Goal: Task Accomplishment & Management: Manage account settings

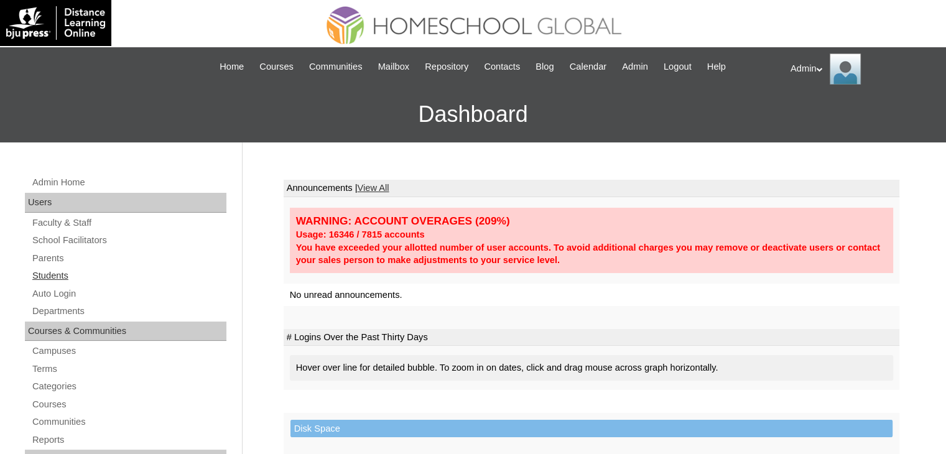
click at [61, 277] on link "Students" at bounding box center [128, 276] width 195 height 16
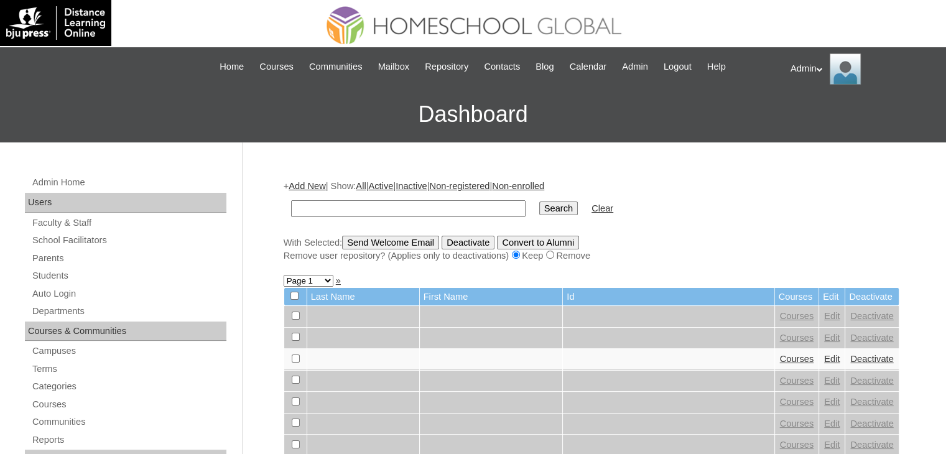
type input "f"
type input "manlogan"
click at [539, 202] on input "Search" at bounding box center [558, 209] width 39 height 14
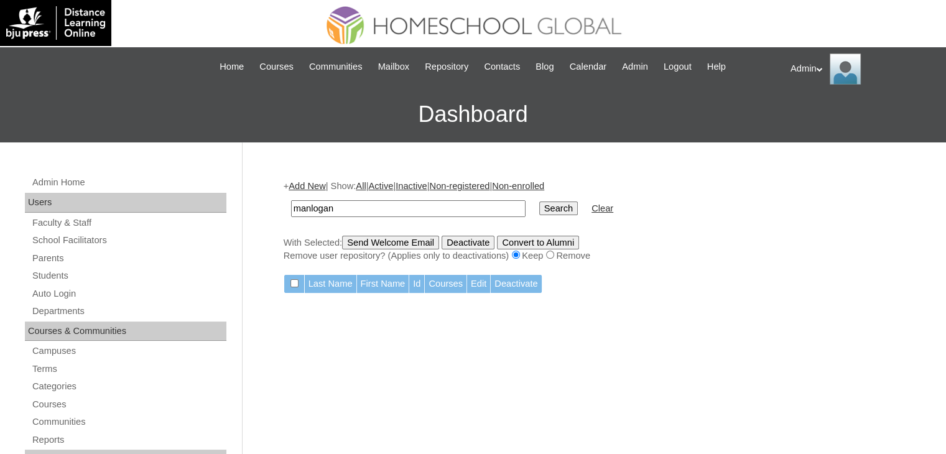
click at [539, 212] on input "Search" at bounding box center [558, 209] width 39 height 14
drag, startPoint x: 364, startPoint y: 205, endPoint x: 224, endPoint y: 210, distance: 140.6
type input "Manlogan"
click at [539, 205] on input "Search" at bounding box center [558, 209] width 39 height 14
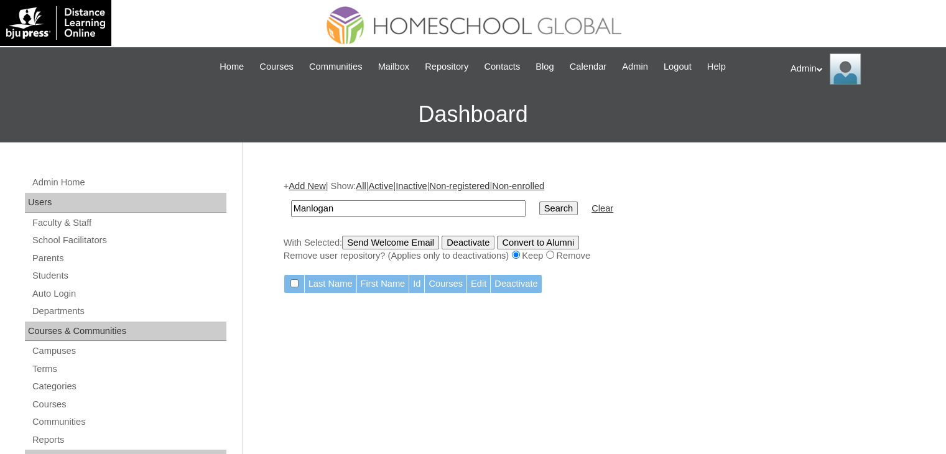
click at [539, 211] on input "Search" at bounding box center [558, 209] width 39 height 14
click at [67, 276] on link "Students" at bounding box center [128, 276] width 195 height 16
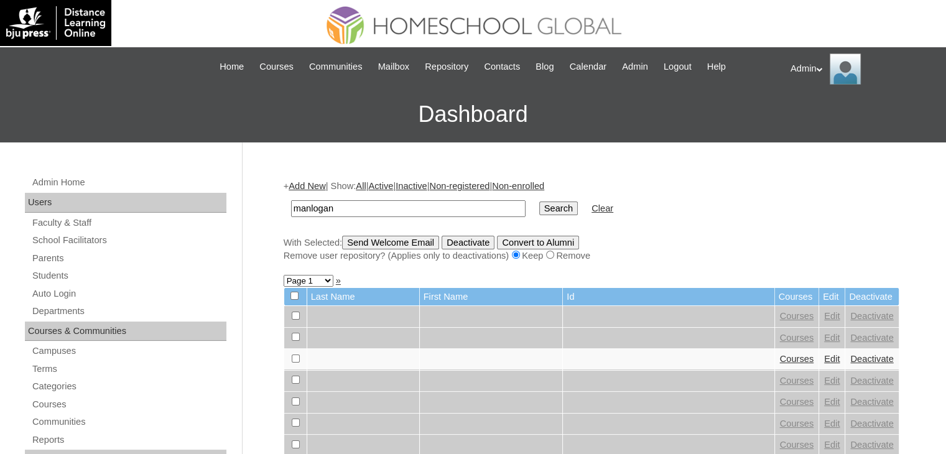
type input "manlogan"
click at [539, 206] on input "Search" at bounding box center [558, 209] width 39 height 14
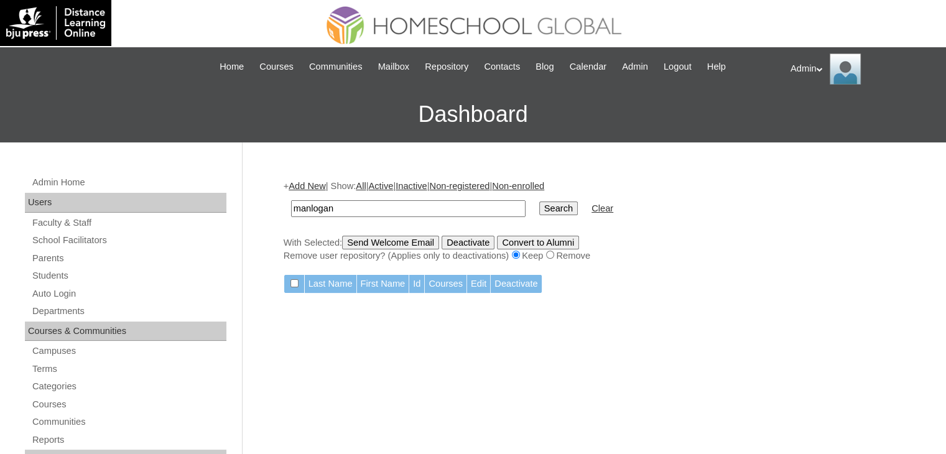
click at [313, 183] on link "Add New" at bounding box center [307, 186] width 37 height 10
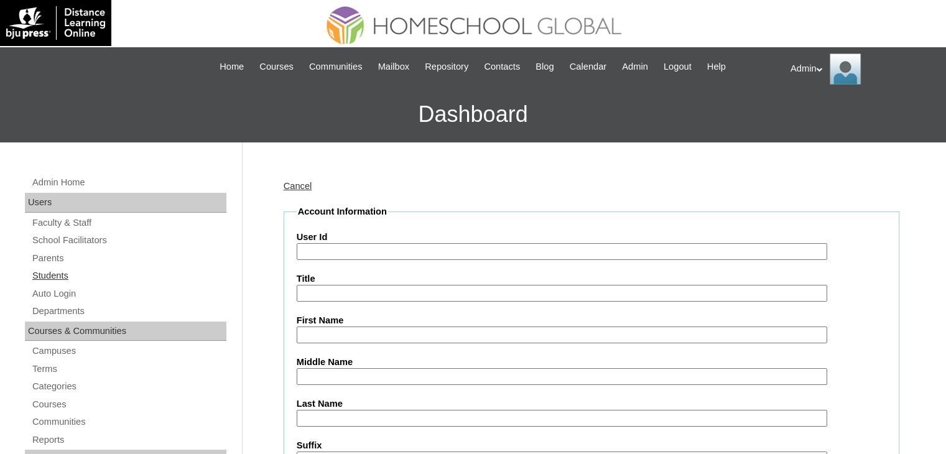
click at [64, 279] on link "Students" at bounding box center [128, 276] width 195 height 16
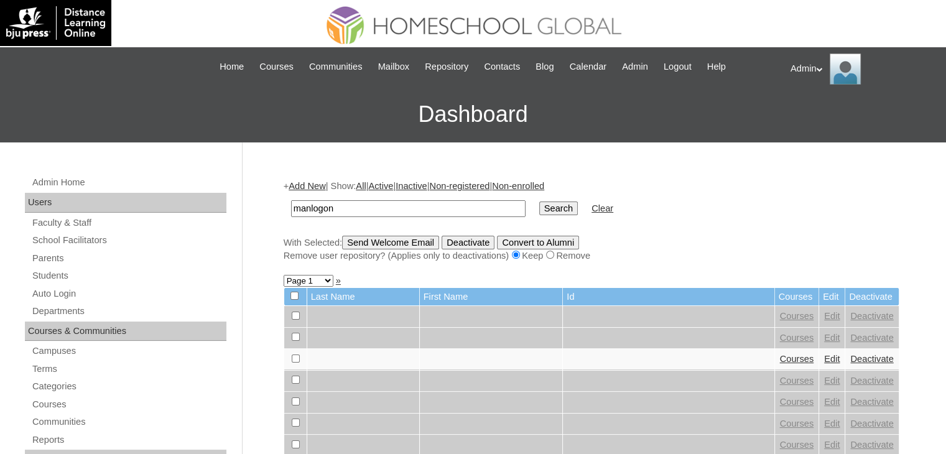
type input "manlogon"
click at [539, 208] on input "Search" at bounding box center [558, 209] width 39 height 14
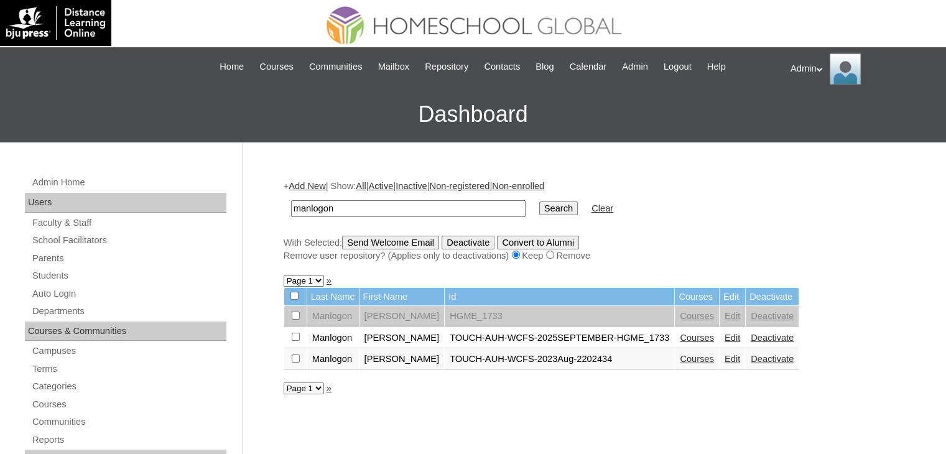
click at [725, 337] on link "Edit" at bounding box center [733, 338] width 16 height 10
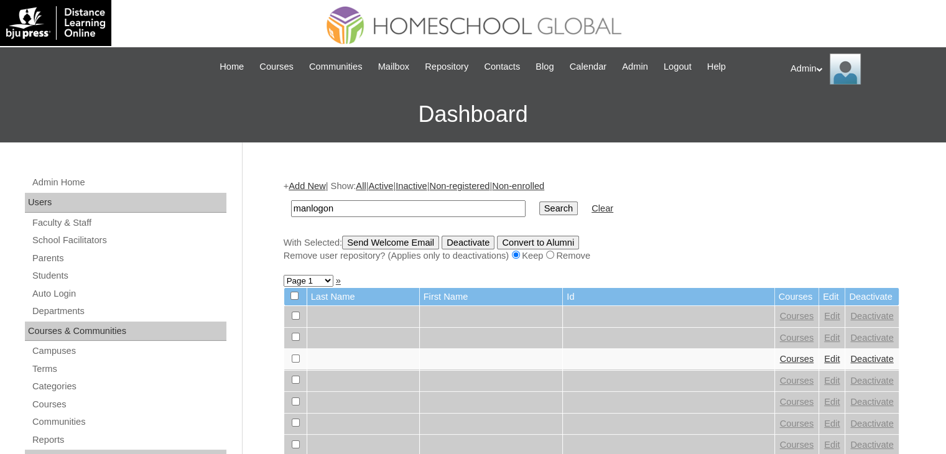
type input "manlogon"
click at [539, 208] on input "Search" at bounding box center [558, 209] width 39 height 14
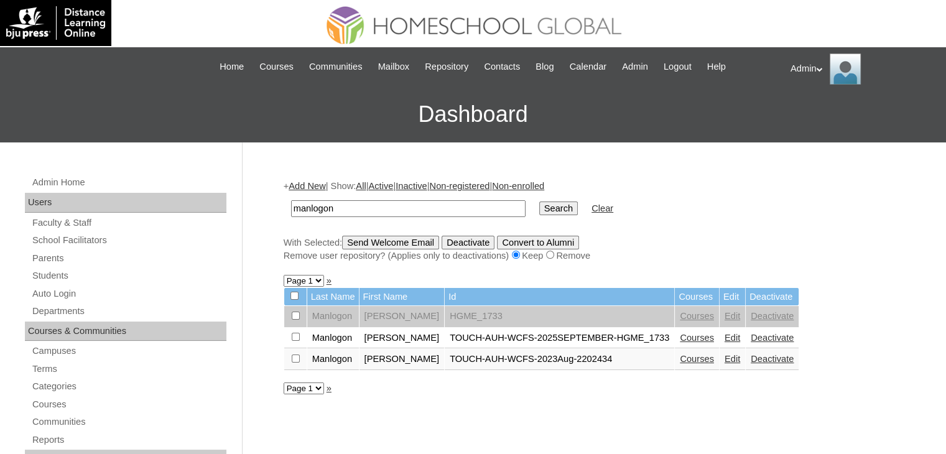
click at [684, 341] on link "Courses" at bounding box center [697, 338] width 34 height 10
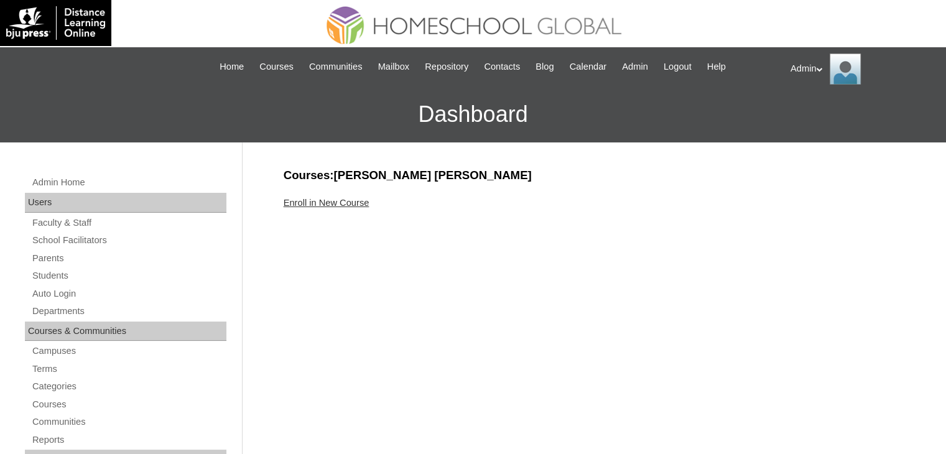
click at [319, 200] on link "Enroll in New Course" at bounding box center [327, 203] width 86 height 10
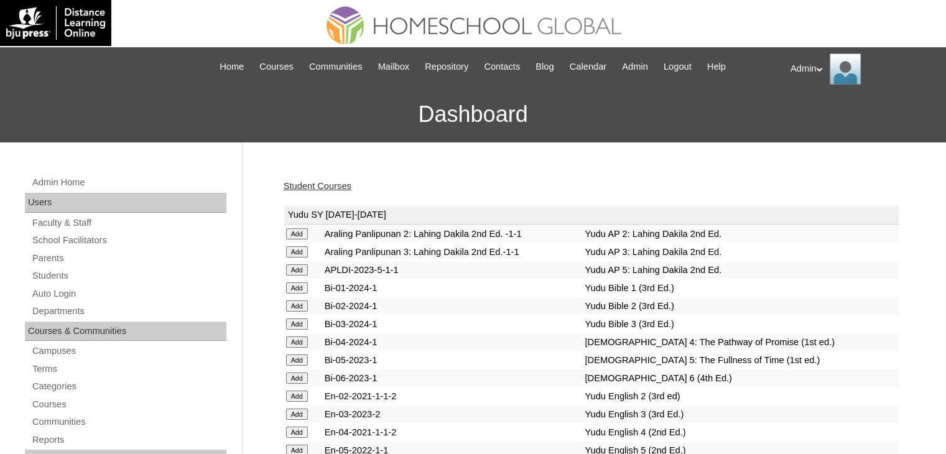
scroll to position [3144, 0]
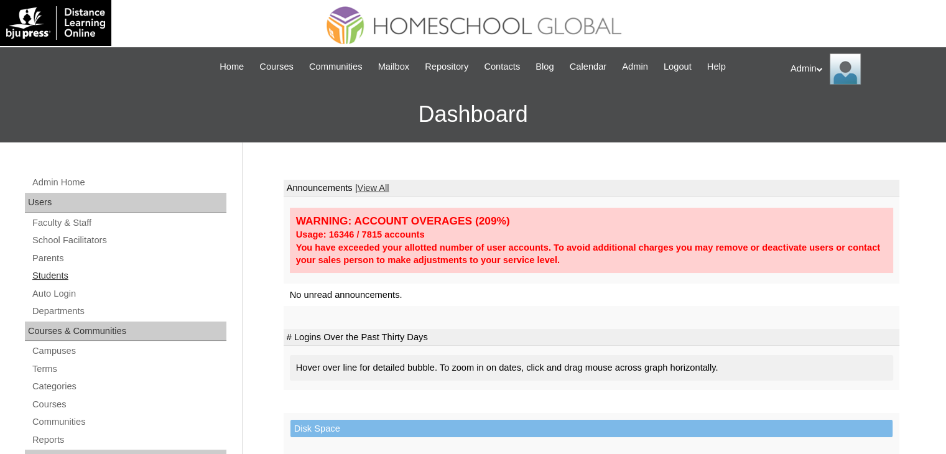
click at [62, 277] on link "Students" at bounding box center [128, 276] width 195 height 16
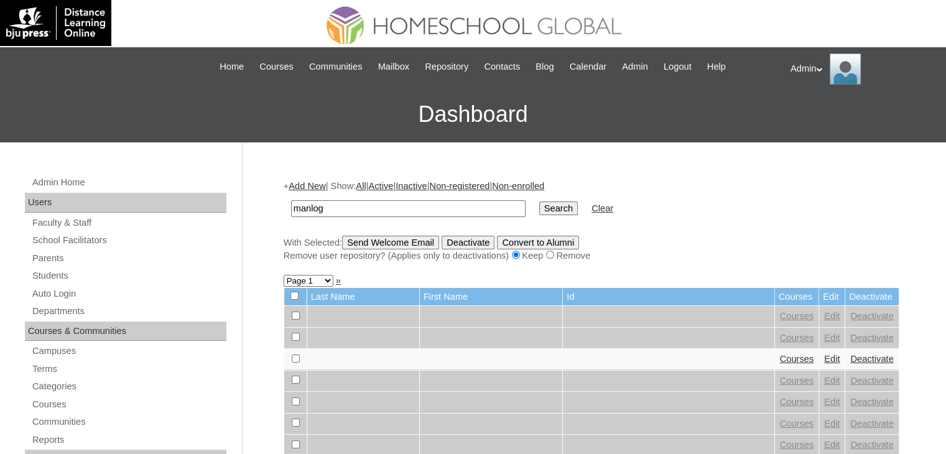
type input "manlogon"
click at [539, 210] on input "Search" at bounding box center [558, 209] width 39 height 14
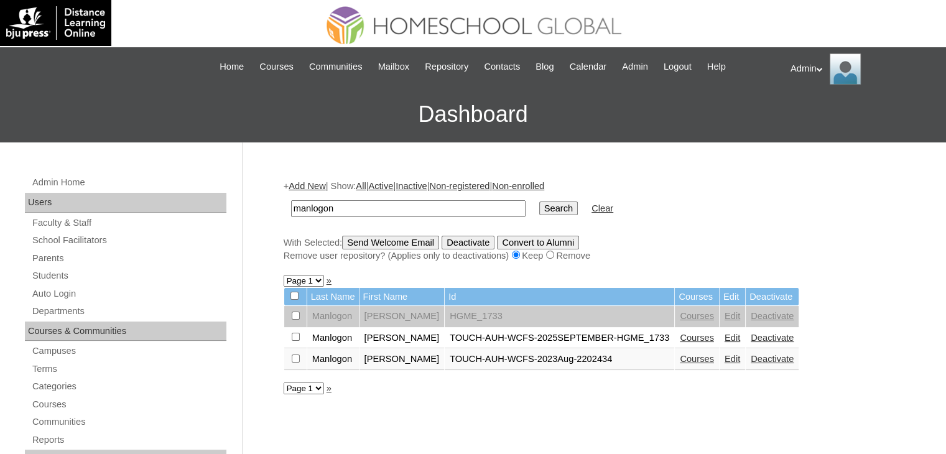
click at [680, 334] on link "Courses" at bounding box center [697, 338] width 34 height 10
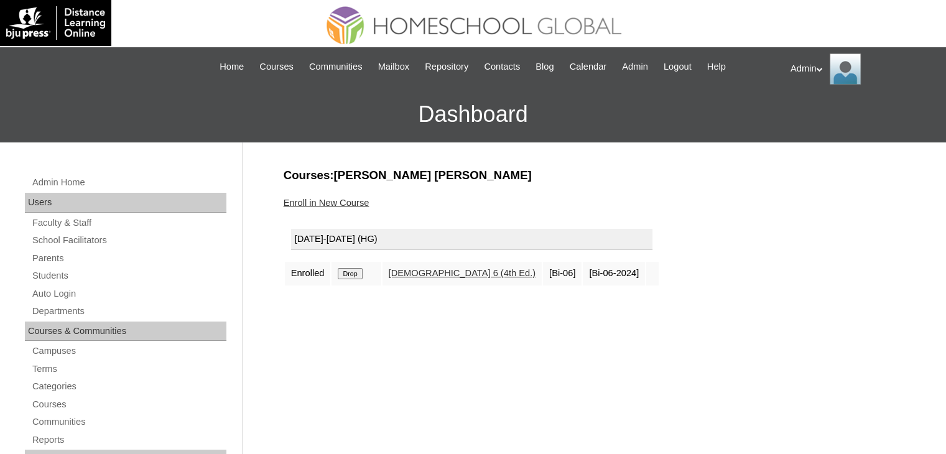
click at [346, 202] on link "Enroll in New Course" at bounding box center [327, 203] width 86 height 10
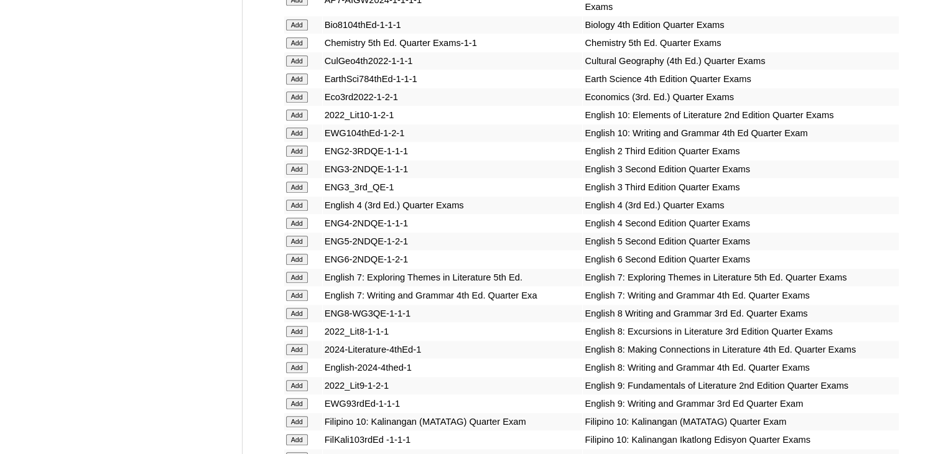
scroll to position [1258, 0]
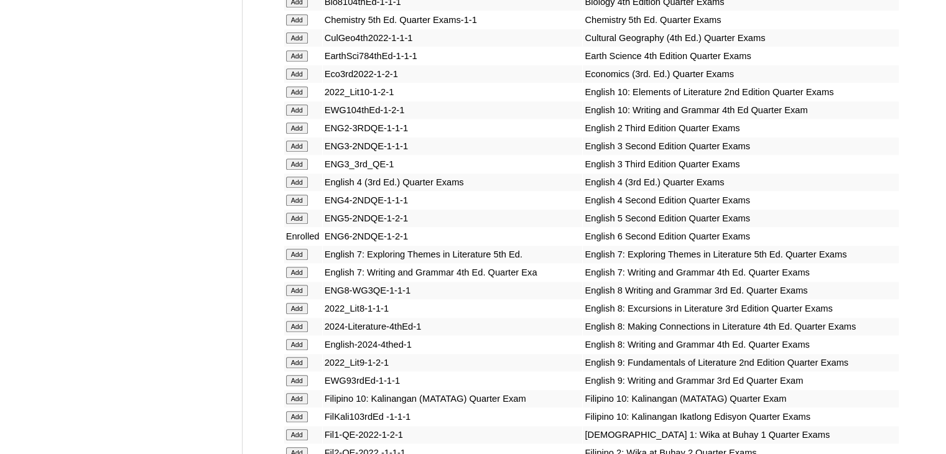
scroll to position [3556, 0]
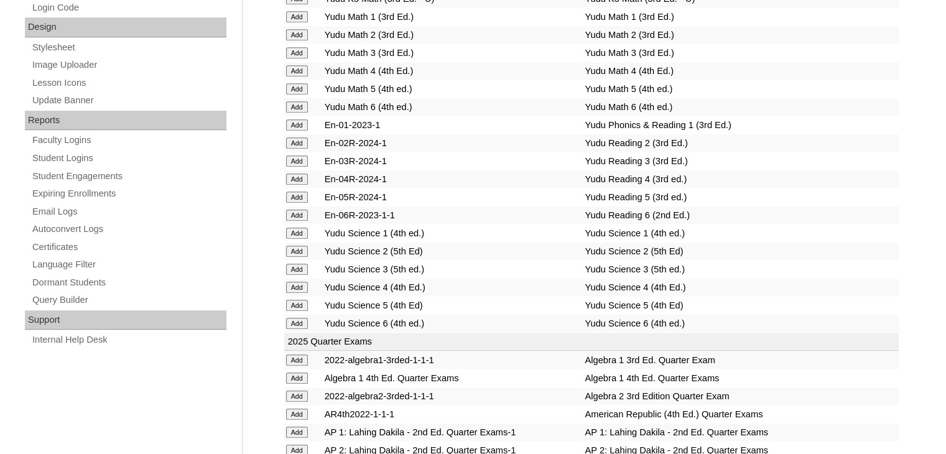
scroll to position [2212, 0]
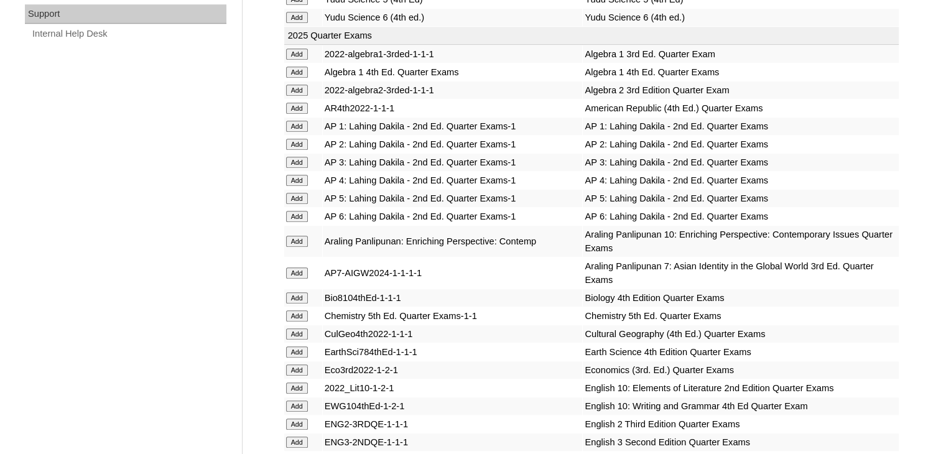
scroll to position [4541, 0]
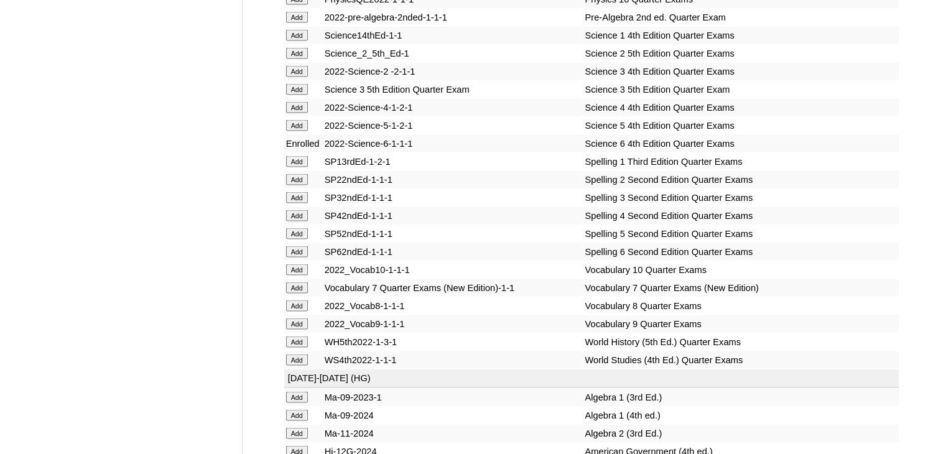
scroll to position [5114, 0]
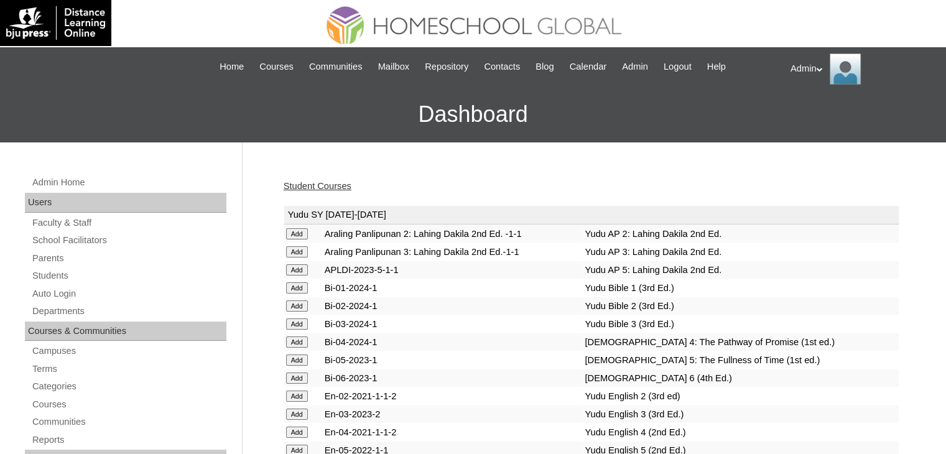
click at [601, 187] on div "Student Courses" at bounding box center [592, 186] width 616 height 13
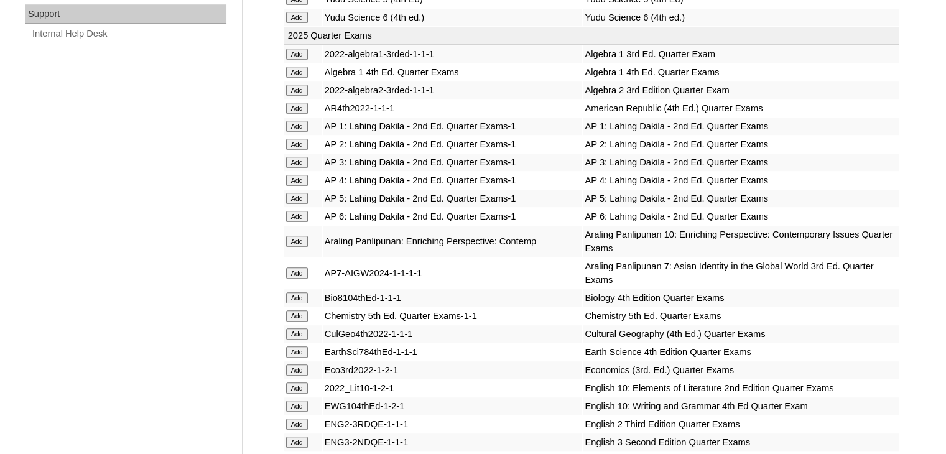
scroll to position [2391, 0]
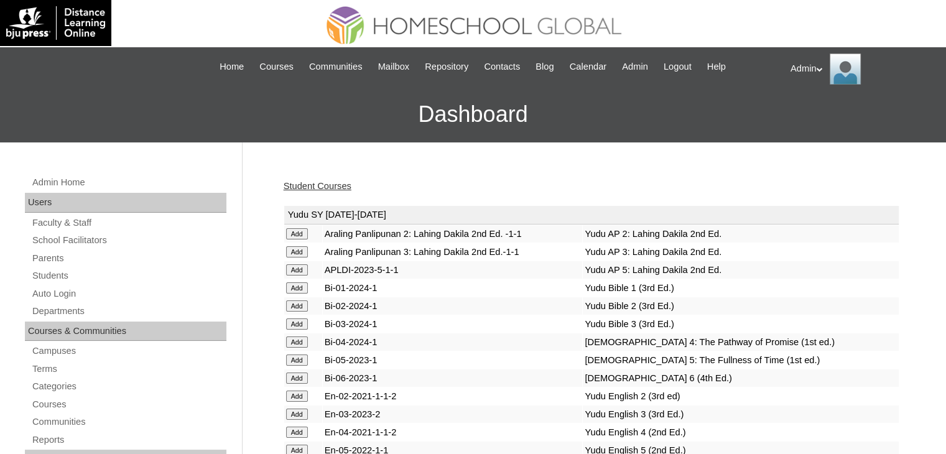
click at [320, 187] on link "Student Courses" at bounding box center [318, 186] width 68 height 10
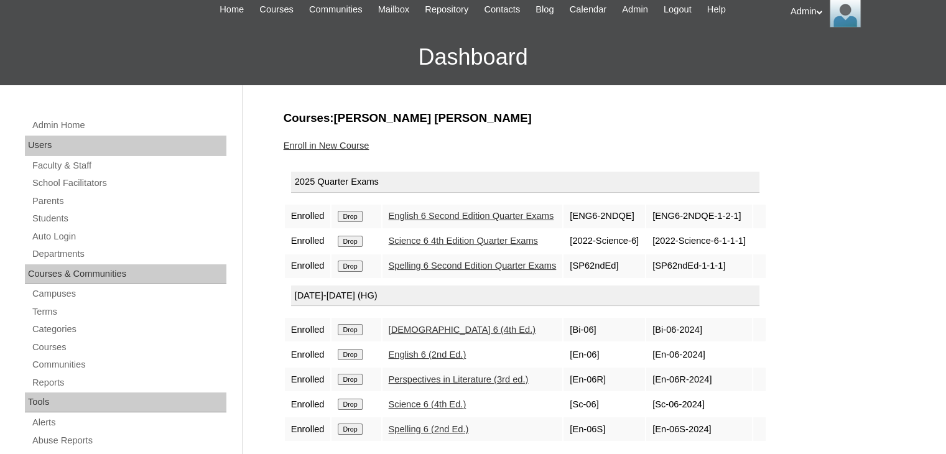
scroll to position [57, 0]
click at [349, 145] on link "Enroll in New Course" at bounding box center [327, 146] width 86 height 10
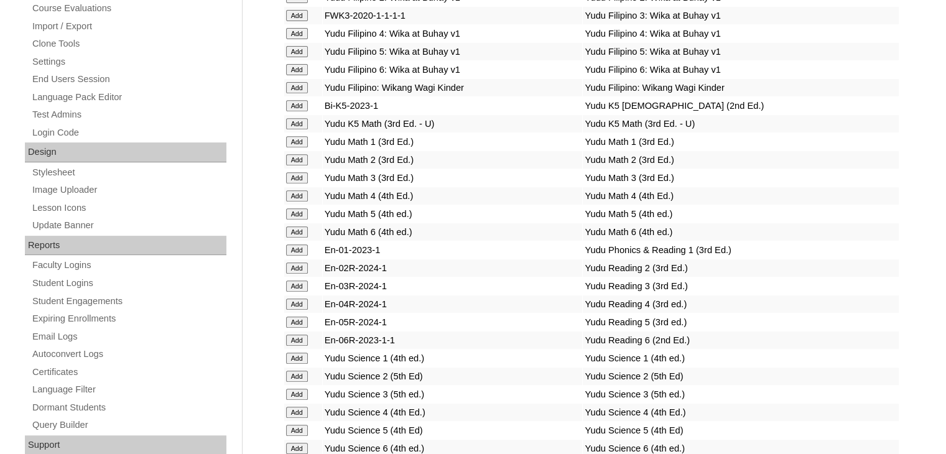
scroll to position [1982, 0]
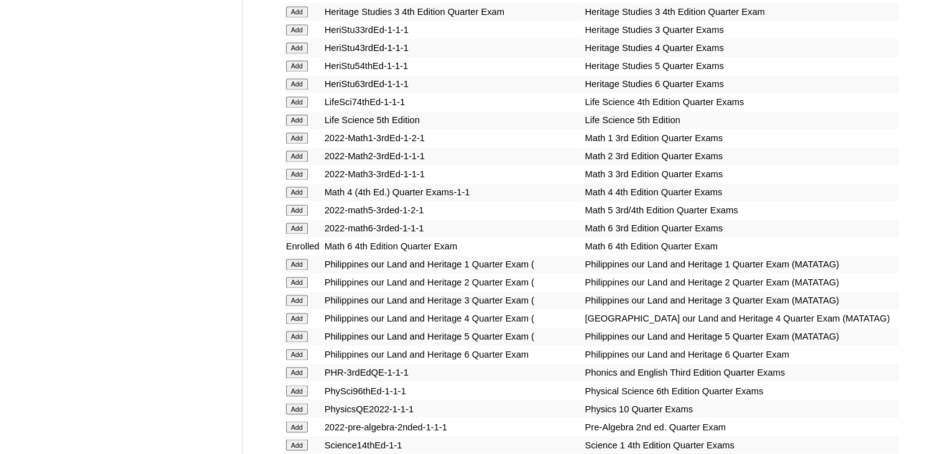
scroll to position [4469, 0]
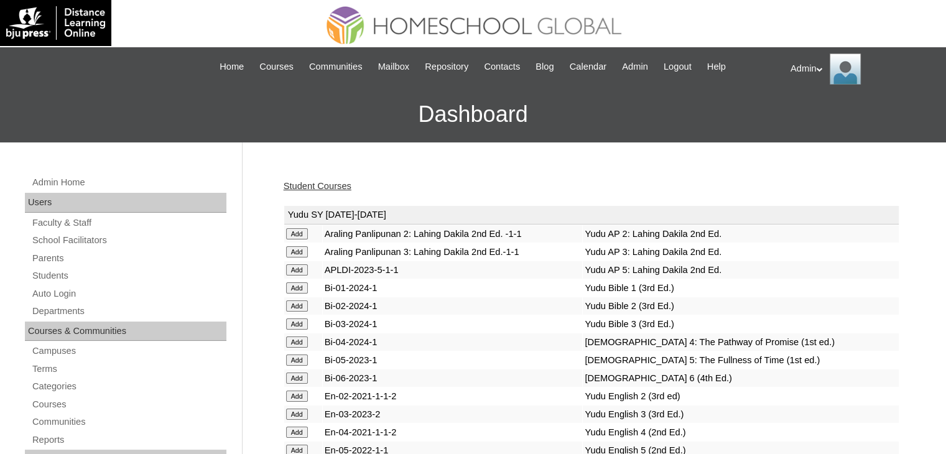
click at [494, 113] on h3 "Dashboard" at bounding box center [473, 114] width 934 height 56
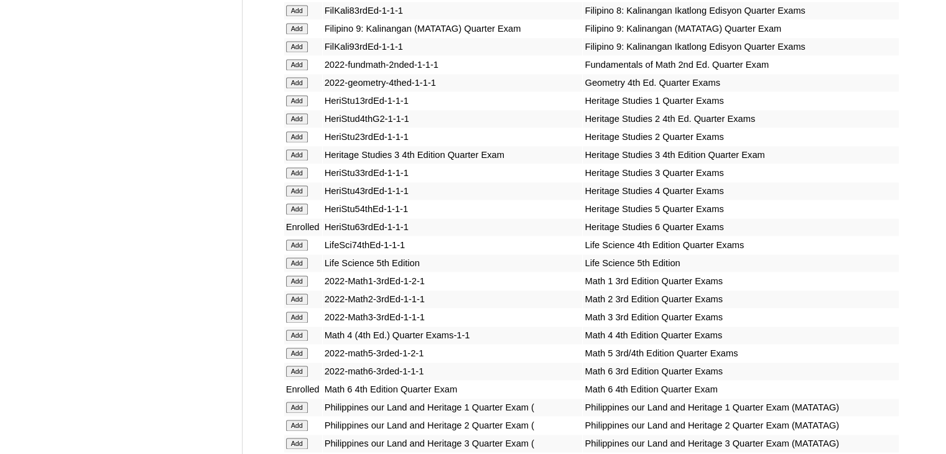
scroll to position [4237, 0]
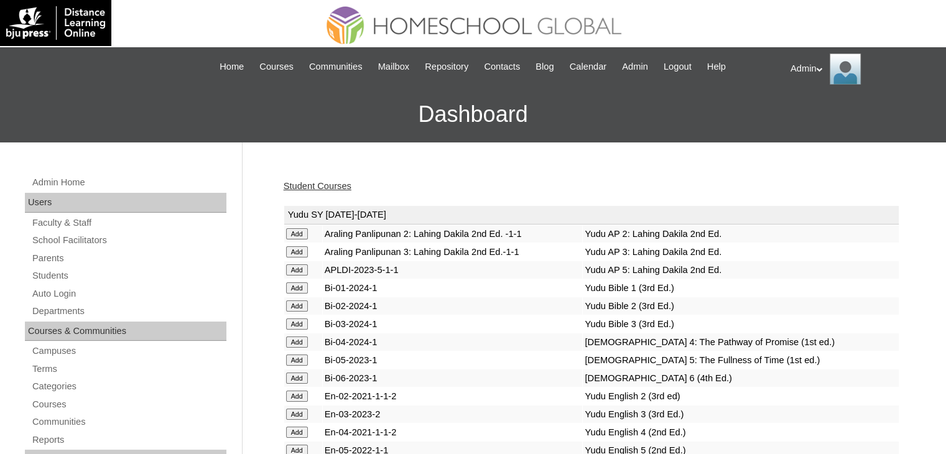
click at [312, 187] on link "Student Courses" at bounding box center [318, 186] width 68 height 10
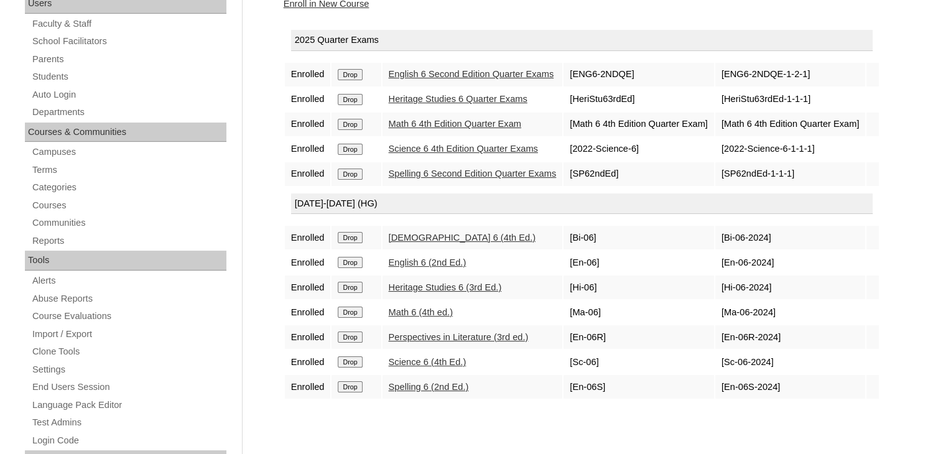
scroll to position [213, 0]
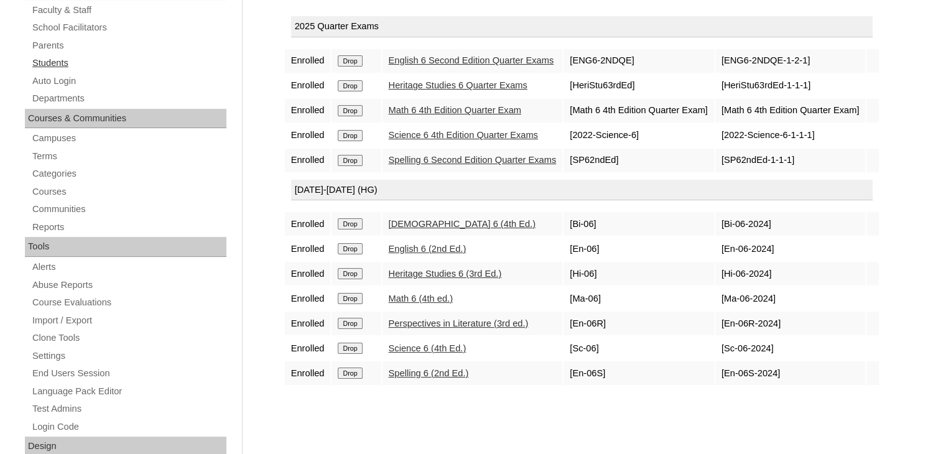
click at [55, 57] on link "Students" at bounding box center [128, 63] width 195 height 16
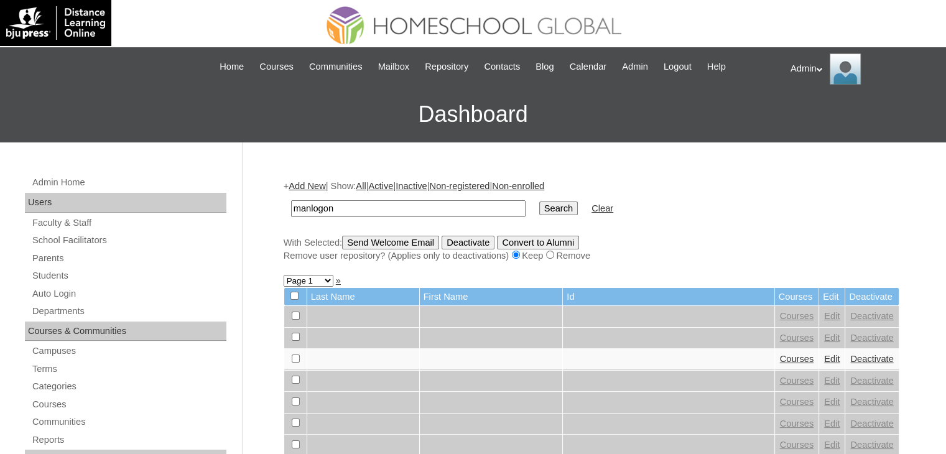
type input "manlogon"
click at [539, 205] on input "Search" at bounding box center [558, 209] width 39 height 14
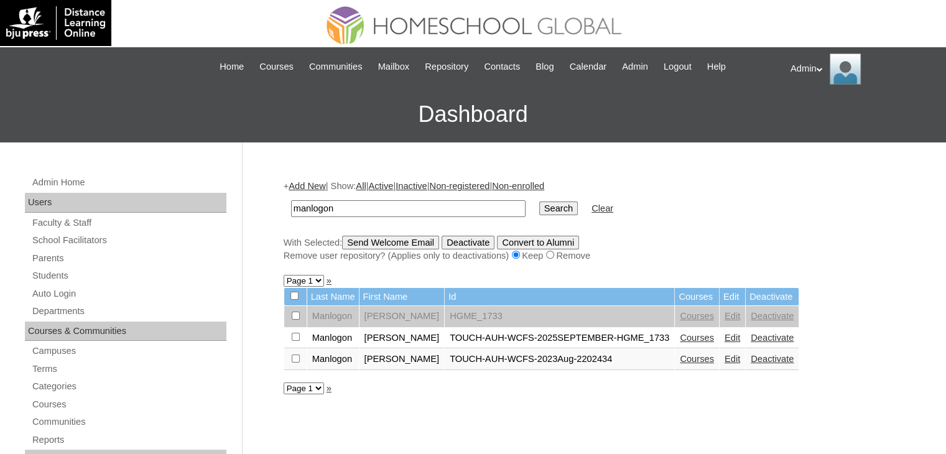
click at [725, 335] on link "Edit" at bounding box center [733, 338] width 16 height 10
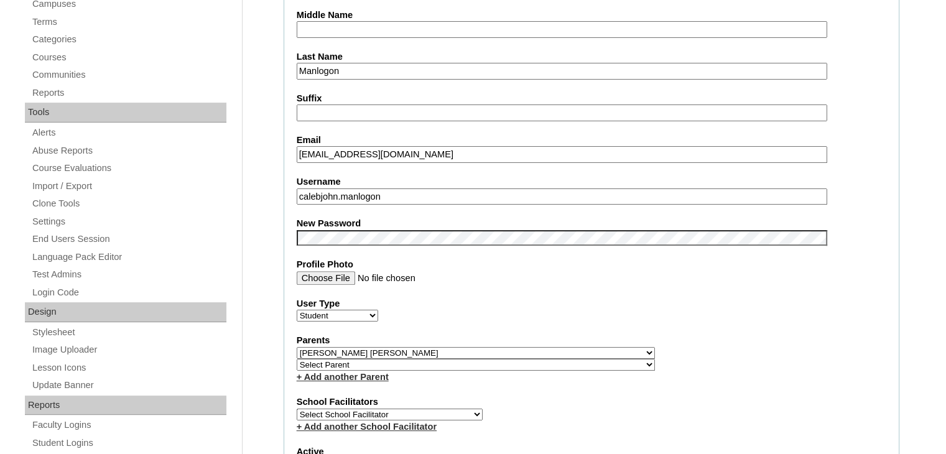
scroll to position [368, 0]
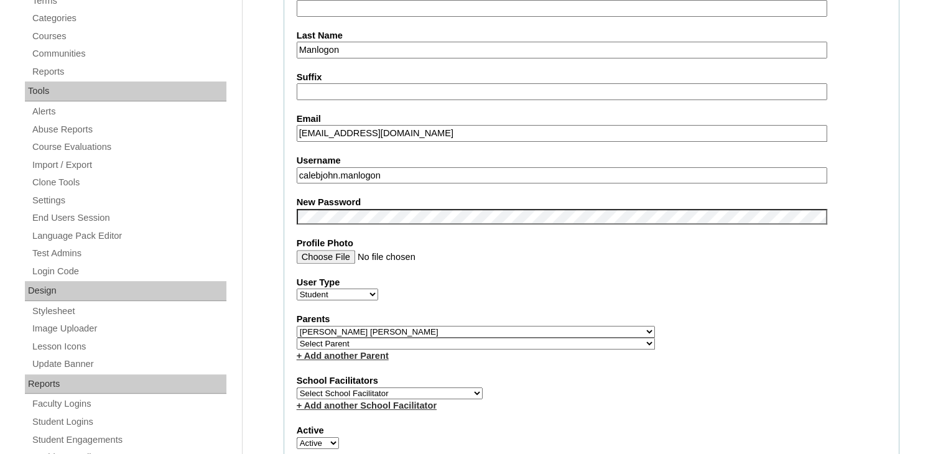
drag, startPoint x: 412, startPoint y: 166, endPoint x: 274, endPoint y: 174, distance: 138.3
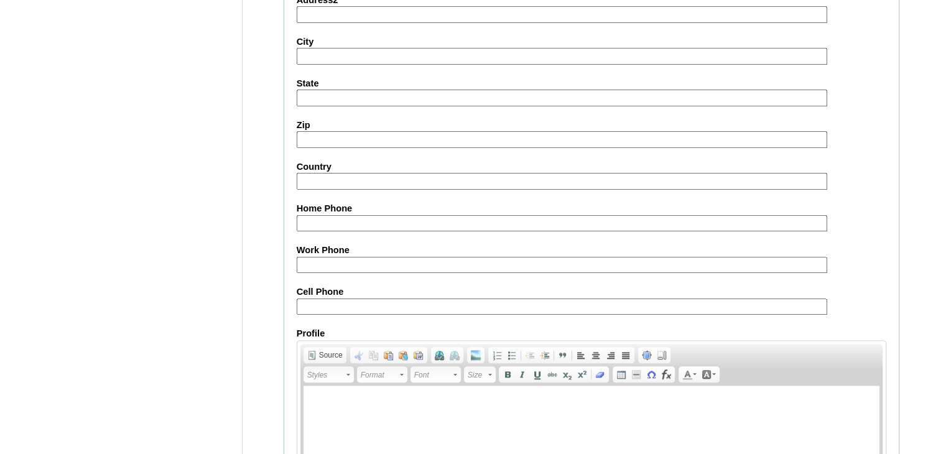
scroll to position [1428, 0]
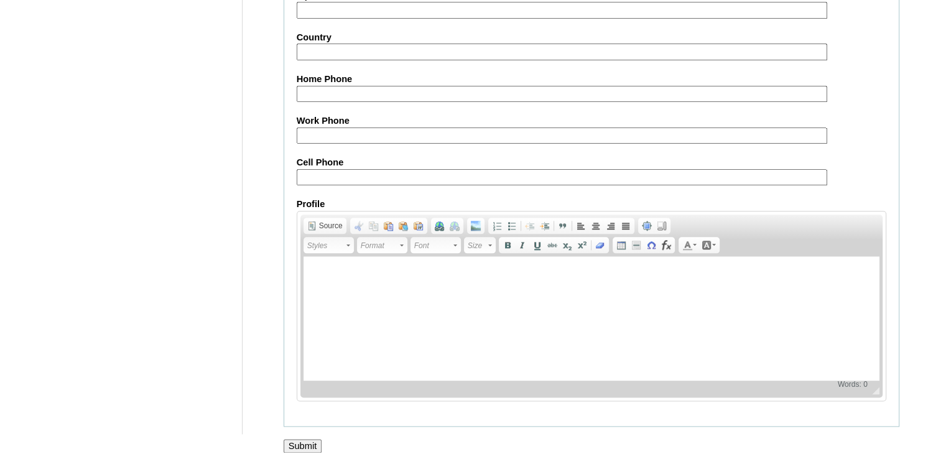
click at [316, 439] on input "Submit" at bounding box center [303, 446] width 39 height 14
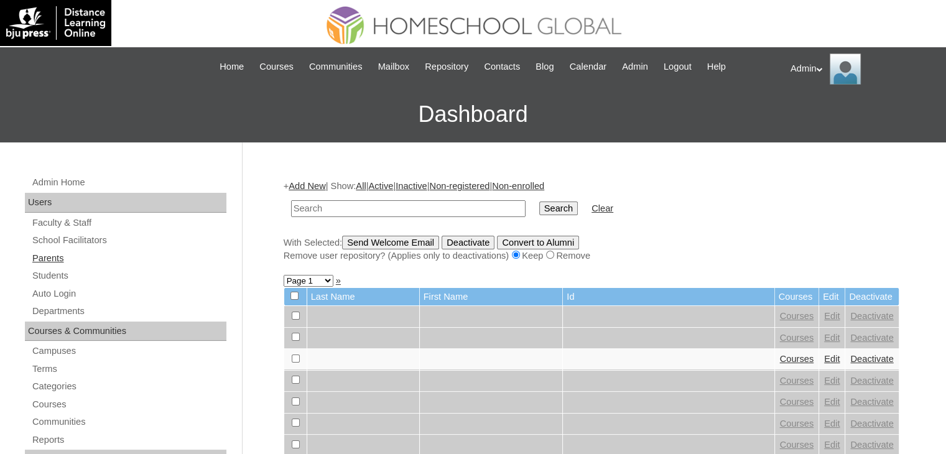
click at [56, 257] on link "Parents" at bounding box center [128, 259] width 195 height 16
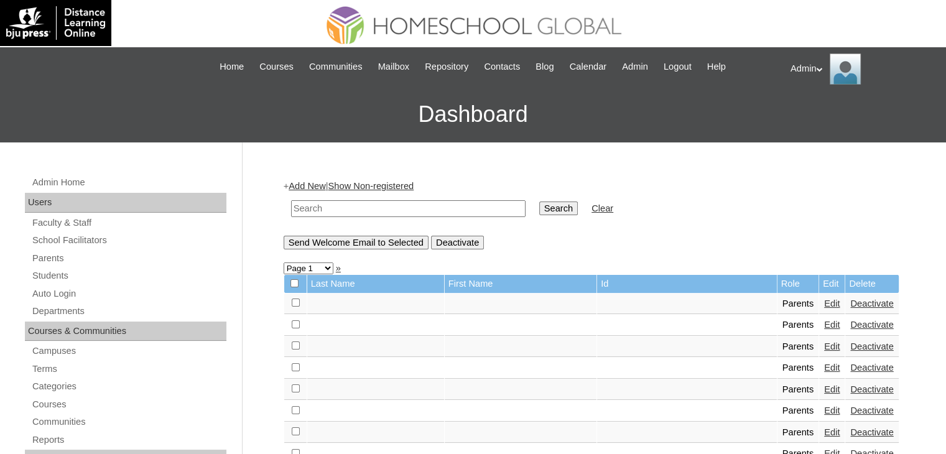
click at [347, 211] on input "text" at bounding box center [408, 208] width 234 height 17
type input "Manlogon"
click at [539, 204] on input "Search" at bounding box center [558, 209] width 39 height 14
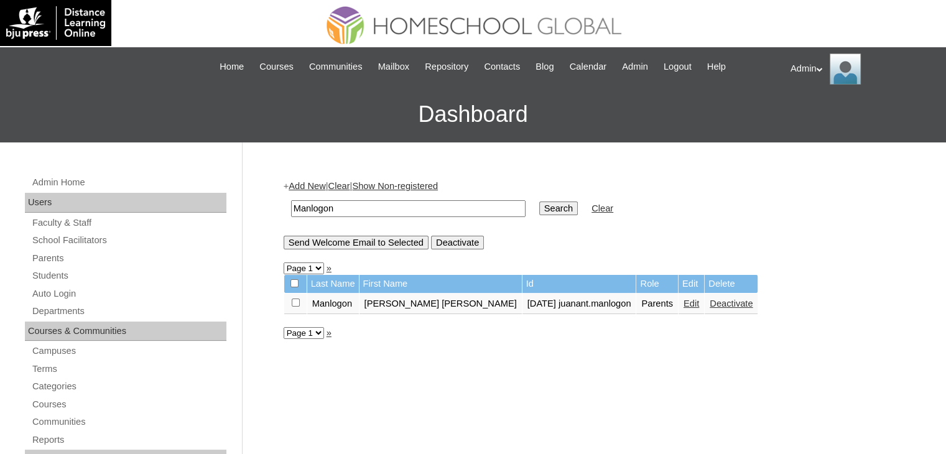
click at [684, 304] on link "Edit" at bounding box center [692, 304] width 16 height 10
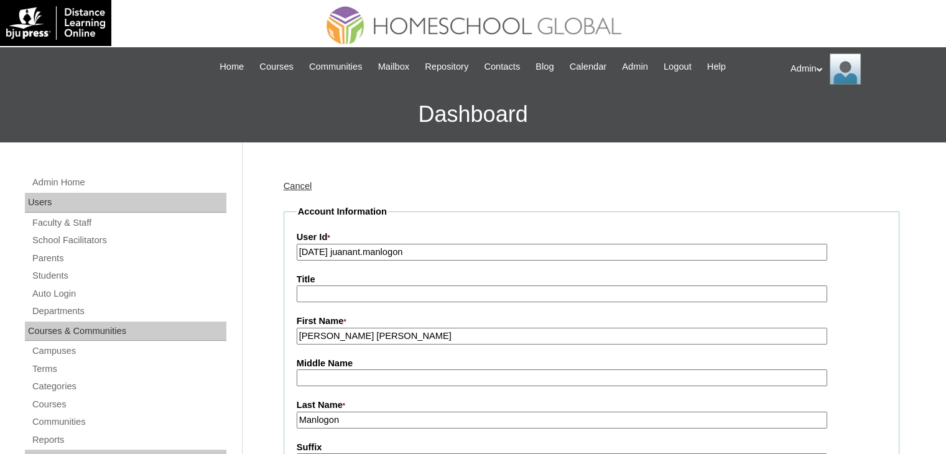
click at [322, 256] on input "2023 Aug 29 juanant.manlogon" at bounding box center [562, 252] width 531 height 17
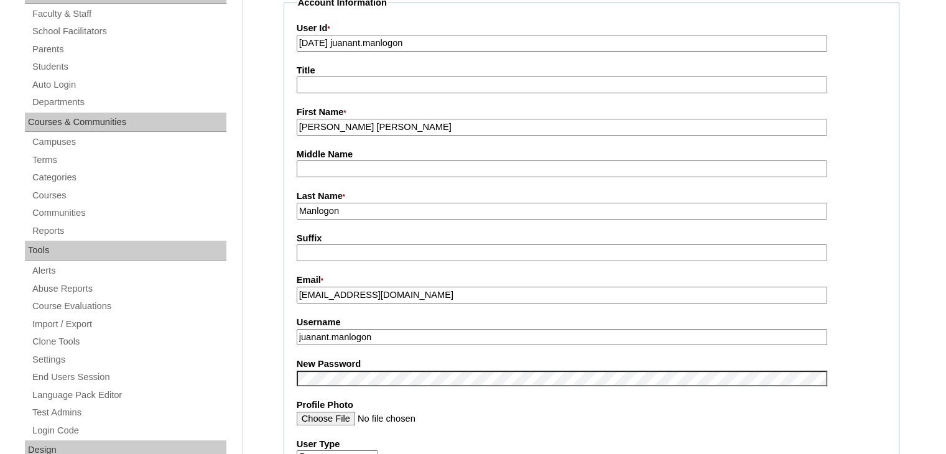
scroll to position [218, 0]
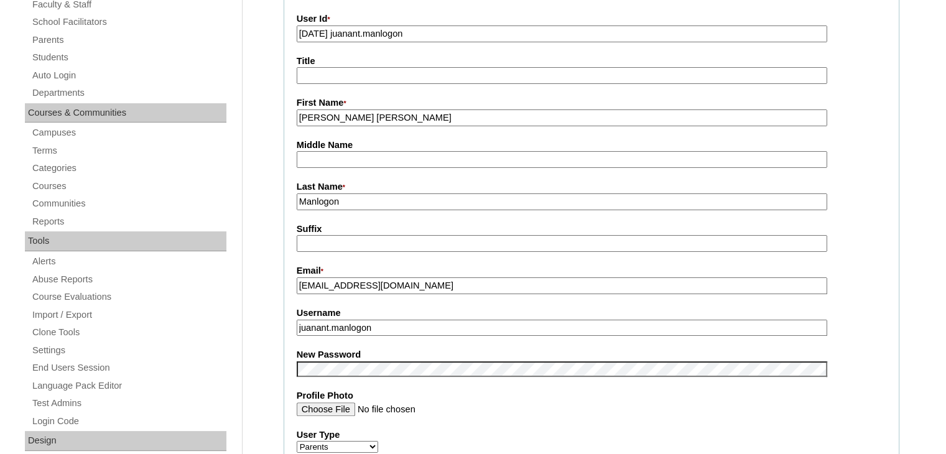
type input "2025 Aug 29 juanant.manlogon"
drag, startPoint x: 392, startPoint y: 329, endPoint x: 270, endPoint y: 338, distance: 122.9
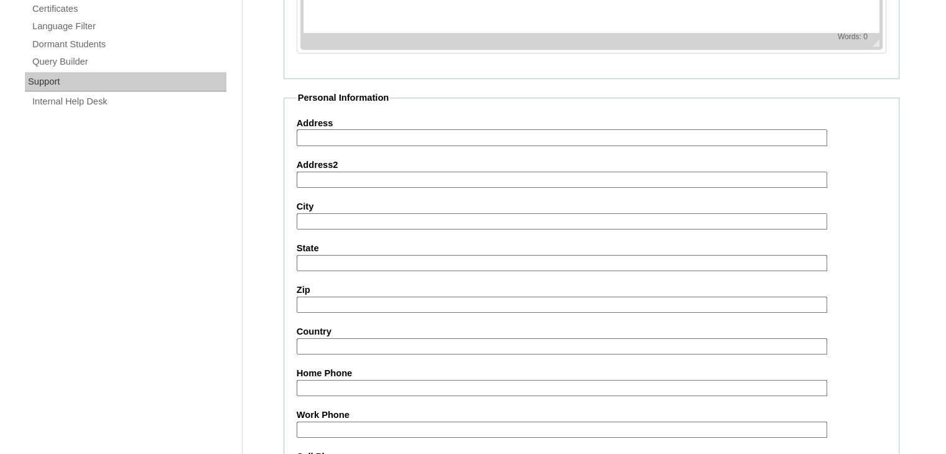
scroll to position [1169, 0]
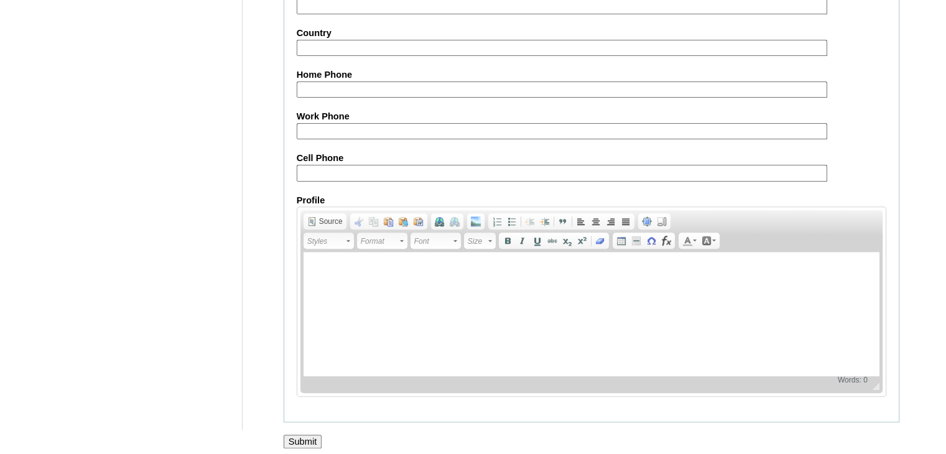
click at [314, 435] on input "Submit" at bounding box center [303, 442] width 39 height 14
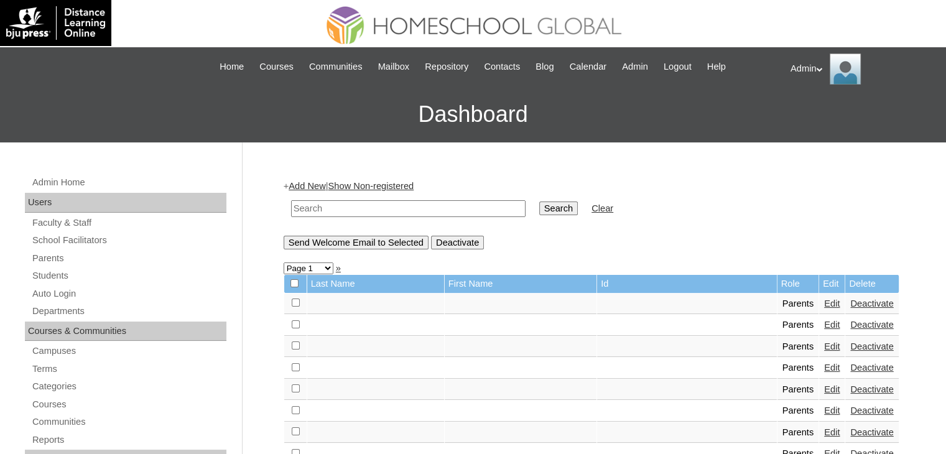
click at [366, 207] on input "text" at bounding box center [408, 208] width 234 height 17
type input "manlogon"
click at [539, 210] on input "Search" at bounding box center [558, 209] width 39 height 14
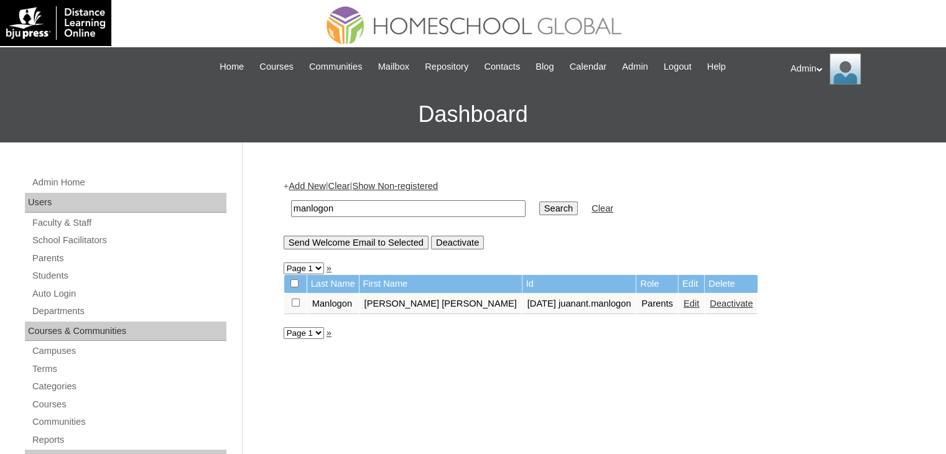
click at [684, 302] on link "Edit" at bounding box center [692, 304] width 16 height 10
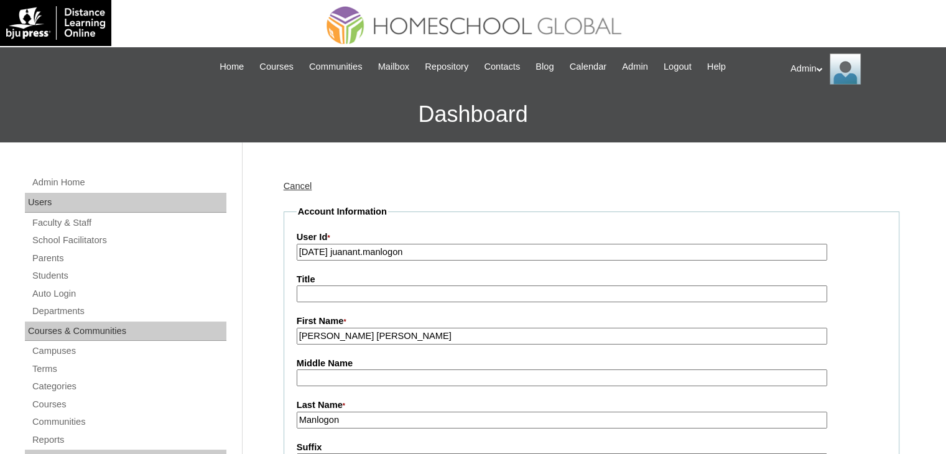
click at [304, 181] on link "Cancel" at bounding box center [298, 186] width 29 height 10
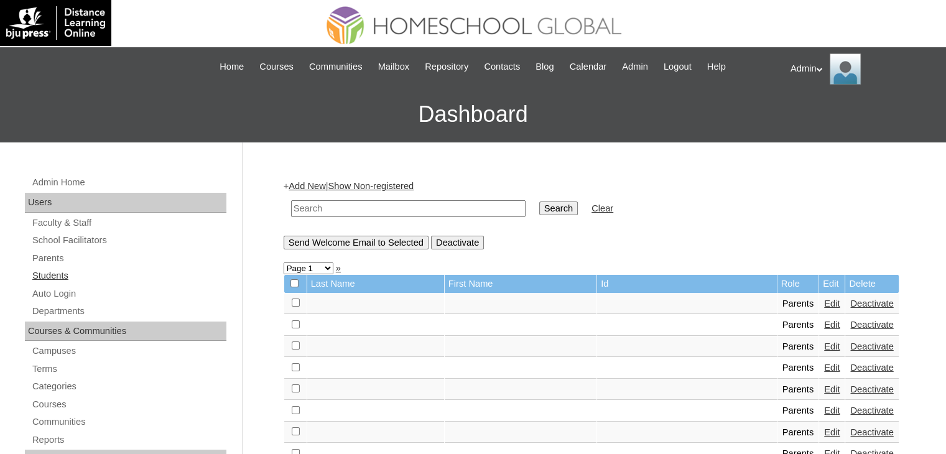
click at [55, 271] on link "Students" at bounding box center [128, 276] width 195 height 16
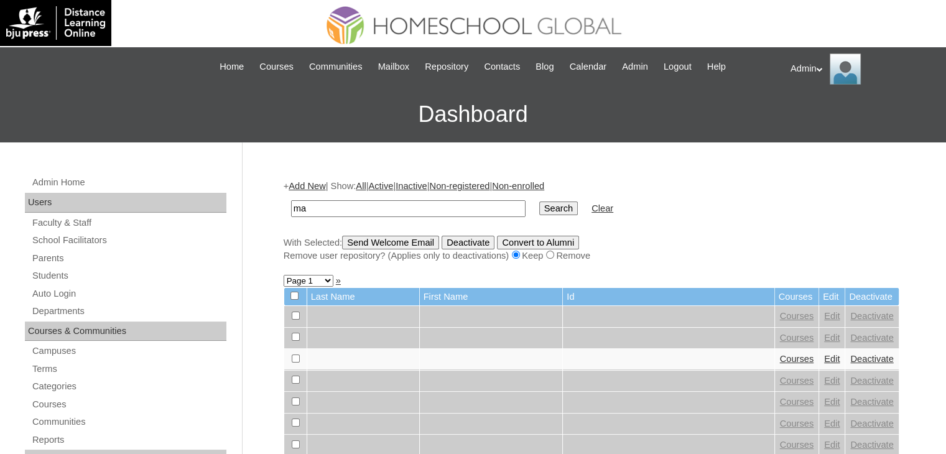
drag, startPoint x: 0, startPoint y: 0, endPoint x: 414, endPoint y: 207, distance: 463.1
click at [414, 207] on input "ma" at bounding box center [408, 208] width 234 height 17
type input "malogon"
click at [539, 203] on input "Search" at bounding box center [558, 209] width 39 height 14
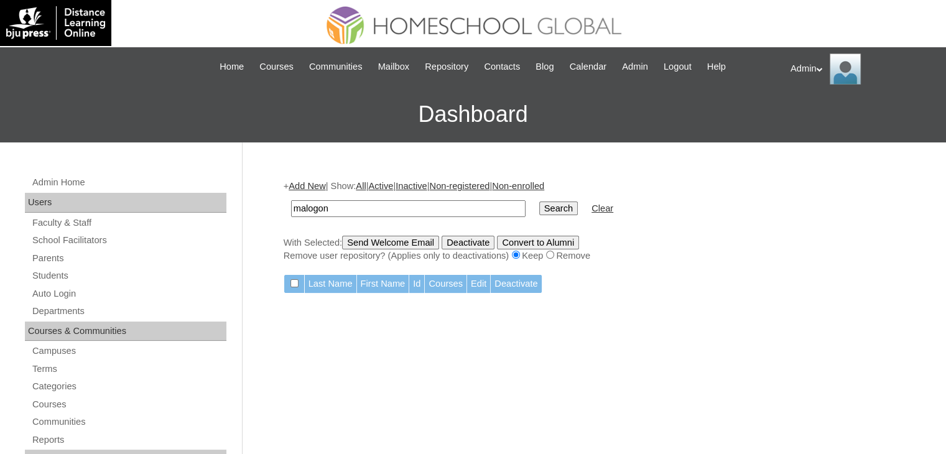
click at [394, 205] on input "malogon" at bounding box center [408, 208] width 234 height 17
type input "m"
type input "Manlogon"
click at [539, 210] on input "Search" at bounding box center [558, 209] width 39 height 14
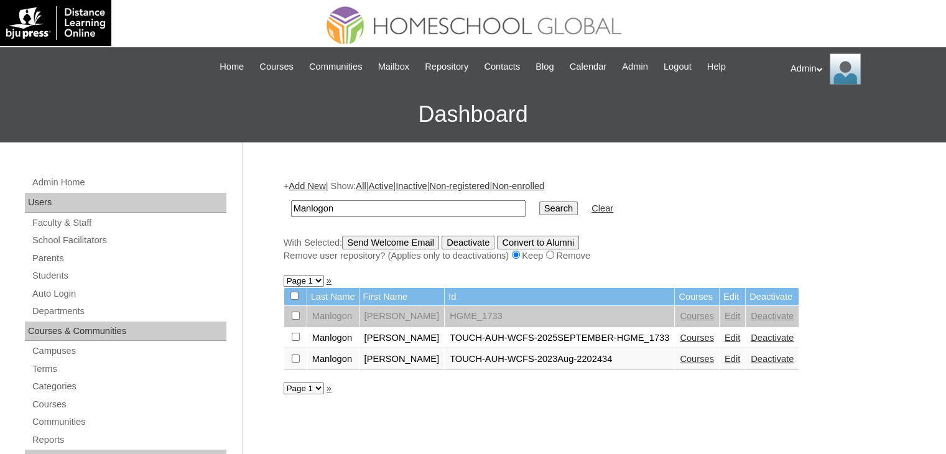
click at [725, 360] on link "Edit" at bounding box center [733, 359] width 16 height 10
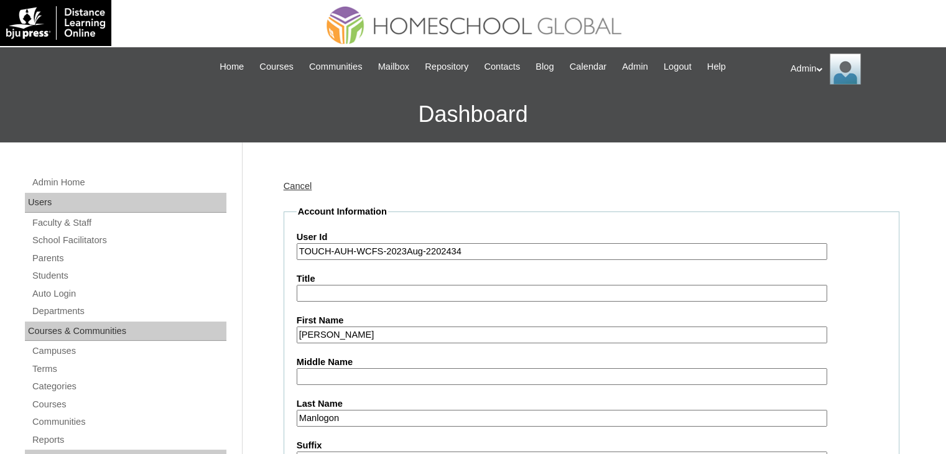
click at [404, 251] on input "TOUCH-AUH-WCFS-2023Aug-2202434" at bounding box center [562, 251] width 531 height 17
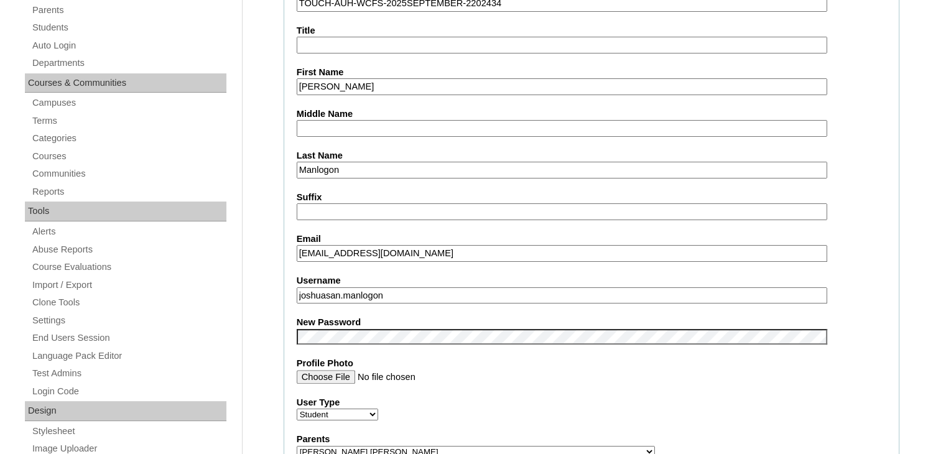
scroll to position [249, 0]
type input "TOUCH-AUH-WCFS-2025SEPTEMBER-2202434"
drag, startPoint x: 408, startPoint y: 287, endPoint x: 272, endPoint y: 301, distance: 136.3
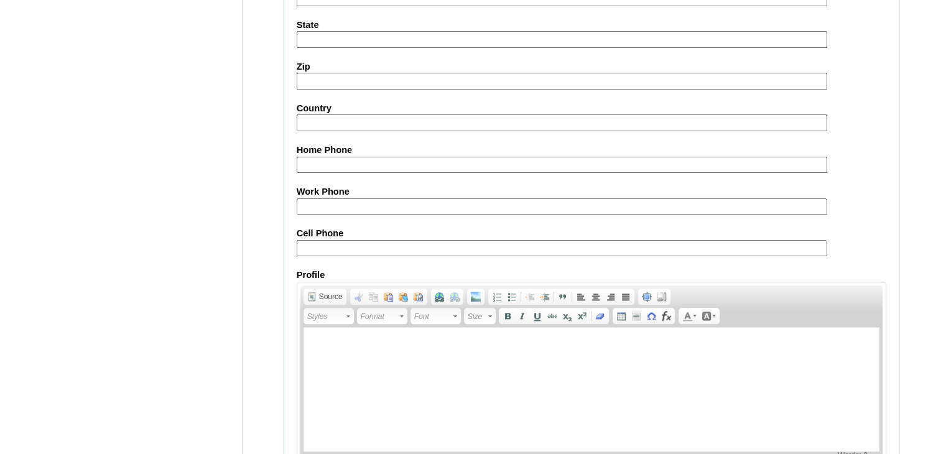
scroll to position [1428, 0]
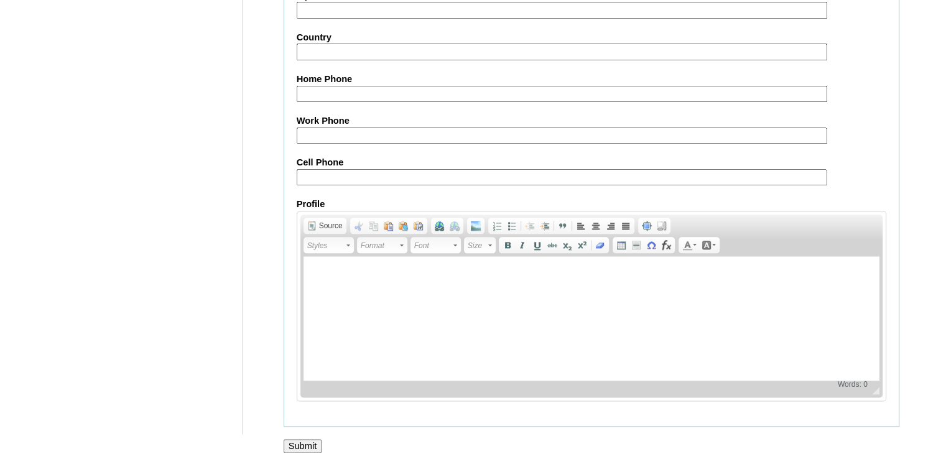
click at [312, 439] on input "Submit" at bounding box center [303, 446] width 39 height 14
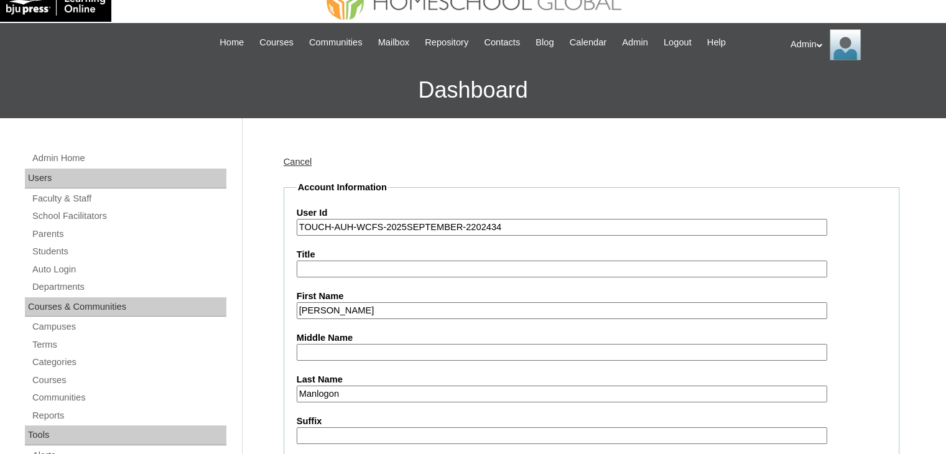
scroll to position [0, 0]
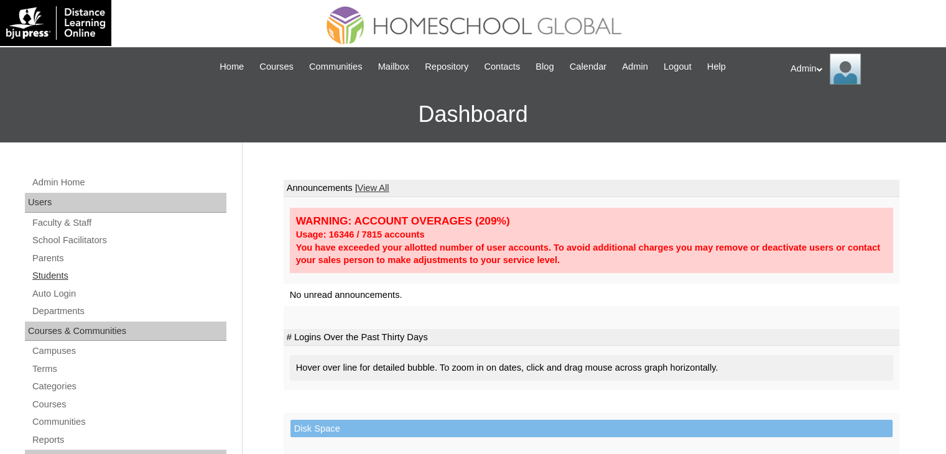
click at [47, 277] on link "Students" at bounding box center [128, 276] width 195 height 16
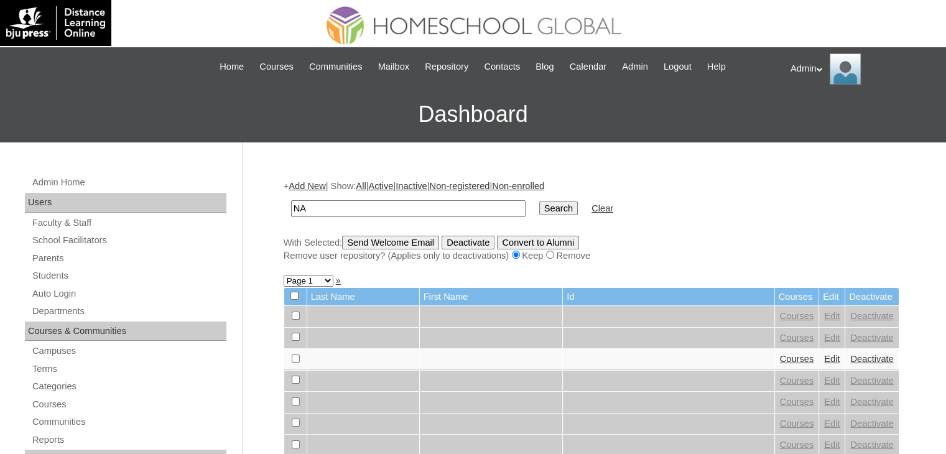
type input "N"
type input "manlogon"
click at [533, 216] on td "Search" at bounding box center [558, 208] width 51 height 29
click at [539, 207] on input "Search" at bounding box center [558, 209] width 39 height 14
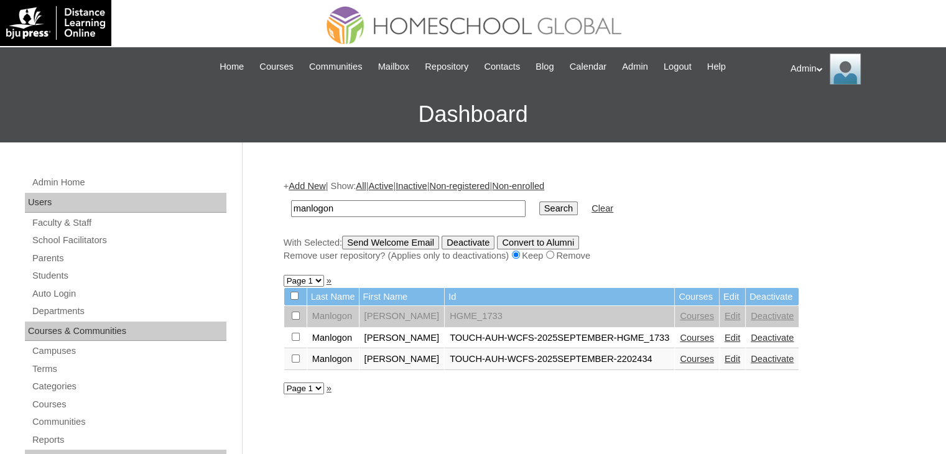
click at [681, 356] on link "Courses" at bounding box center [697, 359] width 34 height 10
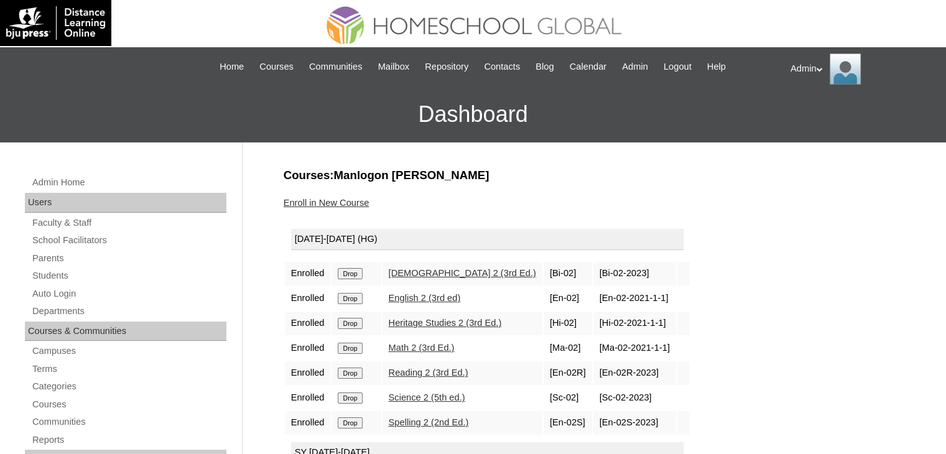
click at [359, 276] on input "Drop" at bounding box center [350, 273] width 24 height 11
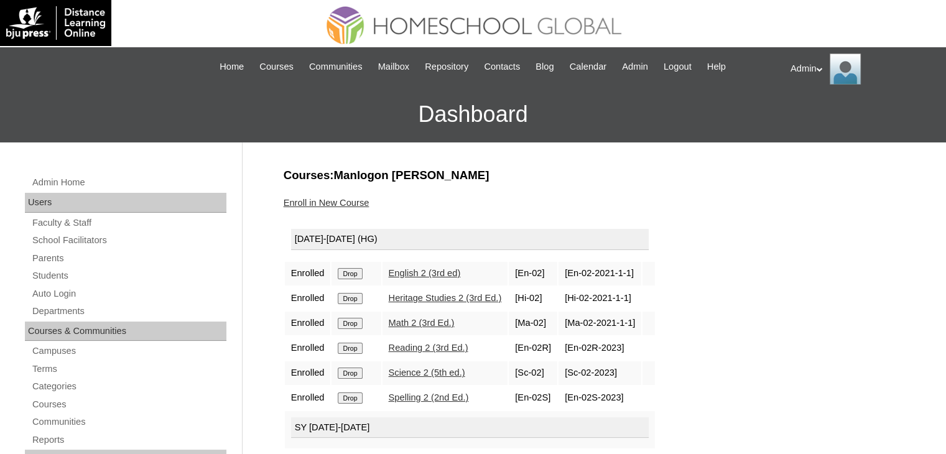
click at [359, 276] on input "Drop" at bounding box center [350, 273] width 24 height 11
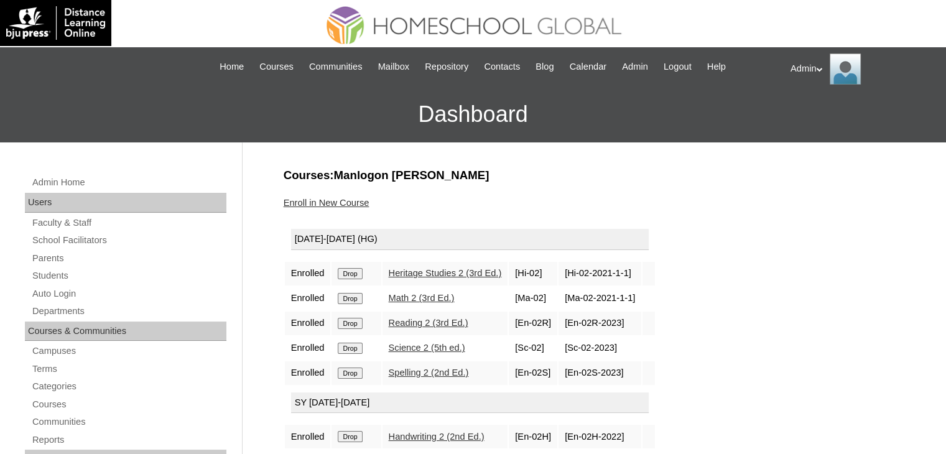
click at [359, 276] on input "Drop" at bounding box center [350, 273] width 24 height 11
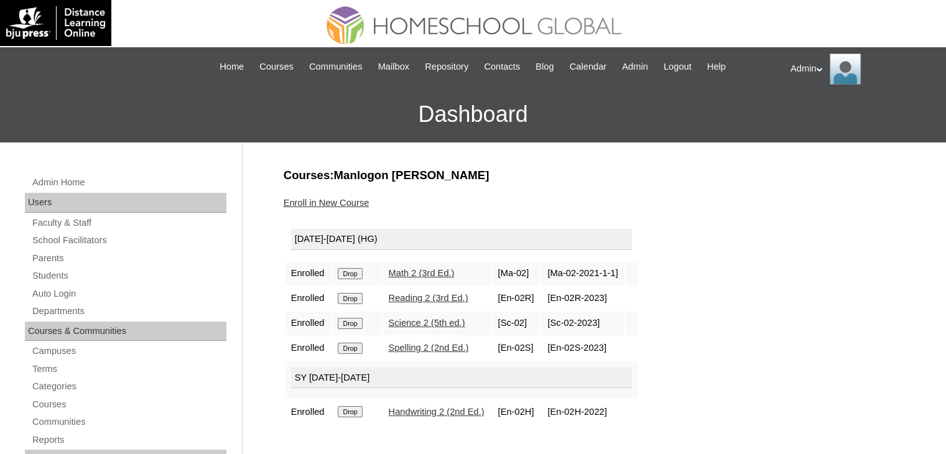
click at [359, 276] on input "Drop" at bounding box center [350, 273] width 24 height 11
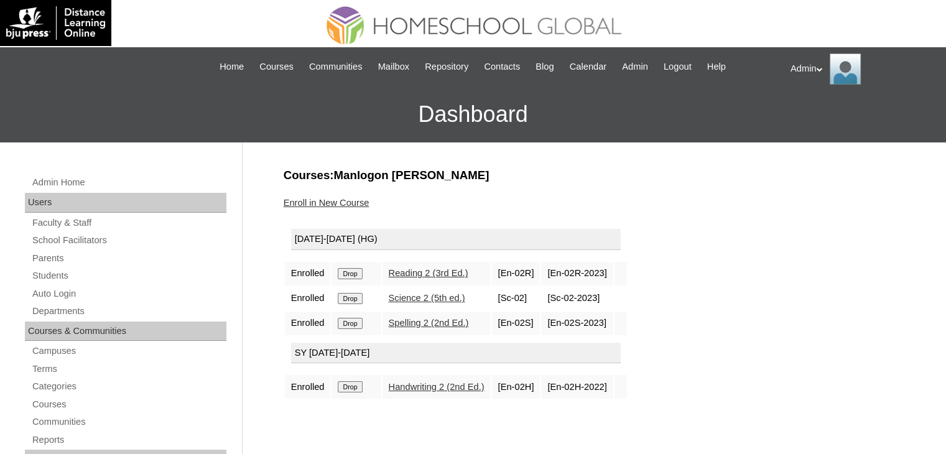
click at [359, 276] on input "Drop" at bounding box center [350, 273] width 24 height 11
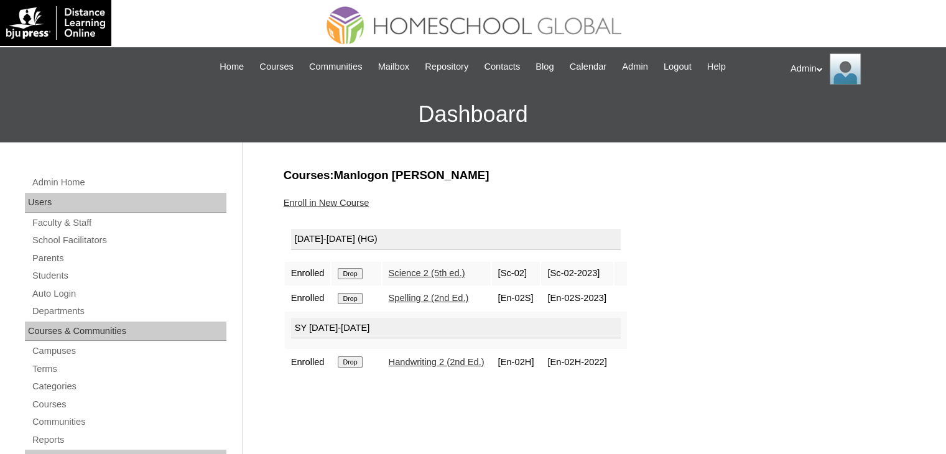
click at [359, 276] on input "Drop" at bounding box center [350, 273] width 24 height 11
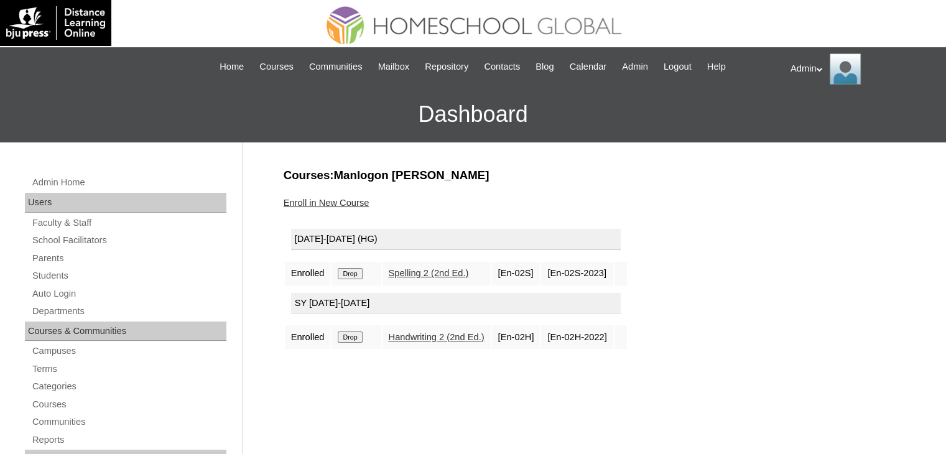
click at [359, 276] on input "Drop" at bounding box center [350, 273] width 24 height 11
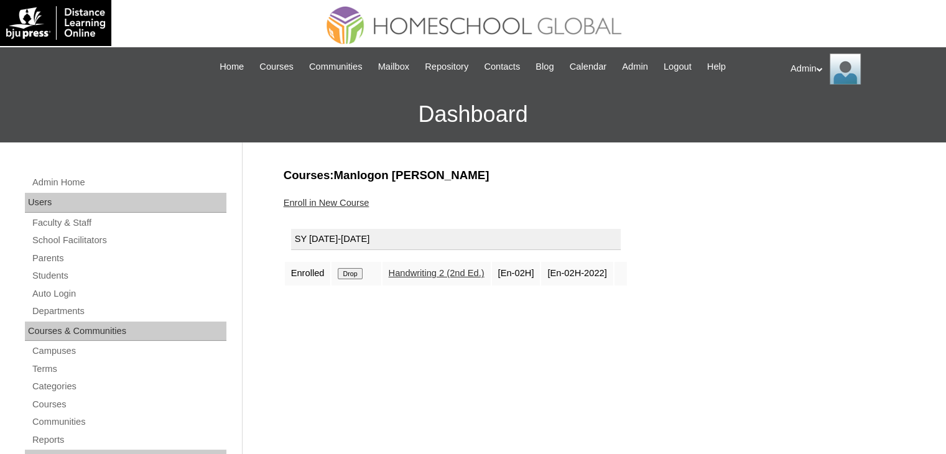
click at [359, 276] on input "Drop" at bounding box center [350, 273] width 24 height 11
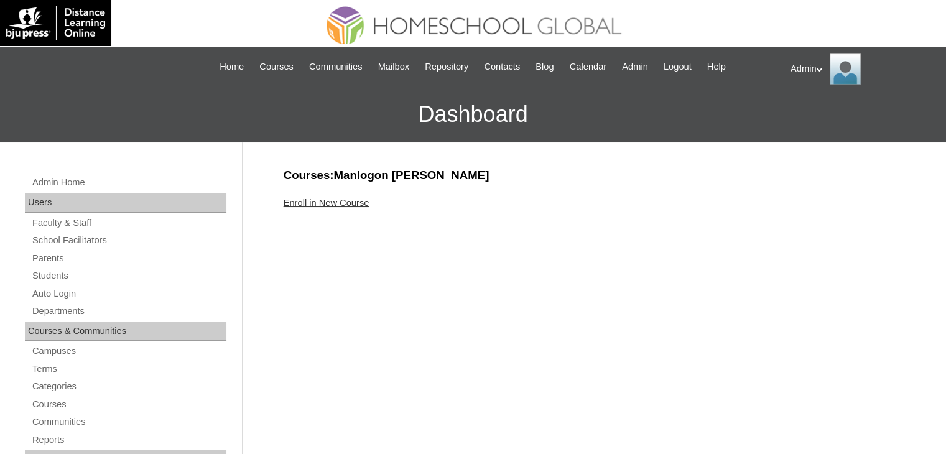
click at [338, 203] on link "Enroll in New Course" at bounding box center [327, 203] width 86 height 10
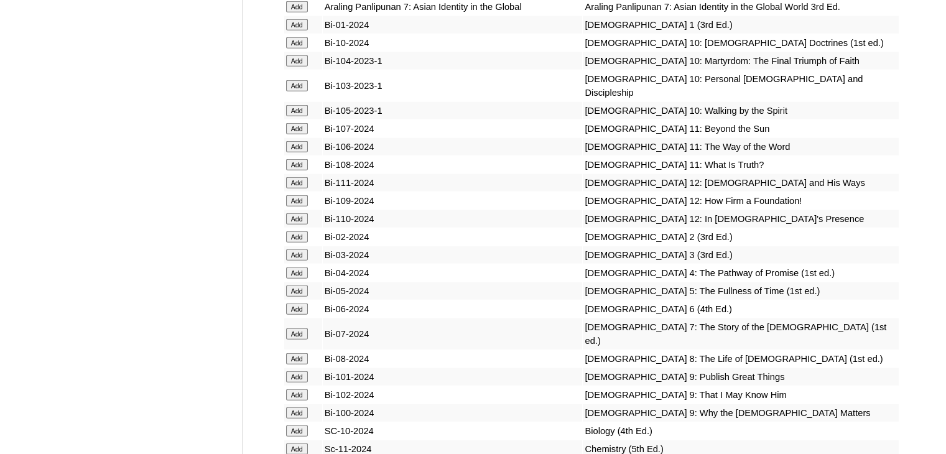
scroll to position [3015, 0]
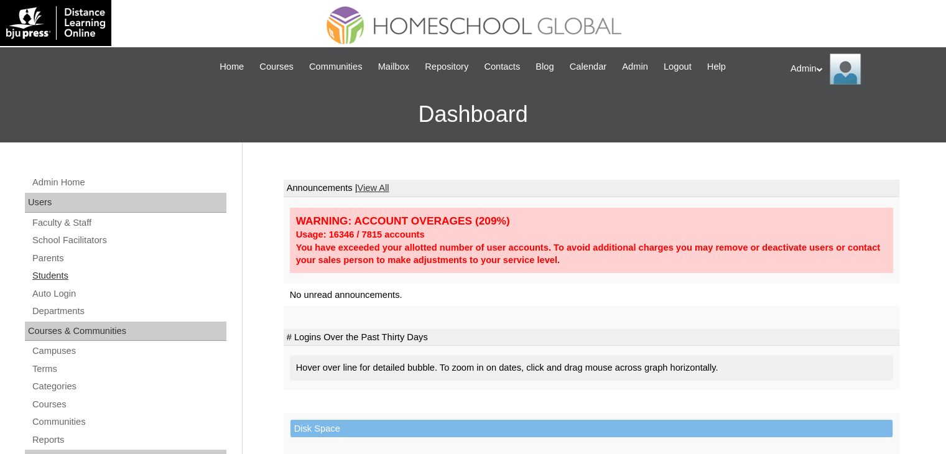
click at [62, 274] on link "Students" at bounding box center [128, 276] width 195 height 16
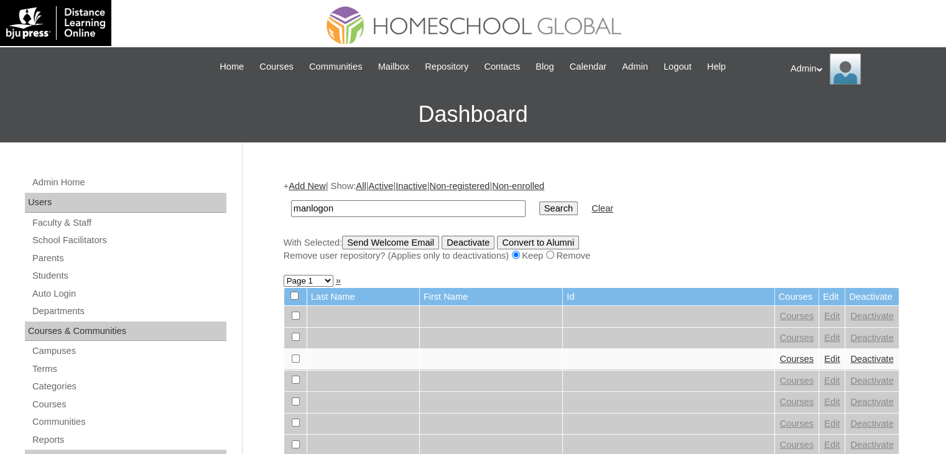
type input "manlogon"
click at [539, 206] on input "Search" at bounding box center [558, 209] width 39 height 14
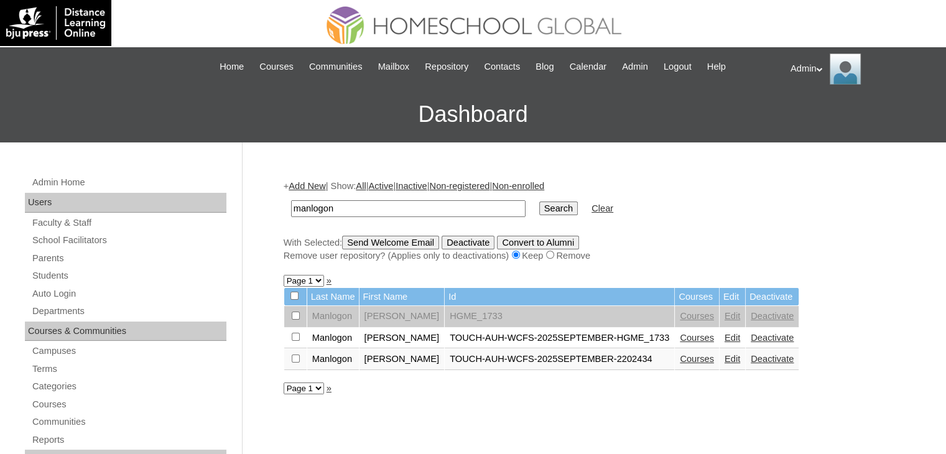
click at [680, 357] on link "Courses" at bounding box center [697, 359] width 34 height 10
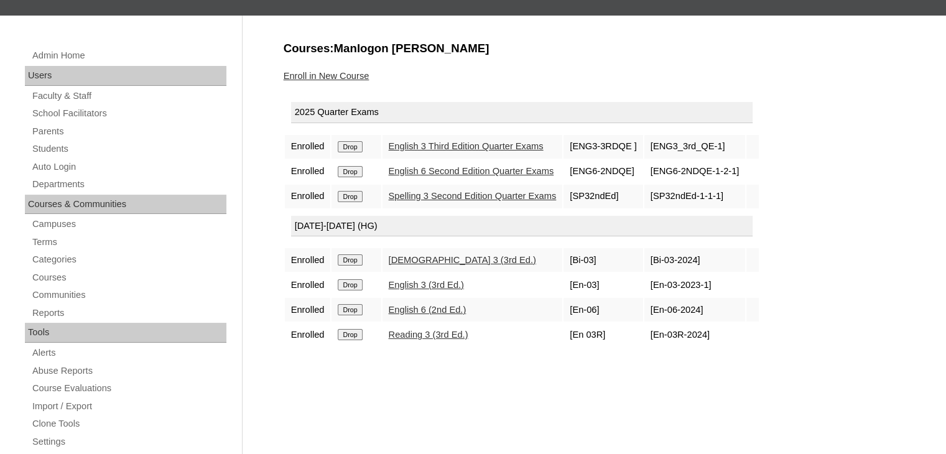
scroll to position [134, 0]
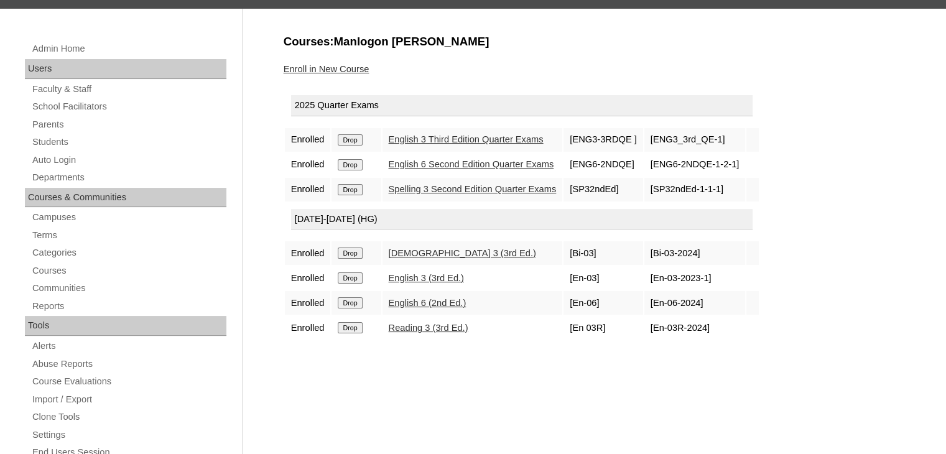
click at [358, 146] on input "Drop" at bounding box center [350, 139] width 24 height 11
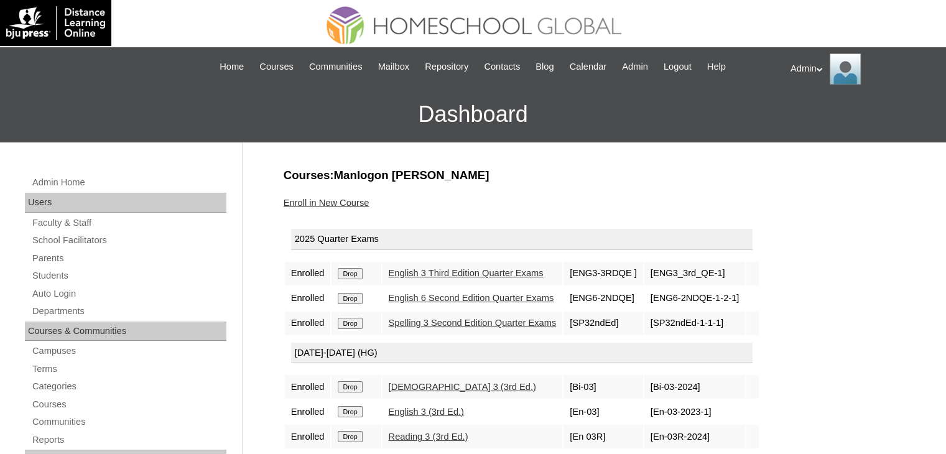
click at [348, 279] on input "Drop" at bounding box center [350, 273] width 24 height 11
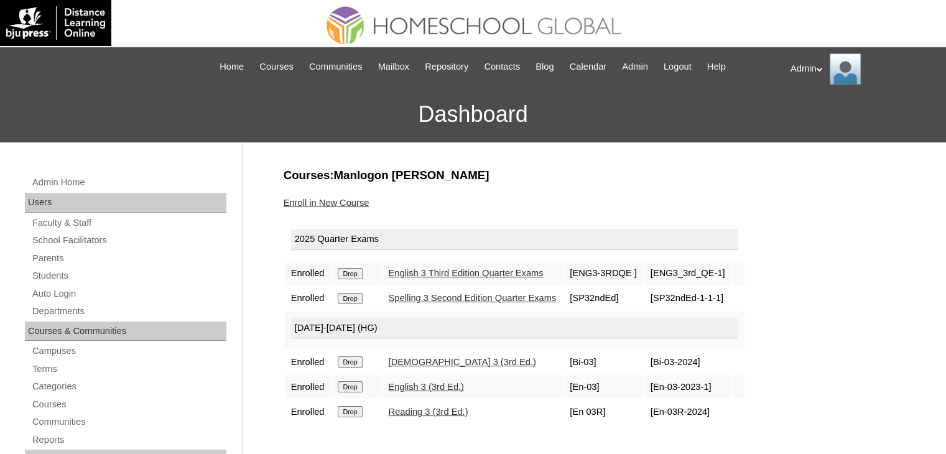
click at [338, 204] on link "Enroll in New Course" at bounding box center [327, 203] width 86 height 10
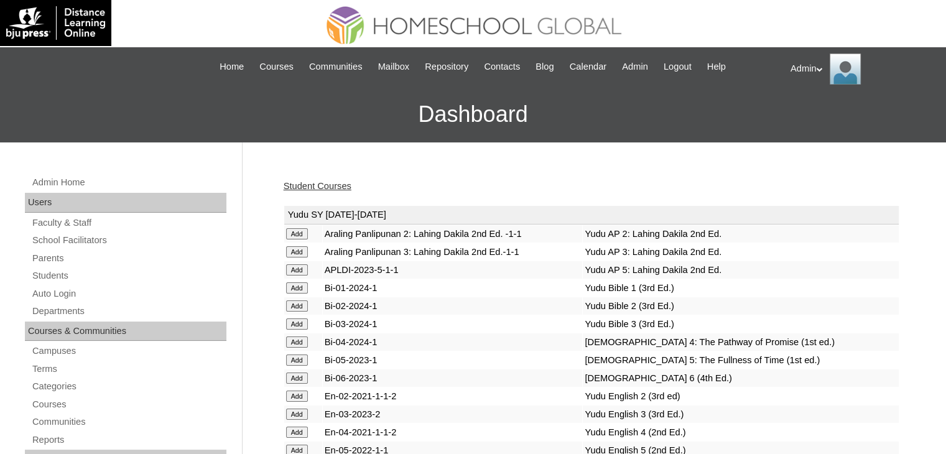
scroll to position [632, 0]
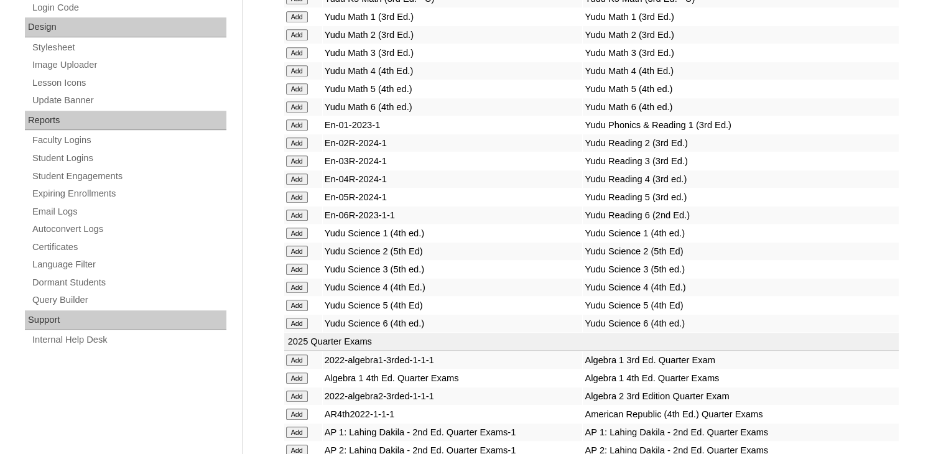
click at [485, 172] on td "En-04R-2024-1" at bounding box center [453, 178] width 260 height 17
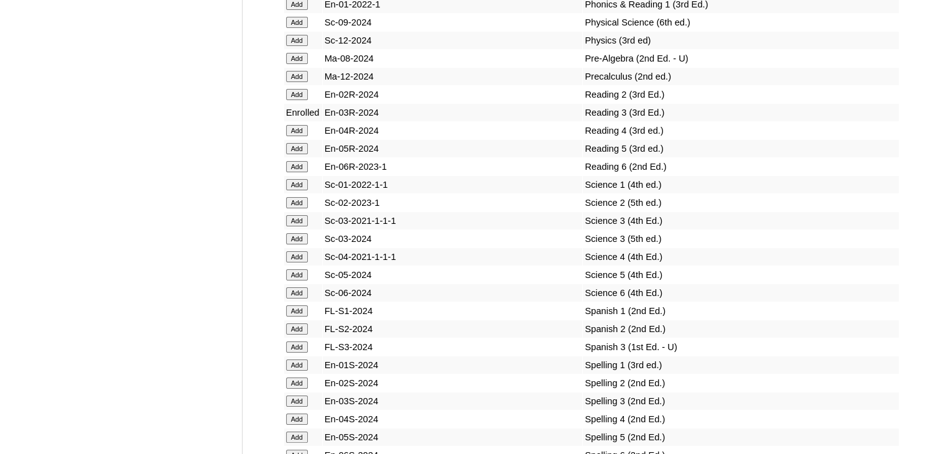
drag, startPoint x: 0, startPoint y: 0, endPoint x: 300, endPoint y: 227, distance: 376.0
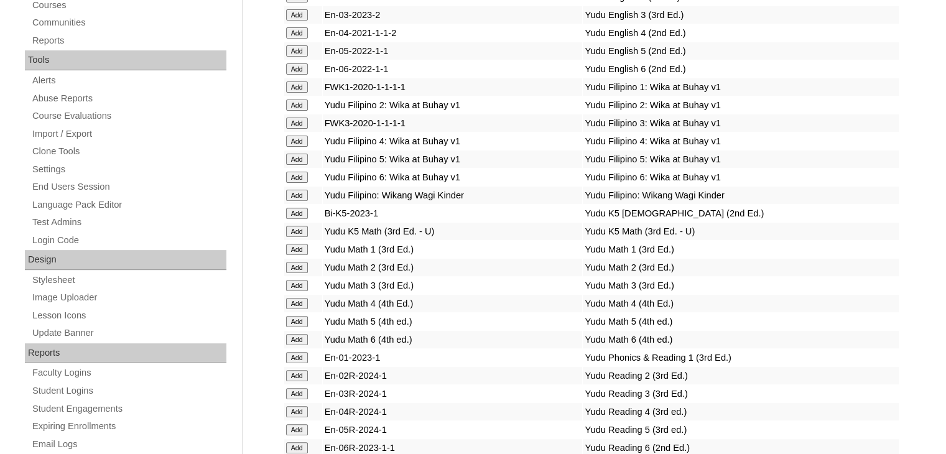
scroll to position [1928, 0]
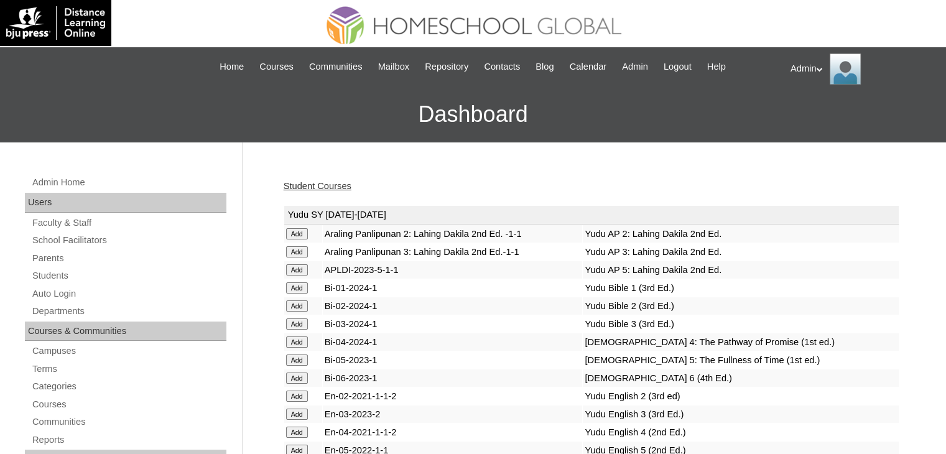
click at [408, 328] on td "Bi-03-2024-1" at bounding box center [453, 323] width 260 height 17
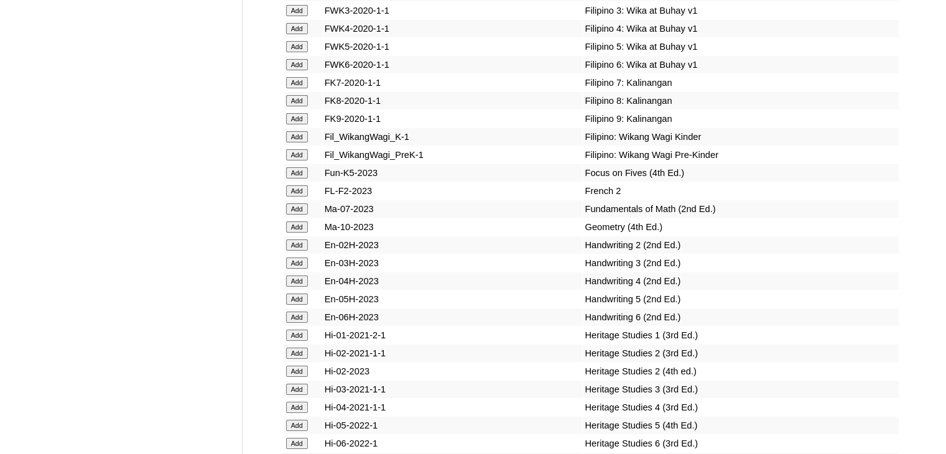
scroll to position [1713, 0]
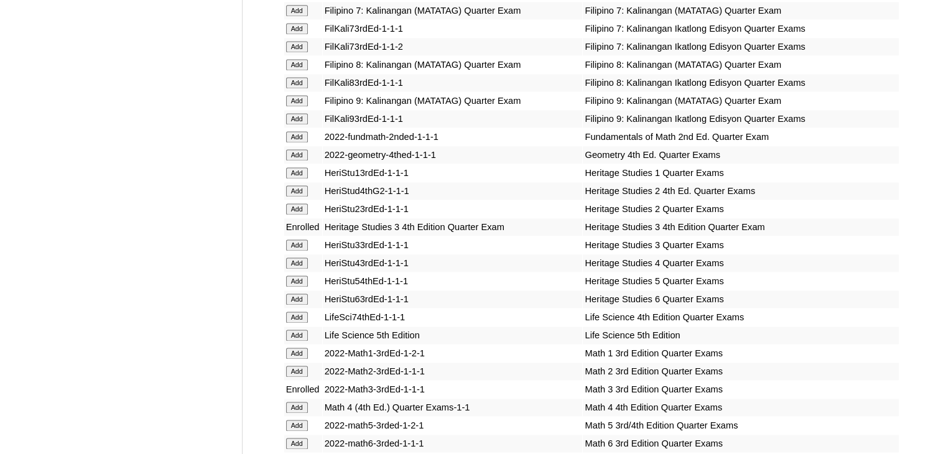
scroll to position [4165, 0]
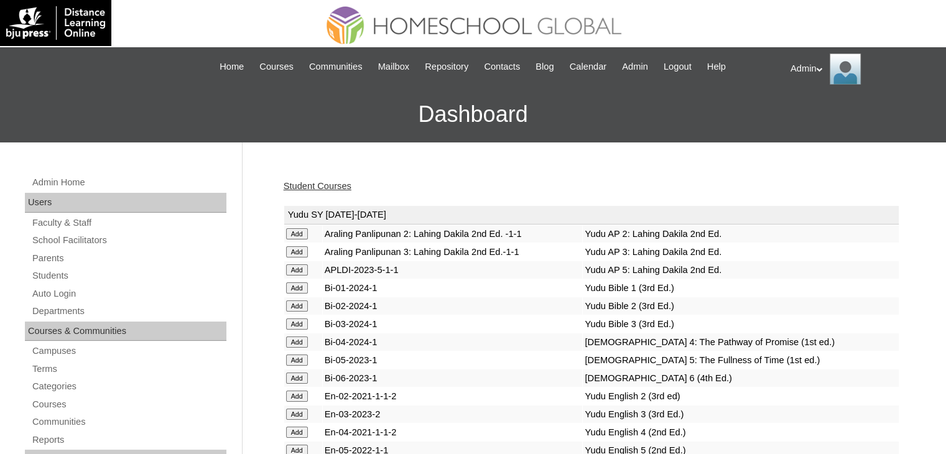
click at [327, 187] on link "Student Courses" at bounding box center [318, 186] width 68 height 10
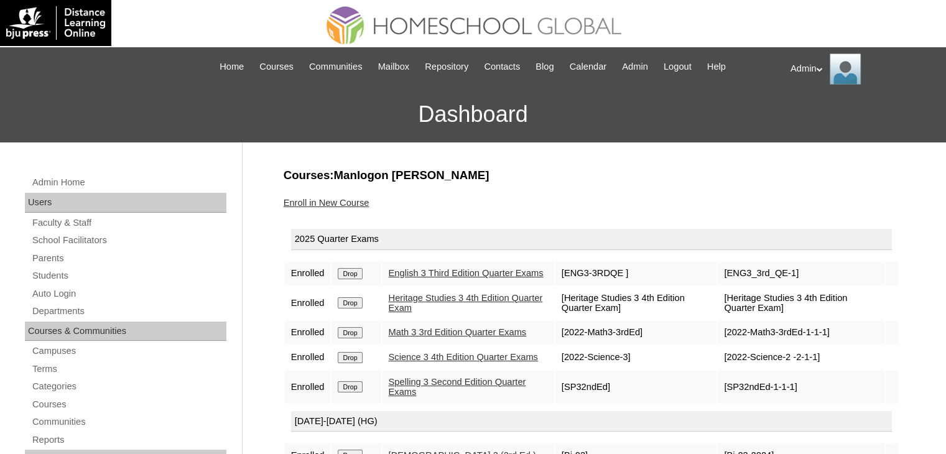
scroll to position [126, 0]
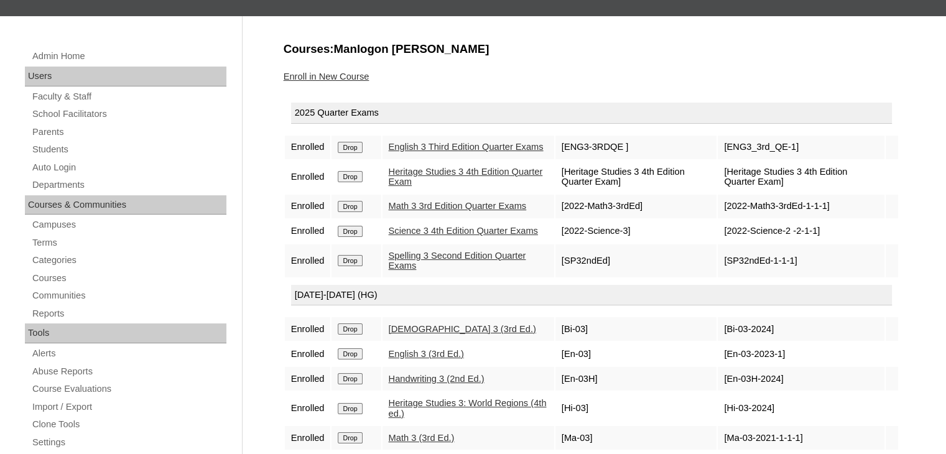
click at [356, 153] on input "Drop" at bounding box center [350, 147] width 24 height 11
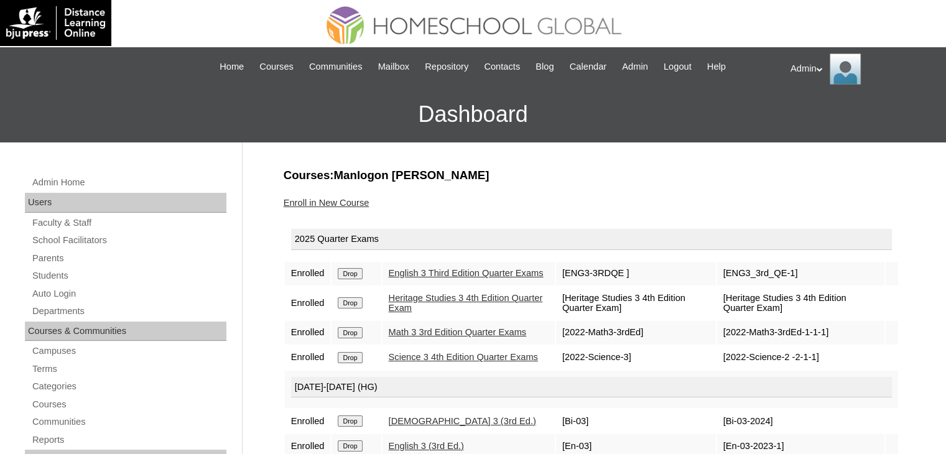
click at [353, 276] on input "Drop" at bounding box center [350, 273] width 24 height 11
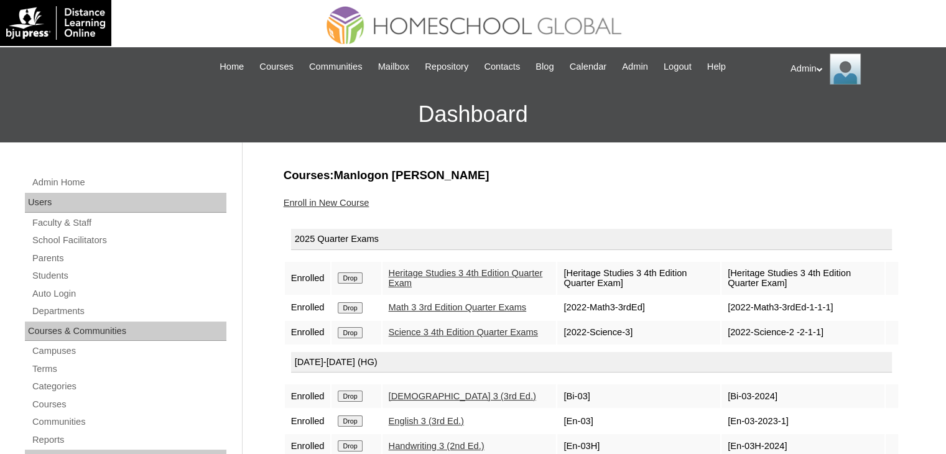
click at [353, 276] on input "Drop" at bounding box center [350, 277] width 24 height 11
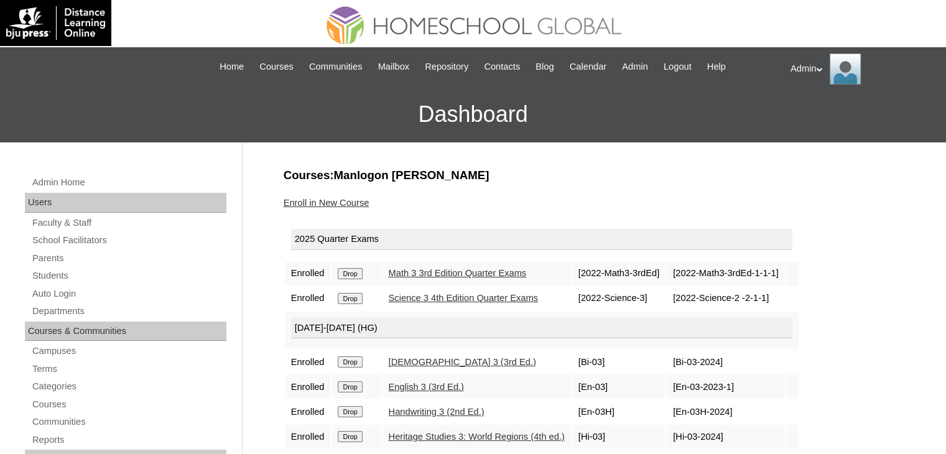
click at [353, 276] on input "Drop" at bounding box center [350, 273] width 24 height 11
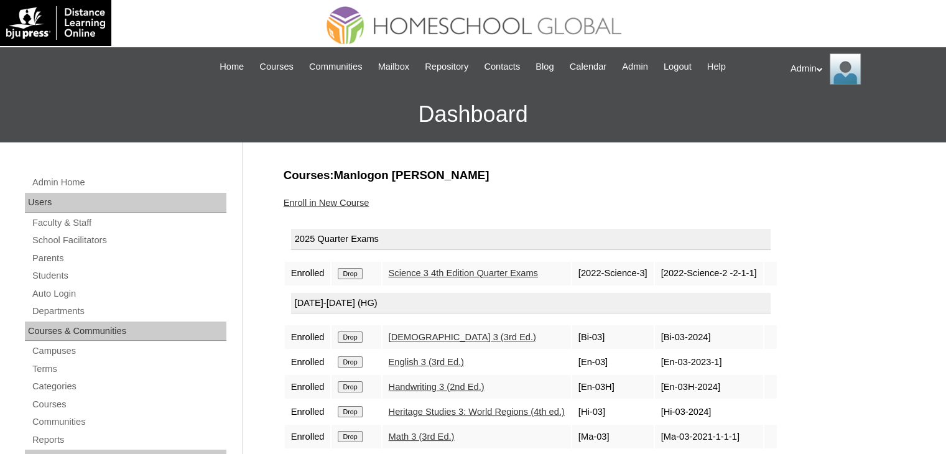
click at [353, 276] on input "Drop" at bounding box center [350, 273] width 24 height 11
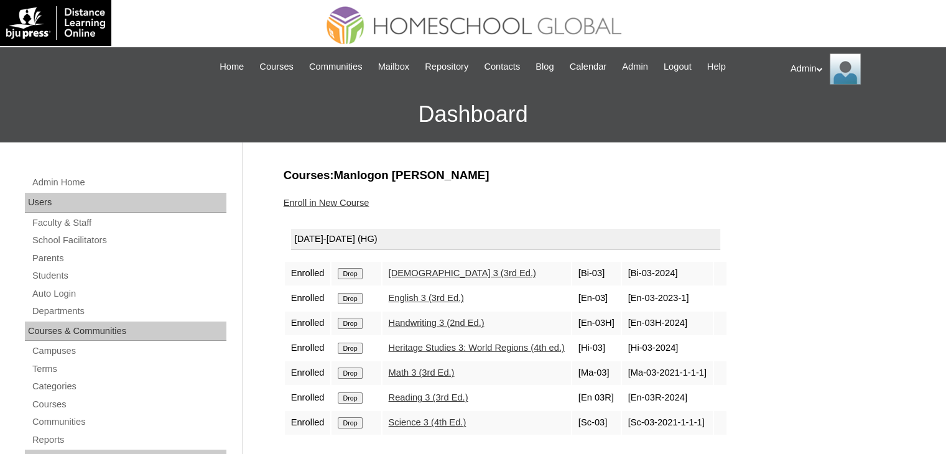
scroll to position [87, 0]
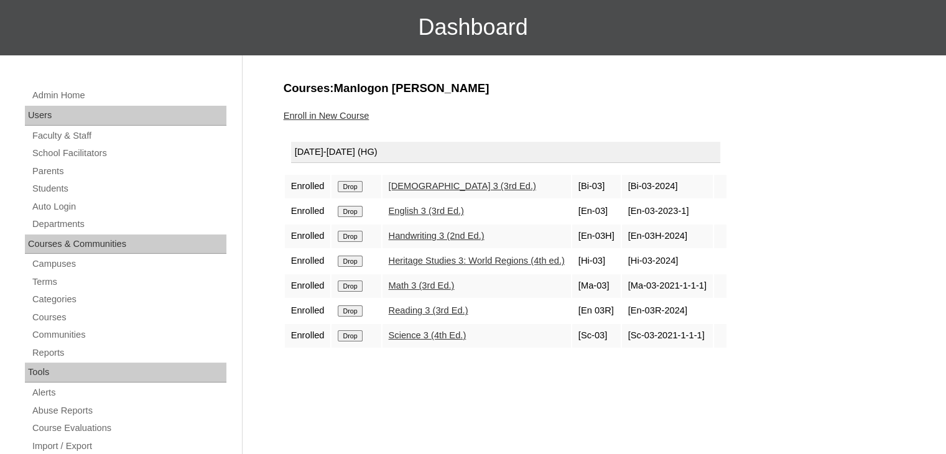
click at [348, 111] on link "Enroll in New Course" at bounding box center [327, 116] width 86 height 10
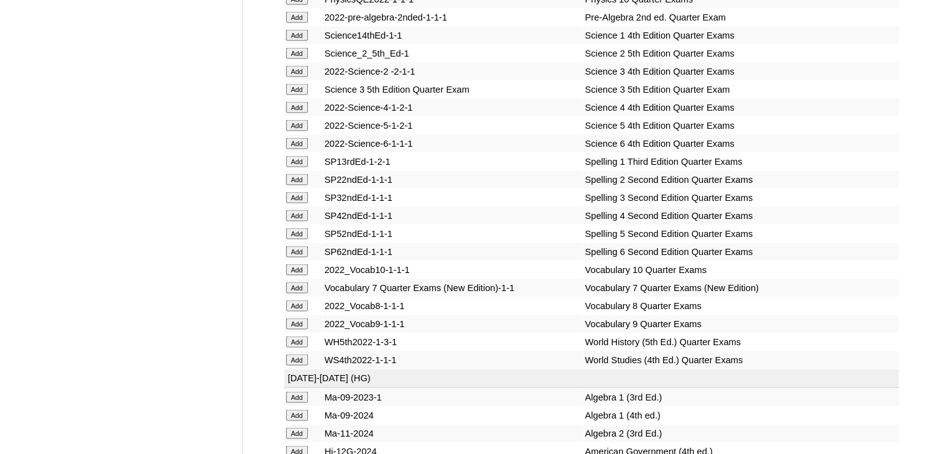
scroll to position [5060, 0]
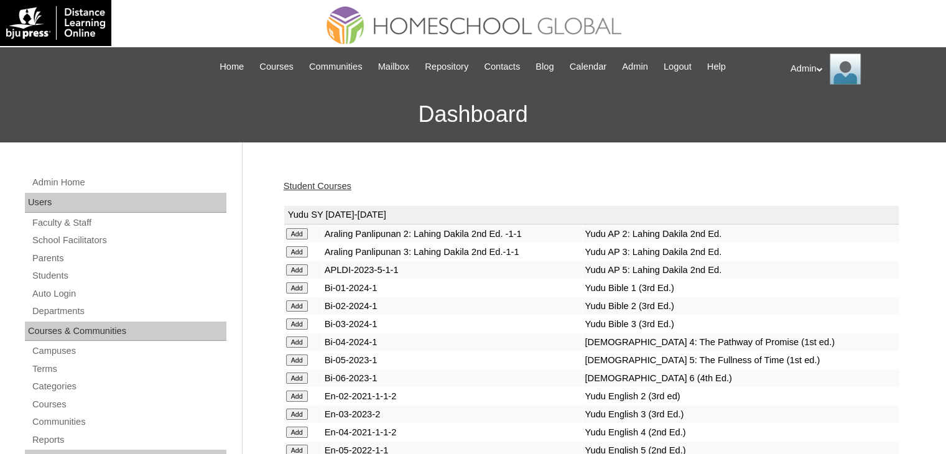
click at [316, 188] on link "Student Courses" at bounding box center [318, 186] width 68 height 10
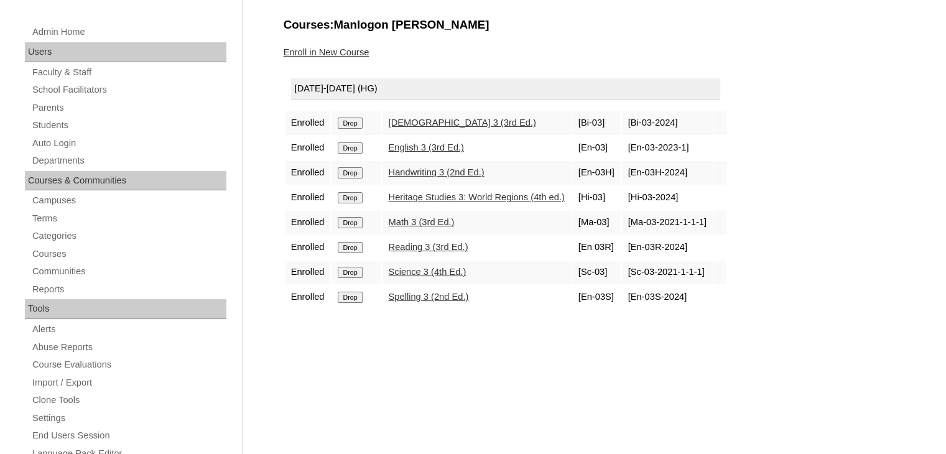
scroll to position [154, 0]
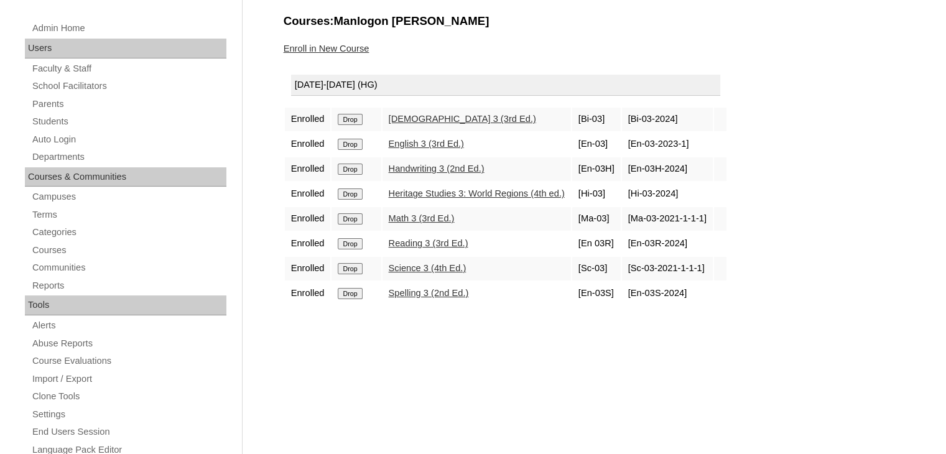
click at [642, 26] on h3 "Courses:Manlogon Joshua Sander" at bounding box center [592, 21] width 616 height 16
click at [62, 123] on link "Students" at bounding box center [128, 122] width 195 height 16
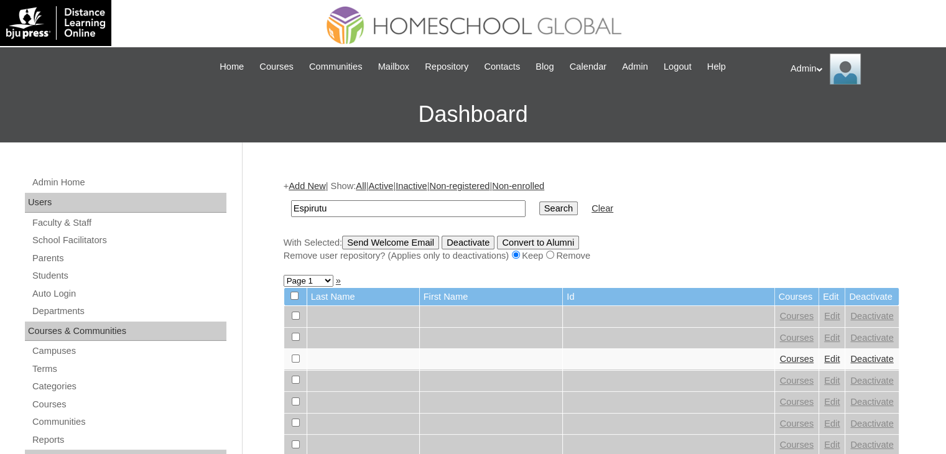
type input "Espirutu"
click at [539, 206] on input "Search" at bounding box center [558, 209] width 39 height 14
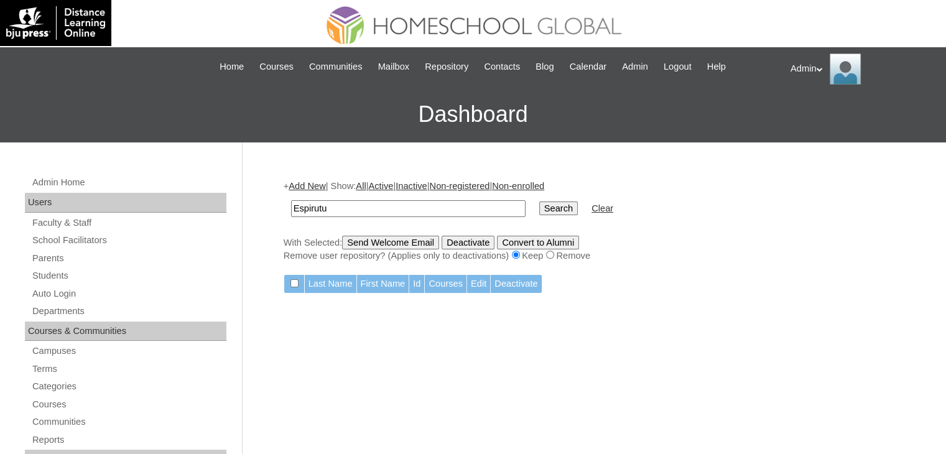
click at [336, 209] on input "Espirutu" at bounding box center [408, 208] width 234 height 17
type input "Espiritu"
click at [539, 208] on input "Search" at bounding box center [558, 209] width 39 height 14
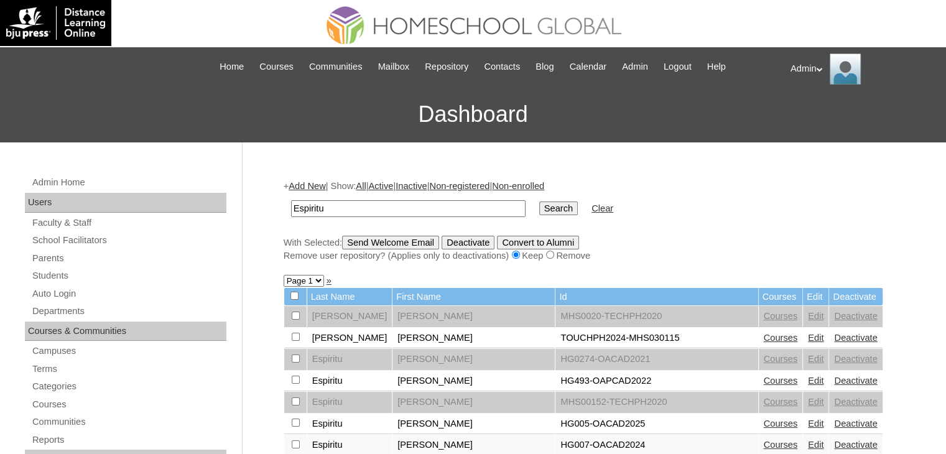
scroll to position [163, 0]
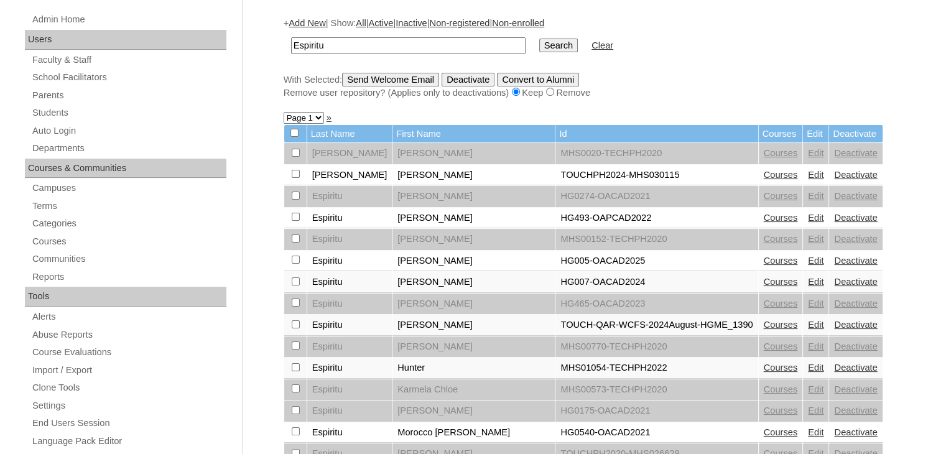
click at [764, 322] on link "Courses" at bounding box center [781, 325] width 34 height 10
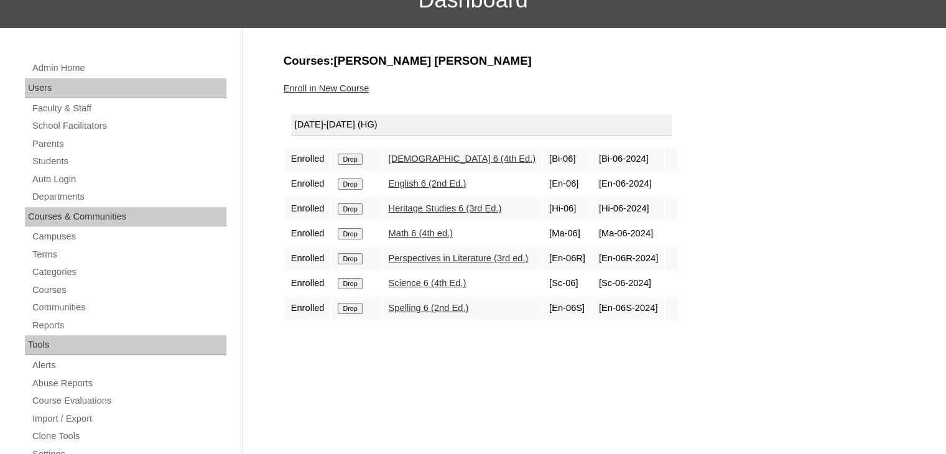
scroll to position [100, 0]
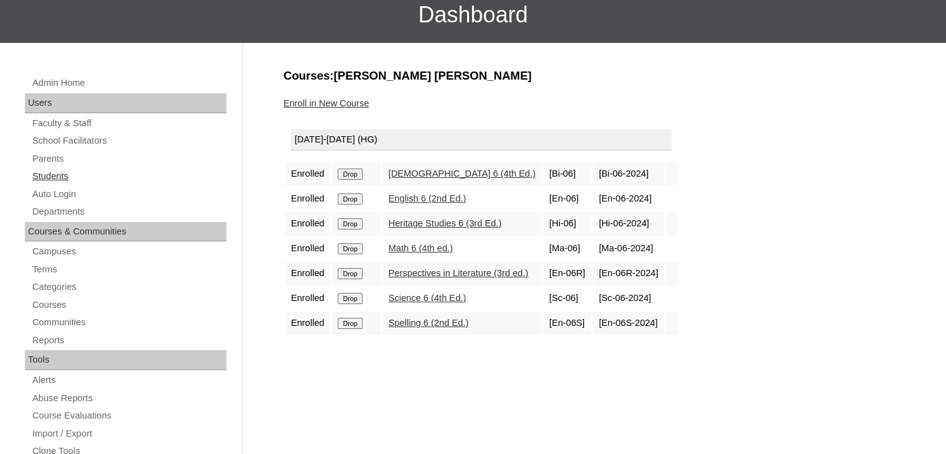
click at [62, 177] on link "Students" at bounding box center [128, 177] width 195 height 16
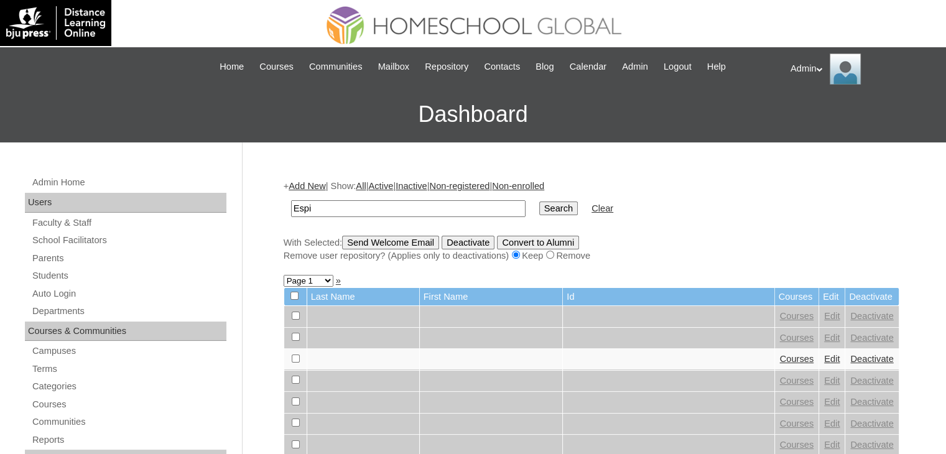
type input "Espiritu"
click at [539, 203] on input "Search" at bounding box center [558, 209] width 39 height 14
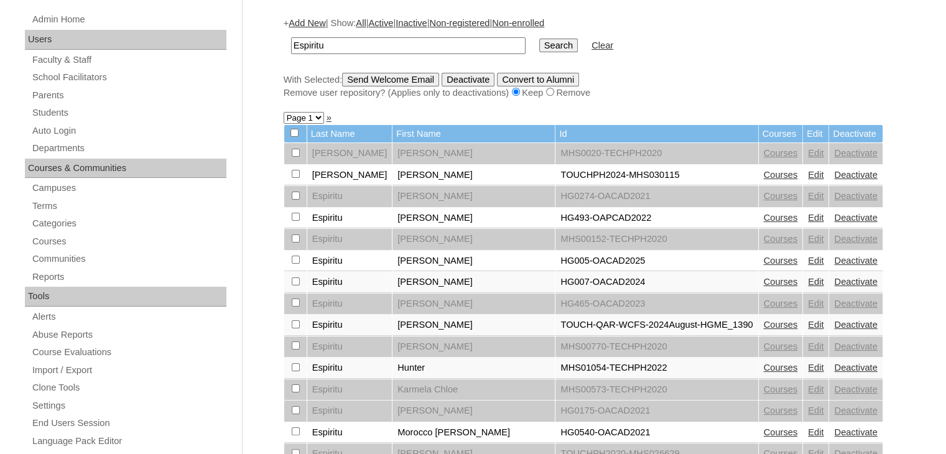
scroll to position [162, 0]
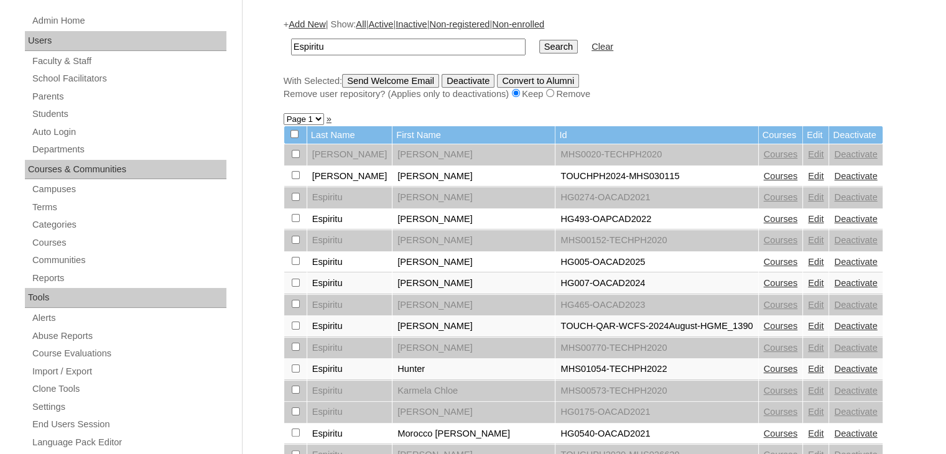
click at [808, 321] on link "Edit" at bounding box center [816, 326] width 16 height 10
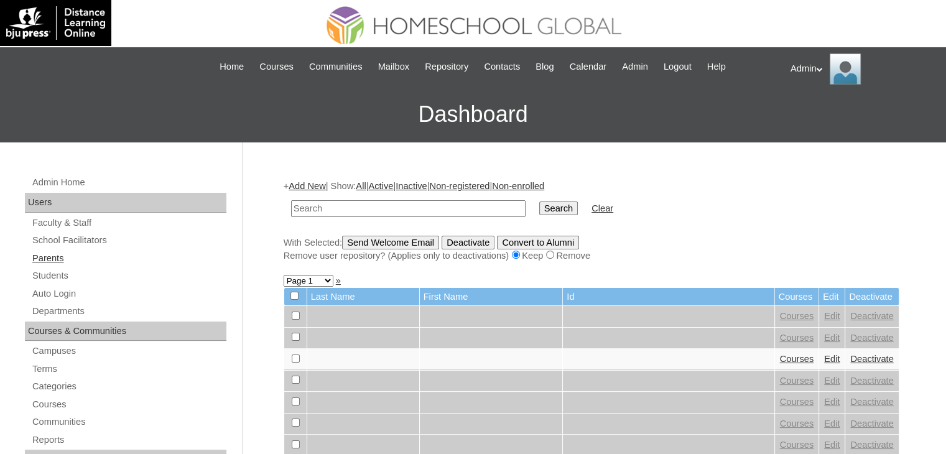
click at [87, 254] on link "Parents" at bounding box center [128, 259] width 195 height 16
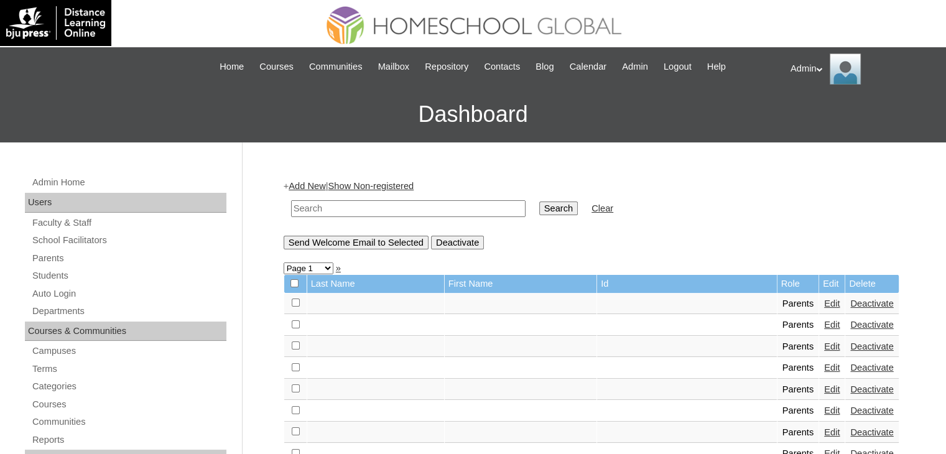
drag, startPoint x: 0, startPoint y: 0, endPoint x: 389, endPoint y: 212, distance: 442.8
click at [389, 212] on input "text" at bounding box center [408, 208] width 234 height 17
type input "Espiritu"
click at [539, 211] on input "Search" at bounding box center [558, 209] width 39 height 14
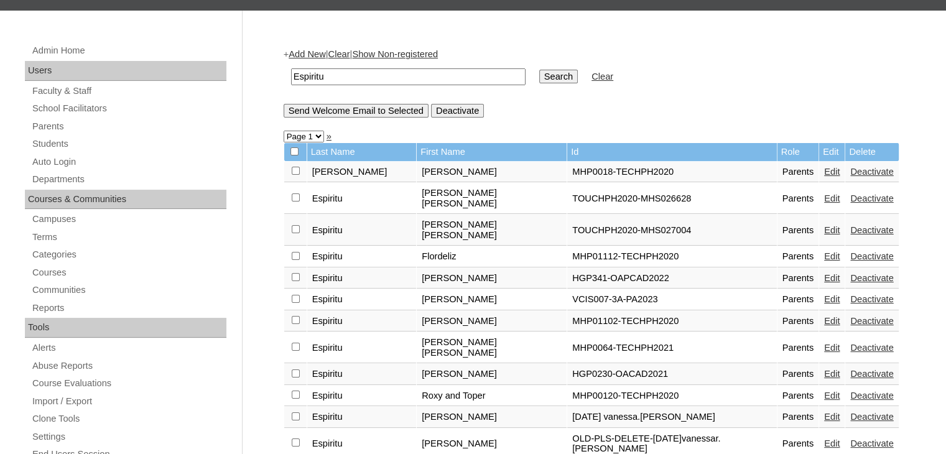
scroll to position [133, 0]
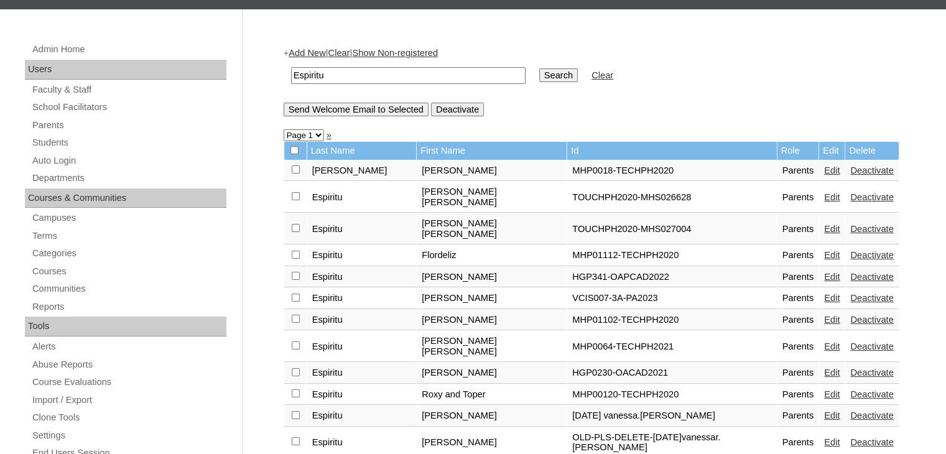
click at [824, 410] on link "Edit" at bounding box center [832, 415] width 16 height 10
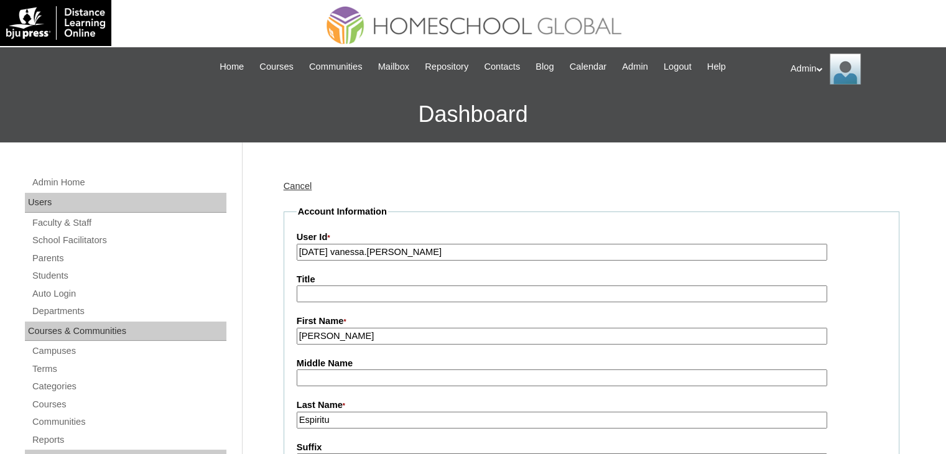
click at [317, 257] on input "[DATE] vanessa.[PERSON_NAME]" at bounding box center [562, 252] width 531 height 17
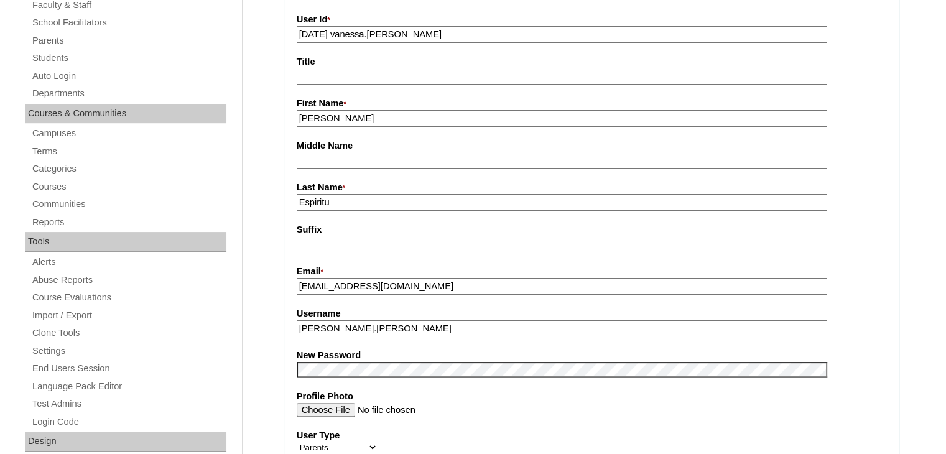
scroll to position [219, 0]
type input "[DATE] vanessa.[PERSON_NAME]"
drag, startPoint x: 386, startPoint y: 324, endPoint x: 253, endPoint y: 324, distance: 133.1
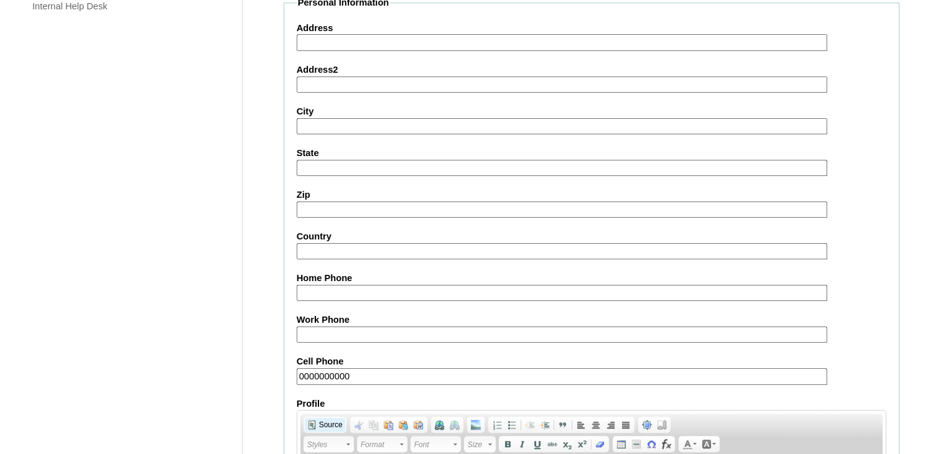
scroll to position [1169, 0]
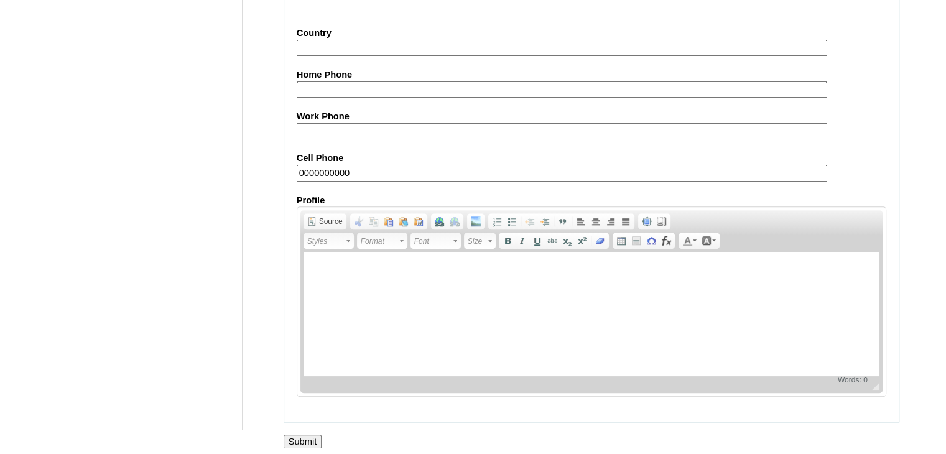
click at [299, 435] on input "Submit" at bounding box center [303, 442] width 39 height 14
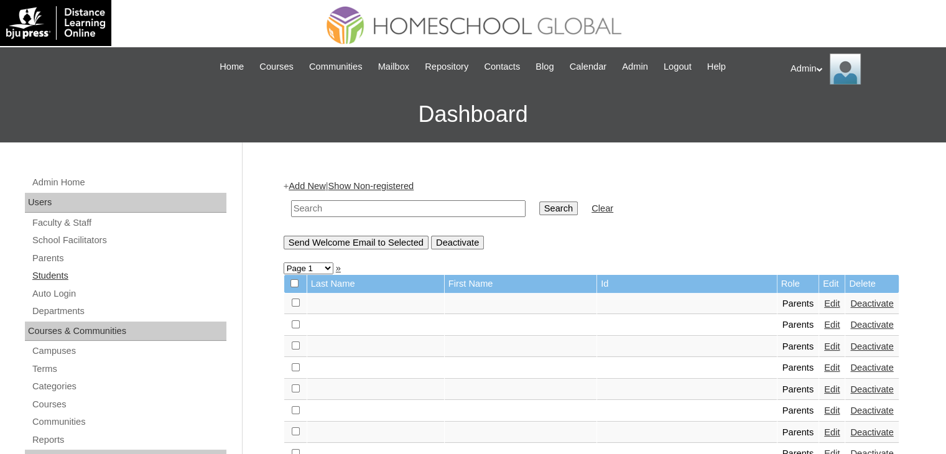
click at [56, 269] on link "Students" at bounding box center [128, 276] width 195 height 16
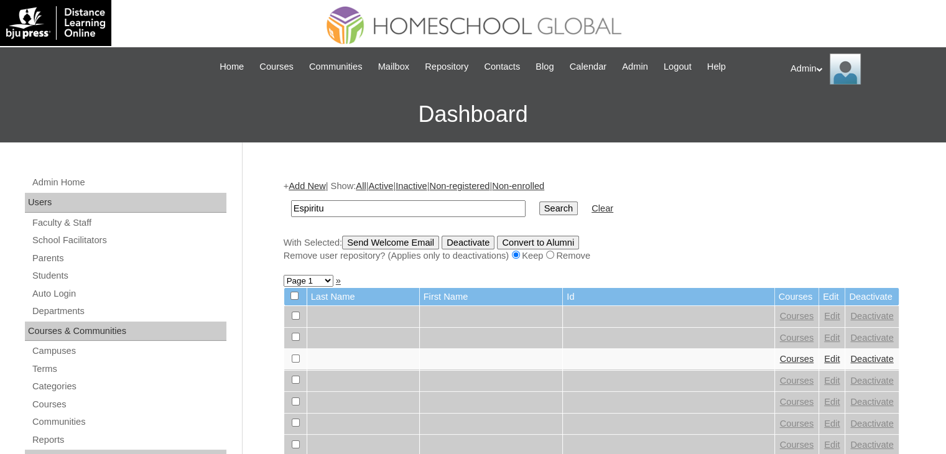
type input "Espiritu"
drag, startPoint x: 545, startPoint y: 207, endPoint x: 527, endPoint y: 205, distance: 18.1
click at [527, 205] on tr "Espiritu Search Clear" at bounding box center [452, 208] width 335 height 29
click at [539, 205] on input "Search" at bounding box center [558, 209] width 39 height 14
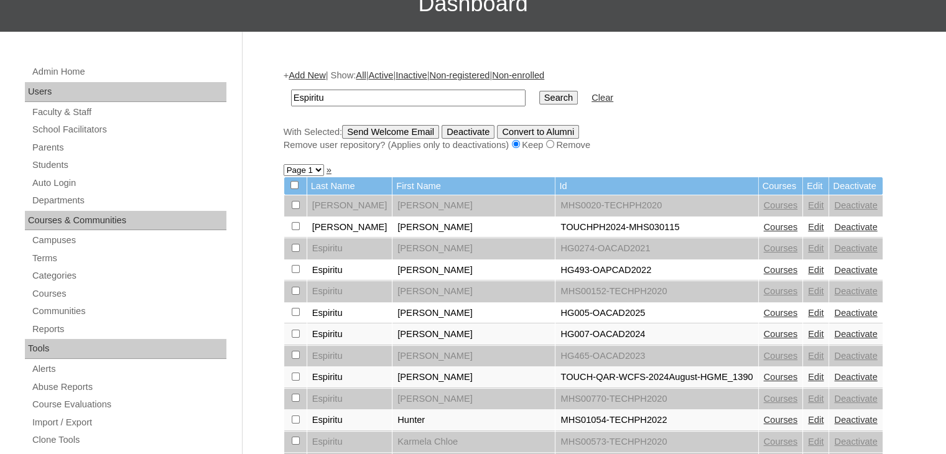
scroll to position [114, 0]
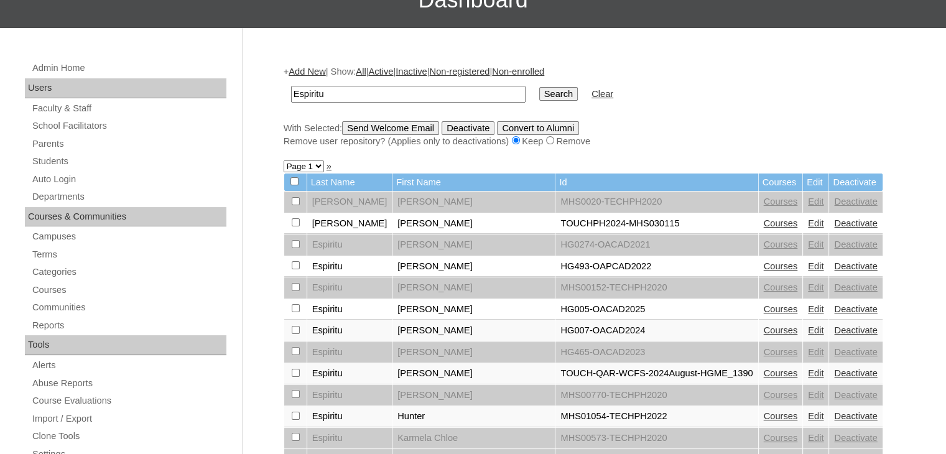
click at [808, 371] on link "Edit" at bounding box center [816, 373] width 16 height 10
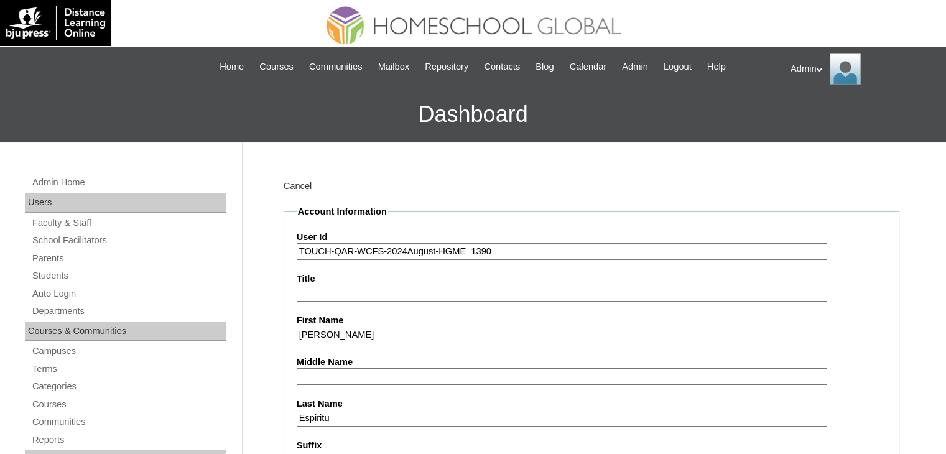
click at [406, 249] on input "TOUCH-QAR-WCFS-2024August-HGME_1390" at bounding box center [562, 251] width 531 height 17
type input "TOUCH-QAR-WCFS-2025SeptemberHGME_1390"
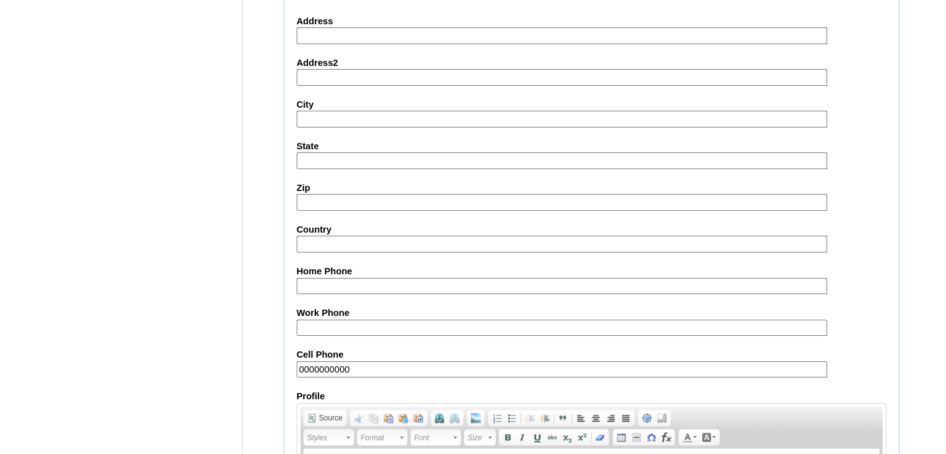
scroll to position [1428, 0]
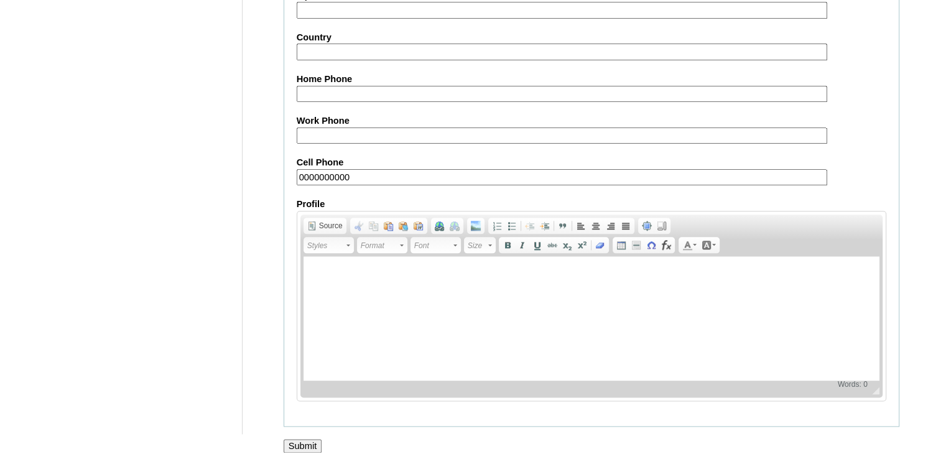
click at [310, 439] on input "Submit" at bounding box center [303, 446] width 39 height 14
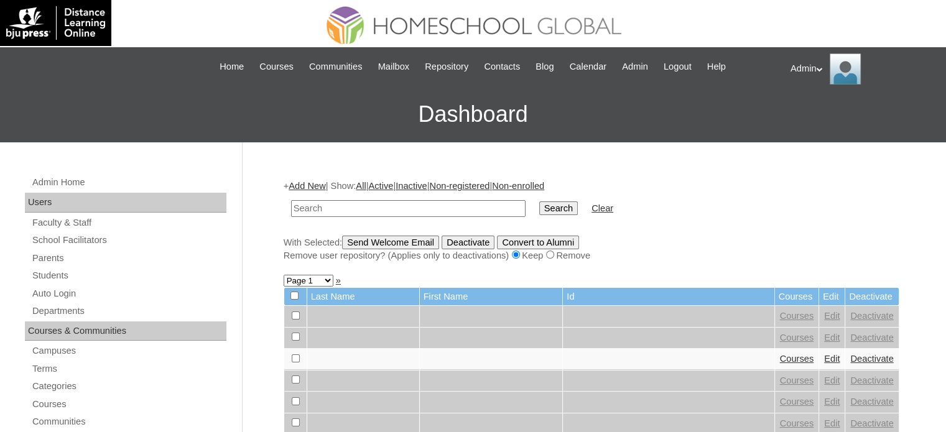
click at [325, 181] on link "Add New" at bounding box center [307, 186] width 37 height 10
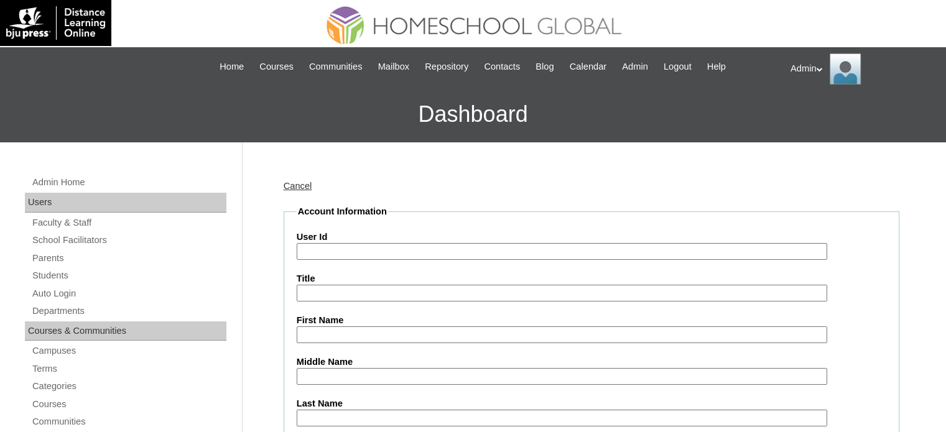
click at [359, 248] on input "User Id" at bounding box center [562, 251] width 531 height 17
paste input "S2025-2504303"
type input "S2025-2504303"
click at [359, 328] on input "First Name" at bounding box center [562, 335] width 531 height 17
paste input "teo"
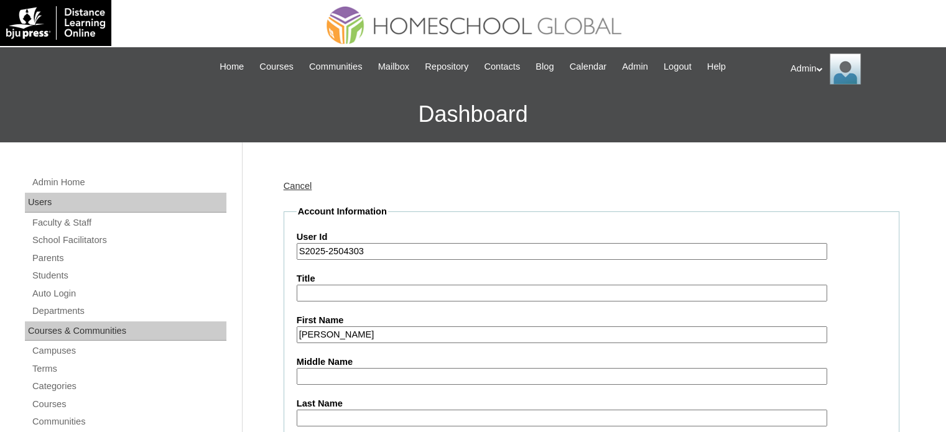
type input "[PERSON_NAME]"
click at [342, 373] on input "Middle Name" at bounding box center [562, 376] width 531 height 17
type input "Pascual"
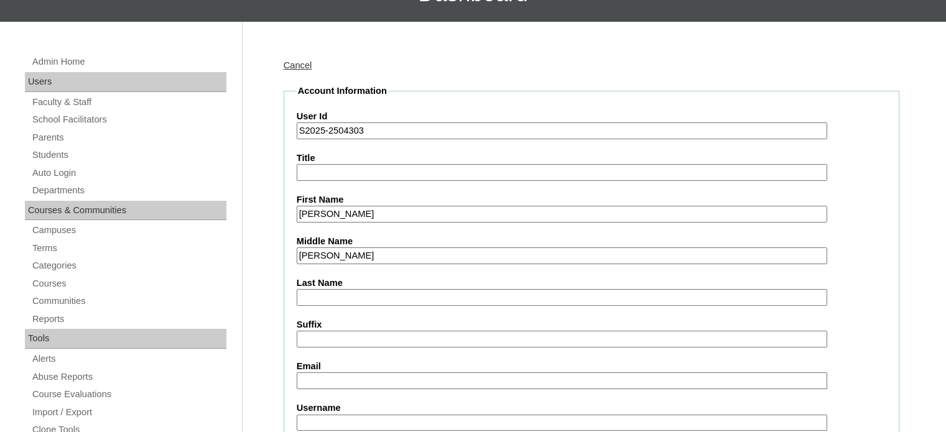
scroll to position [155, 0]
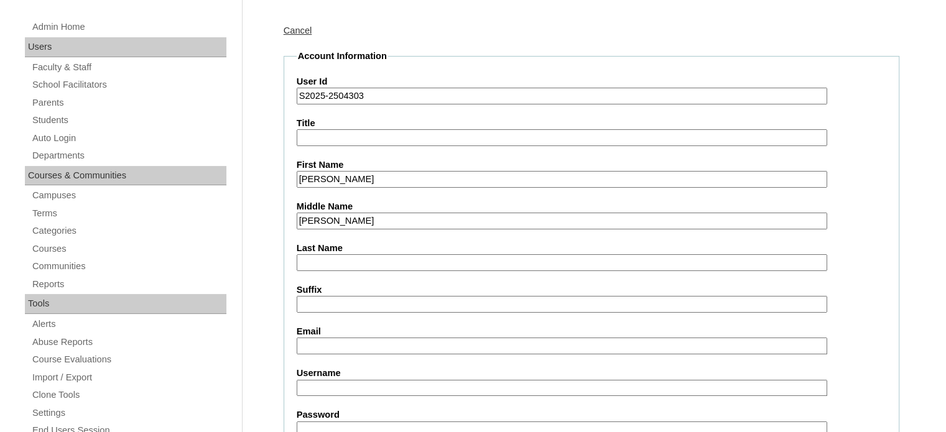
click at [359, 251] on label "Last Name" at bounding box center [592, 248] width 590 height 13
click at [359, 254] on input "Last Name" at bounding box center [562, 262] width 531 height 17
click at [356, 258] on input "Last Name" at bounding box center [562, 262] width 531 height 17
type input "Baradi"
click at [376, 383] on input "Username" at bounding box center [562, 388] width 531 height 17
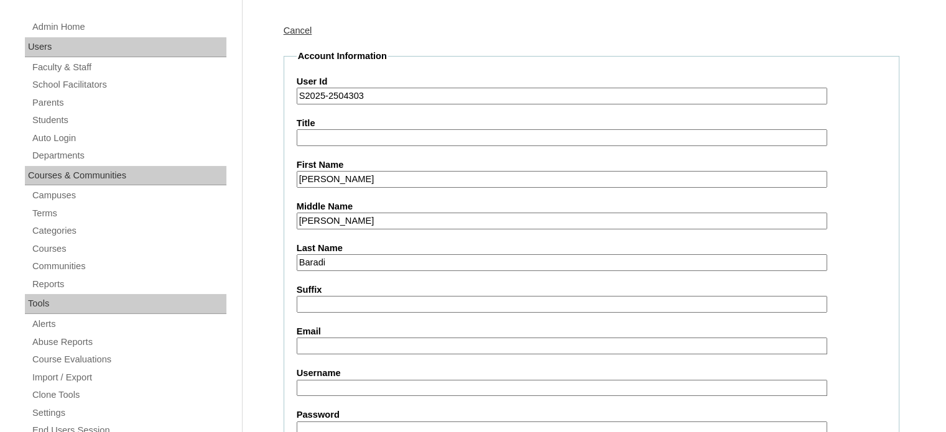
click at [330, 338] on input "Email" at bounding box center [562, 346] width 531 height 17
paste input "hamelynpascual@gmail.com"
type input "hamelynpascual@gmail.com"
click at [381, 382] on input "Username" at bounding box center [562, 388] width 531 height 17
paste input "carlokydmat.baradi"
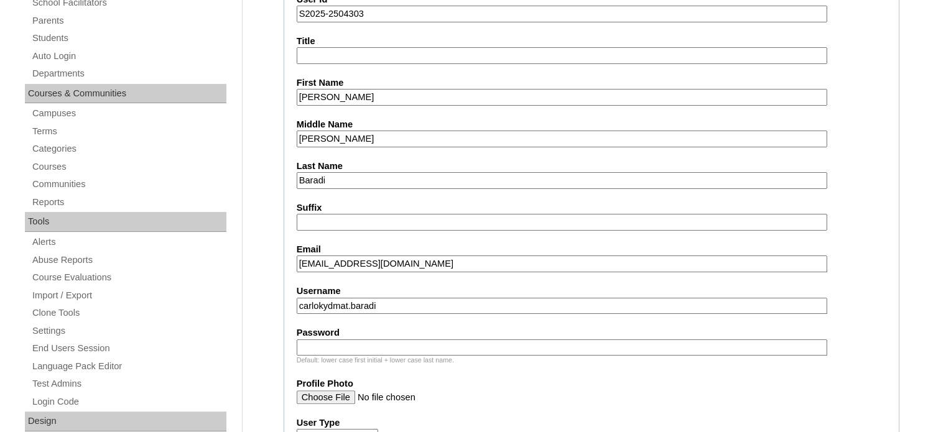
scroll to position [239, 0]
type input "carlokydmat.baradi"
click at [383, 345] on input "Password" at bounding box center [562, 346] width 531 height 17
type input "DLOS2025"
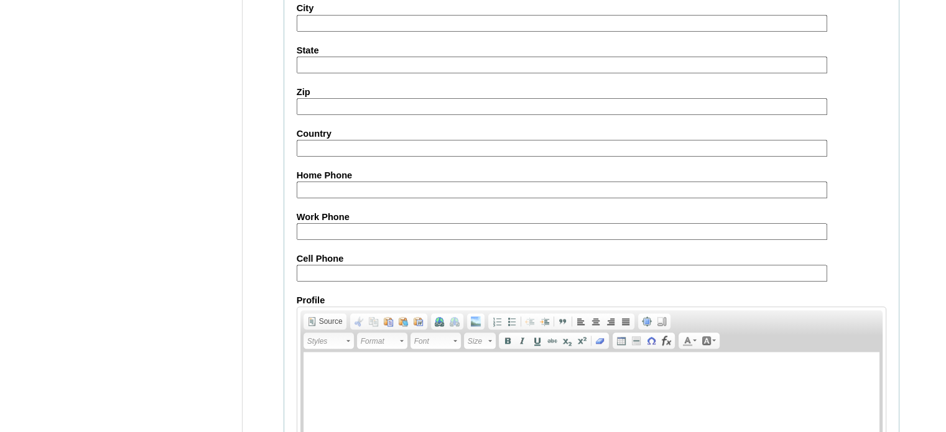
scroll to position [1447, 0]
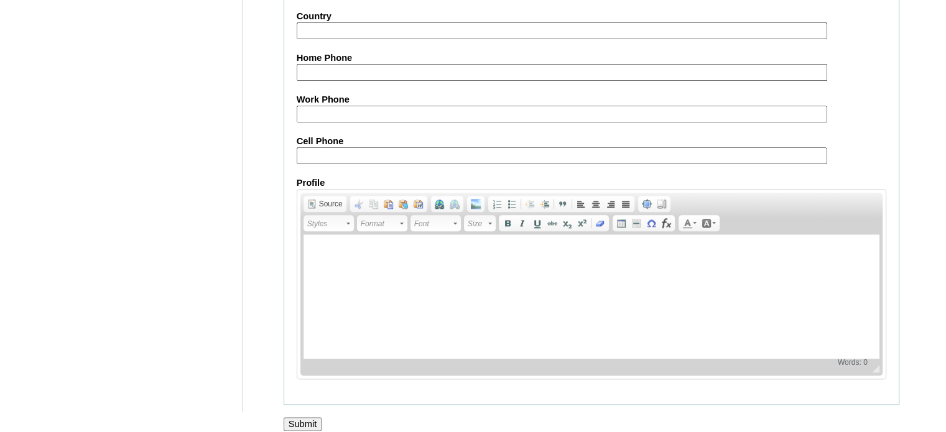
click at [312, 417] on input "Submit" at bounding box center [303, 424] width 39 height 14
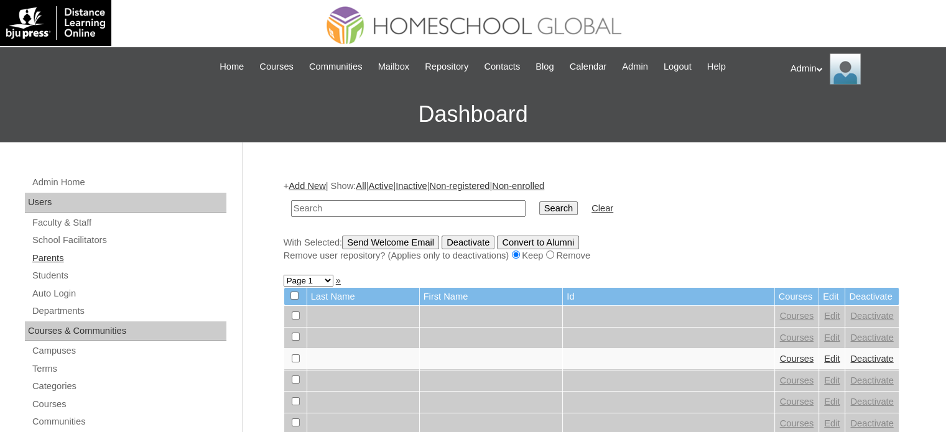
click at [44, 255] on link "Parents" at bounding box center [128, 259] width 195 height 16
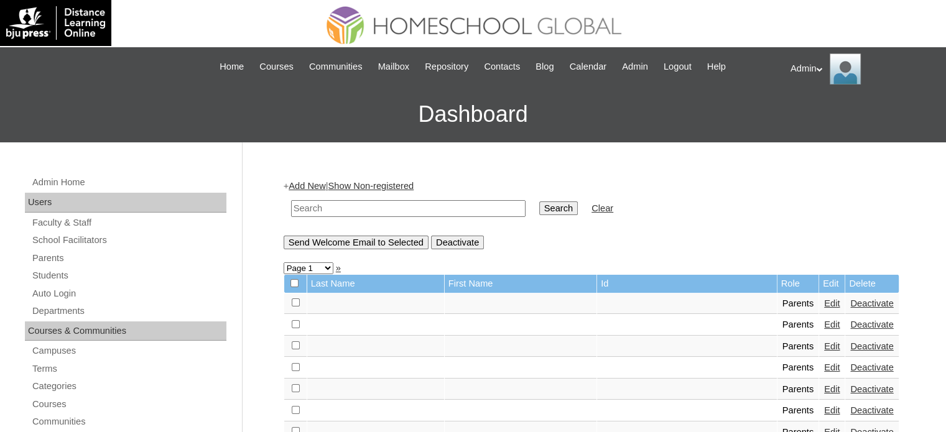
click at [308, 182] on link "Add New" at bounding box center [307, 186] width 37 height 10
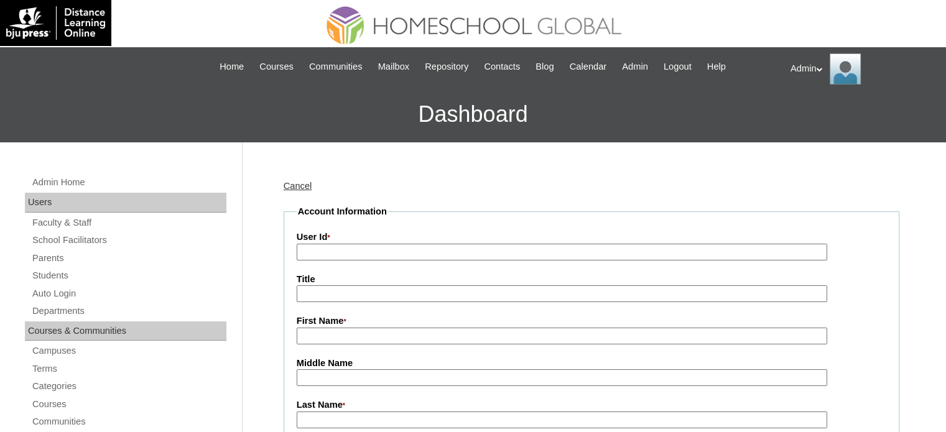
click at [393, 255] on input "User Id *" at bounding box center [562, 252] width 531 height 17
paste input "2025-2504303"
type input "2025-2504303"
click at [344, 335] on input "First Name *" at bounding box center [562, 336] width 531 height 17
paste input "Hamelyn Pascual-Baradi"
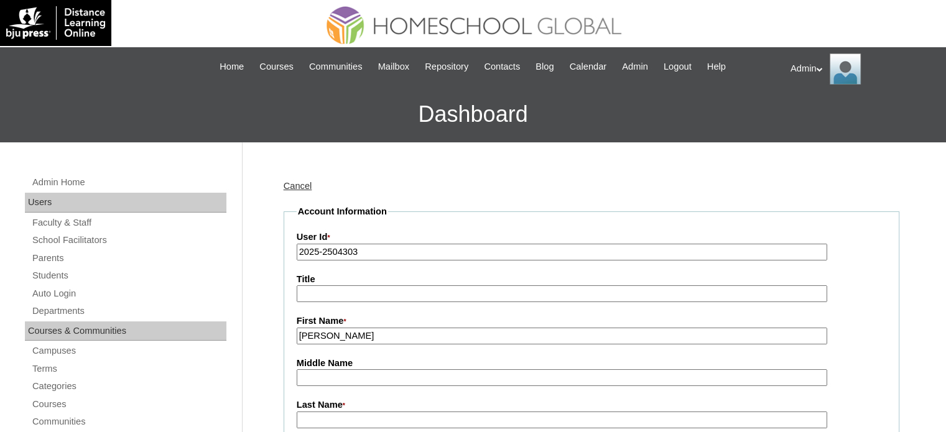
drag, startPoint x: 417, startPoint y: 335, endPoint x: 336, endPoint y: 343, distance: 80.6
type input "Hamelyn"
click at [334, 378] on input "Middle Name" at bounding box center [562, 377] width 531 height 17
paste input "Pascual-Baradi"
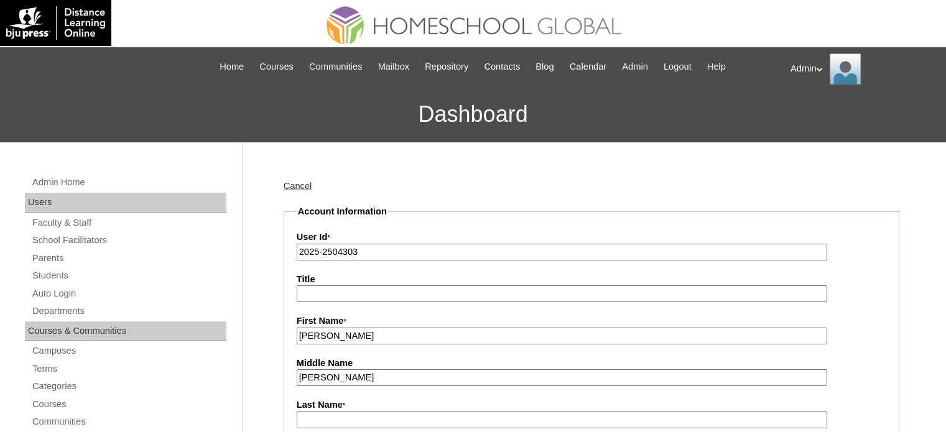
drag, startPoint x: 410, startPoint y: 373, endPoint x: 336, endPoint y: 378, distance: 74.8
click at [336, 378] on input "Pascual-Baradi" at bounding box center [562, 377] width 531 height 17
type input "Pascual"
click at [330, 419] on input "Last Name *" at bounding box center [562, 420] width 531 height 17
paste input "-Baradi"
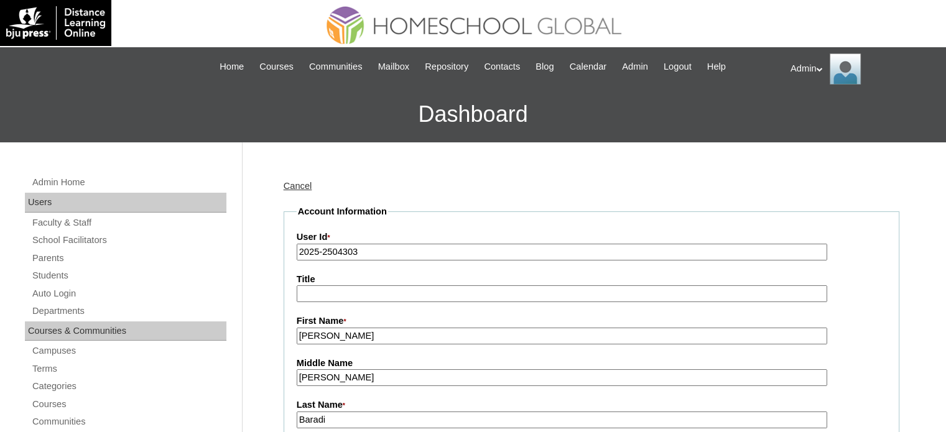
scroll to position [178, 0]
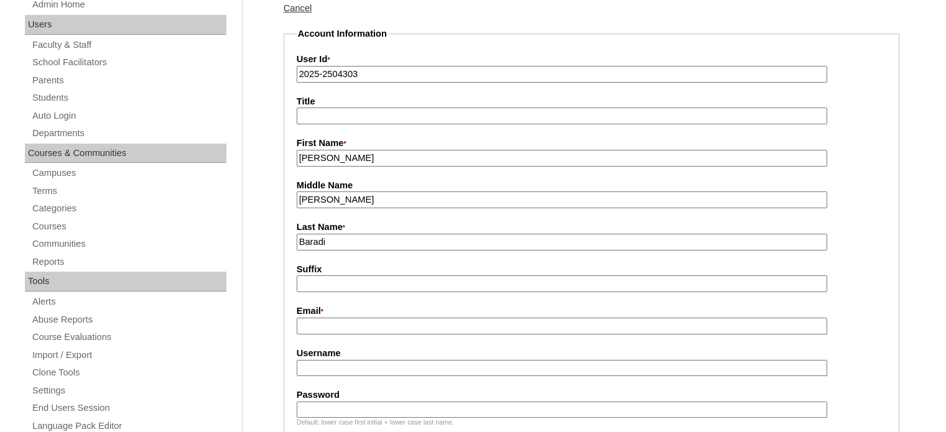
type input "Baradi"
click at [383, 322] on input "Email *" at bounding box center [562, 326] width 531 height 17
paste input "[EMAIL_ADDRESS][DOMAIN_NAME]"
type input "[EMAIL_ADDRESS][DOMAIN_NAME]"
click at [348, 365] on input "Username" at bounding box center [562, 368] width 531 height 17
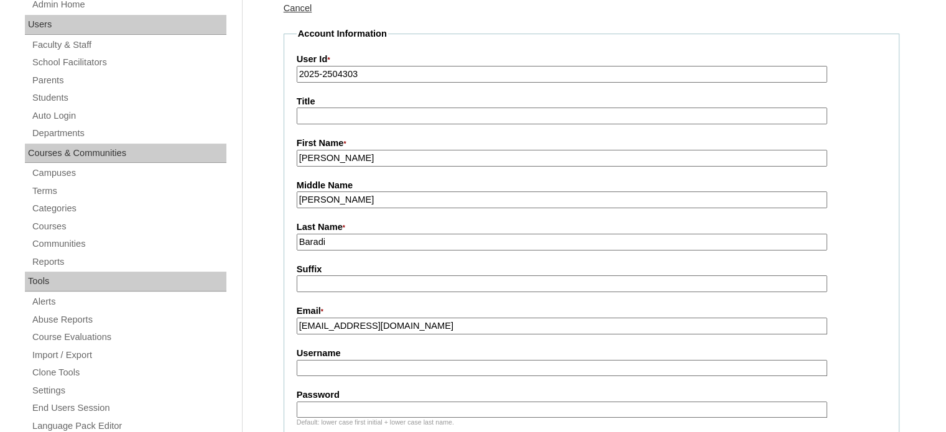
paste input "hamelynpas.baradi"
type input "hamelynpas.baradi"
click at [327, 405] on input "Password" at bounding box center [562, 410] width 531 height 17
type input "DLOF2025"
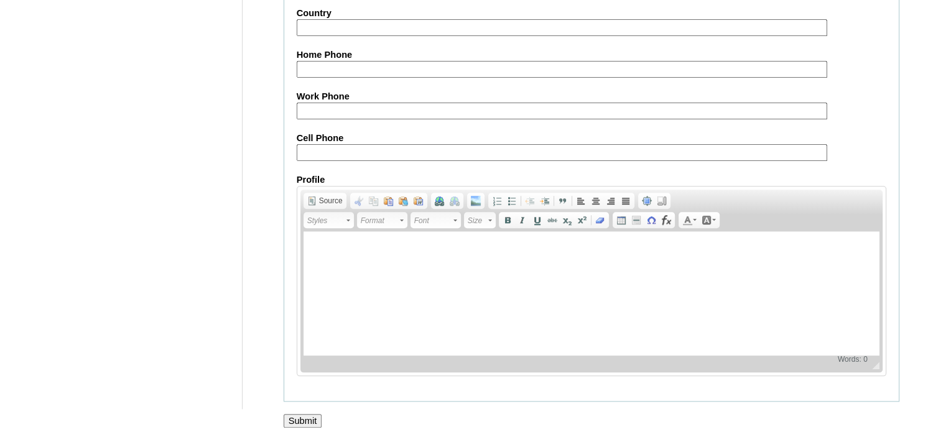
scroll to position [1235, 0]
click at [307, 415] on input "Submit" at bounding box center [303, 422] width 39 height 14
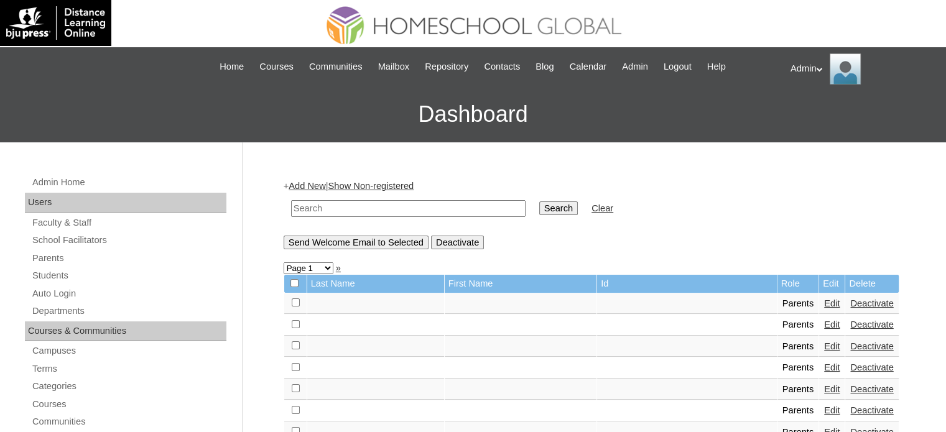
click at [316, 200] on input "text" at bounding box center [408, 208] width 234 height 17
type input "baradi"
click at [539, 208] on input "Search" at bounding box center [558, 209] width 39 height 14
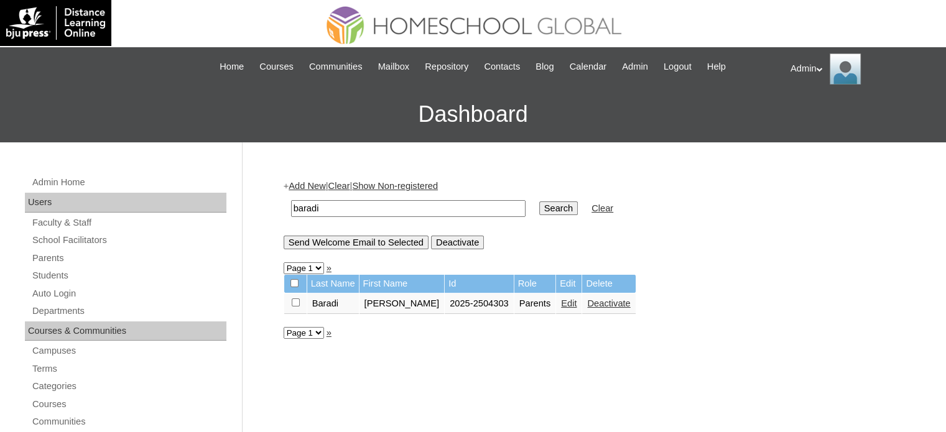
click at [561, 304] on link "Edit" at bounding box center [569, 304] width 16 height 10
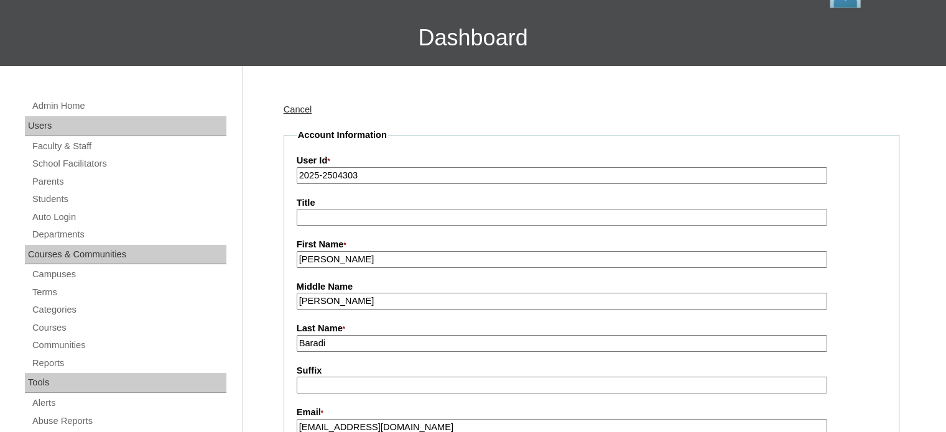
scroll to position [60, 0]
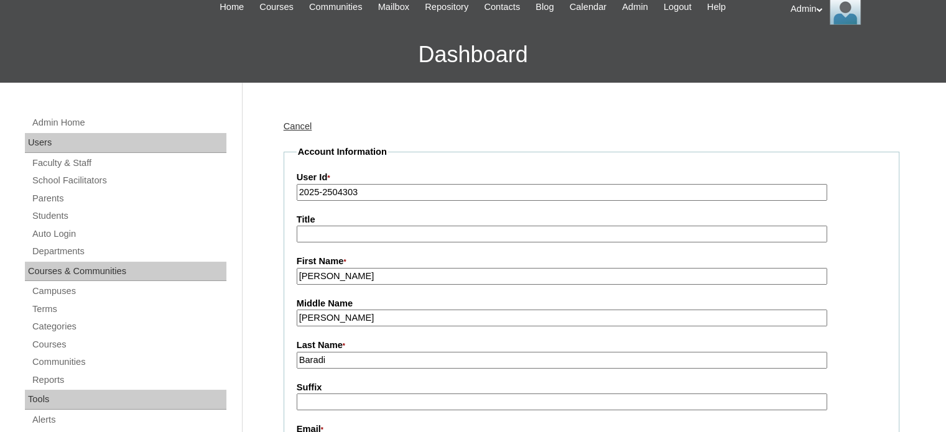
click at [295, 127] on link "Cancel" at bounding box center [298, 126] width 29 height 10
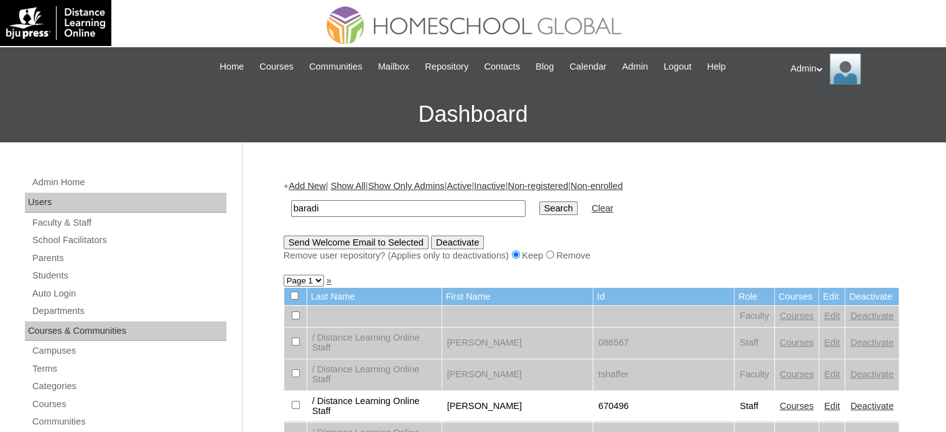
type input "baradi"
click at [539, 205] on input "Search" at bounding box center [558, 209] width 39 height 14
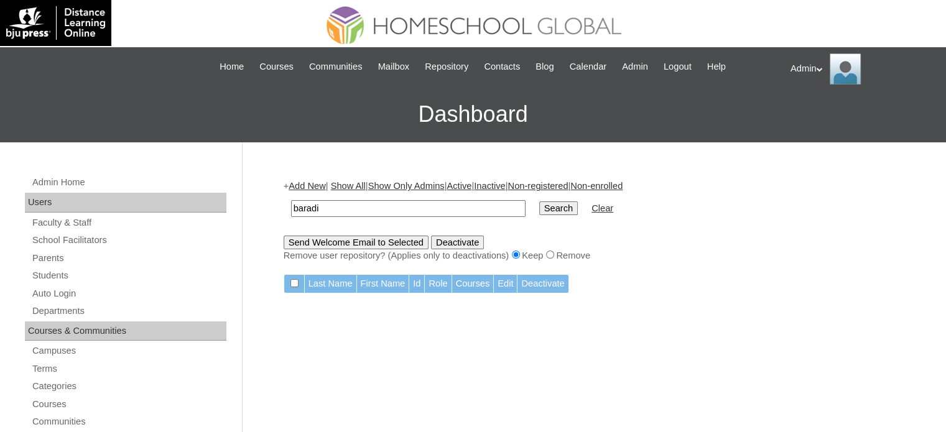
drag, startPoint x: 405, startPoint y: 211, endPoint x: 259, endPoint y: 219, distance: 146.3
drag, startPoint x: 378, startPoint y: 203, endPoint x: 236, endPoint y: 204, distance: 141.8
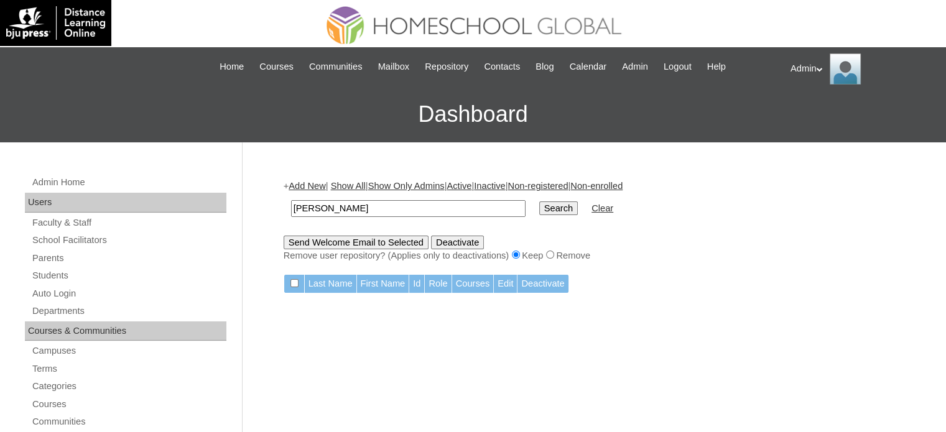
type input "[PERSON_NAME]"
click at [539, 208] on input "Search" at bounding box center [558, 209] width 39 height 14
click at [57, 272] on link "Students" at bounding box center [128, 276] width 195 height 16
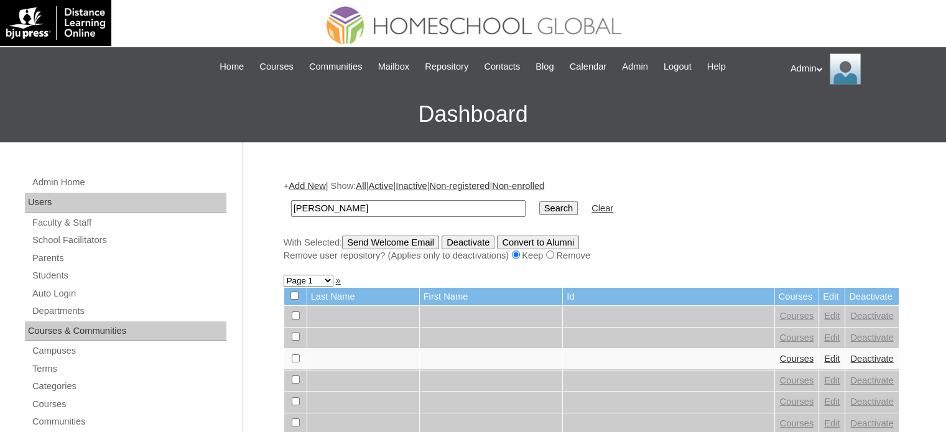
drag, startPoint x: 371, startPoint y: 208, endPoint x: 233, endPoint y: 211, distance: 138.1
type input "[PERSON_NAME]"
click at [539, 205] on input "Search" at bounding box center [558, 209] width 39 height 14
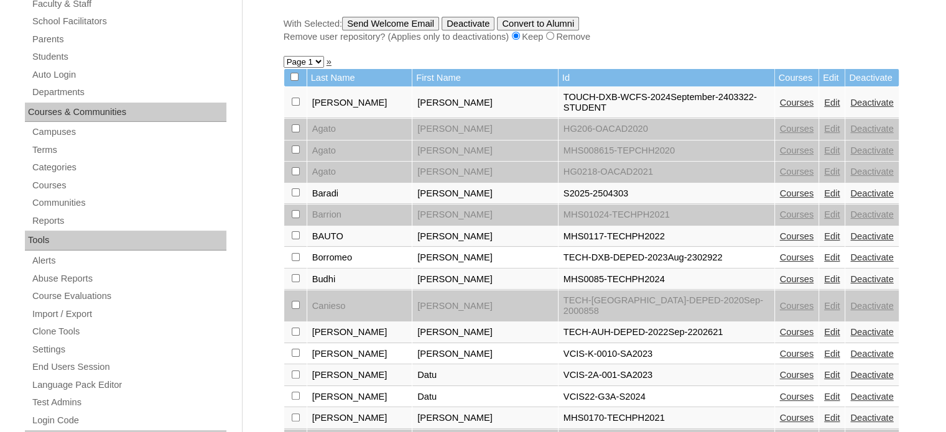
scroll to position [228, 0]
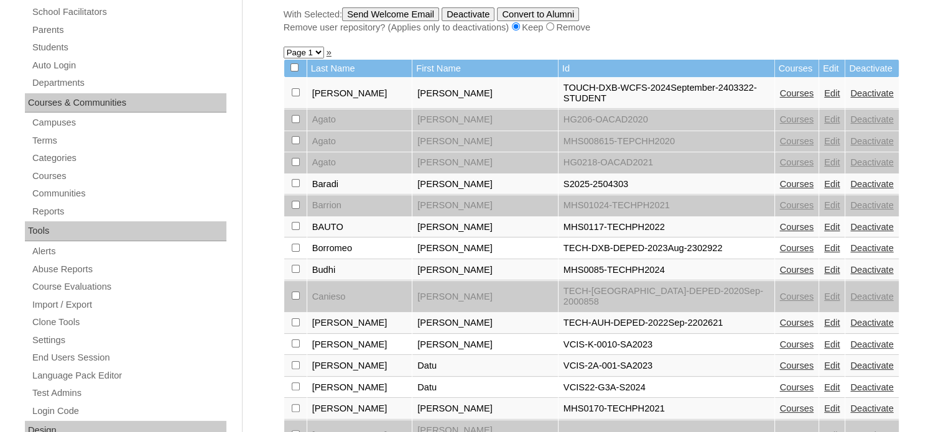
click at [824, 179] on link "Edit" at bounding box center [832, 184] width 16 height 10
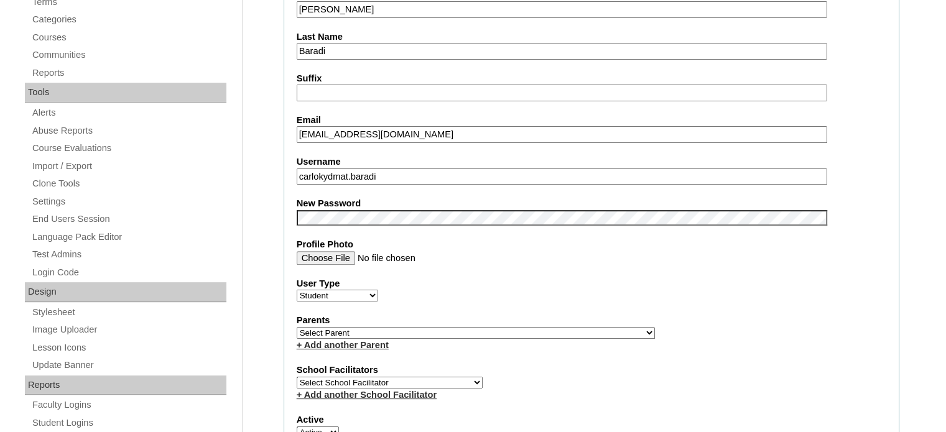
scroll to position [368, 0]
click at [395, 331] on select "Select Parent , , , , , , , , , , , , , , , , , , , , , , , , , , , , , , , , ,…" at bounding box center [476, 332] width 358 height 12
click at [297, 326] on select "Select Parent , , , , , , , , , , , , , , , , , , , , , , , , , , , , , , , , ,…" at bounding box center [476, 332] width 358 height 12
click at [505, 326] on select "Select Parent , , , , , , , , , , , , , , , , , , , , , , , , , , , , , , , , ,…" at bounding box center [476, 332] width 358 height 12
select select "43453"
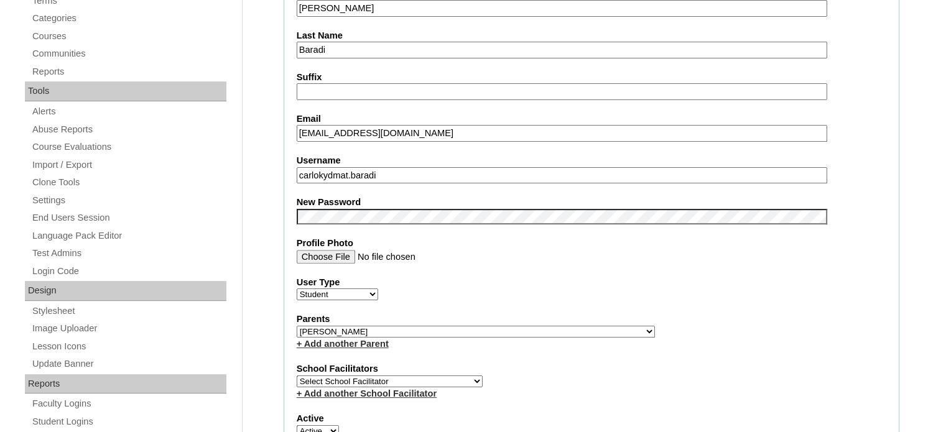
click at [297, 326] on select "Select Parent , , , , , , , , , , , , , , , , , , , , , , , , , , , , , , , , ,…" at bounding box center [476, 332] width 358 height 12
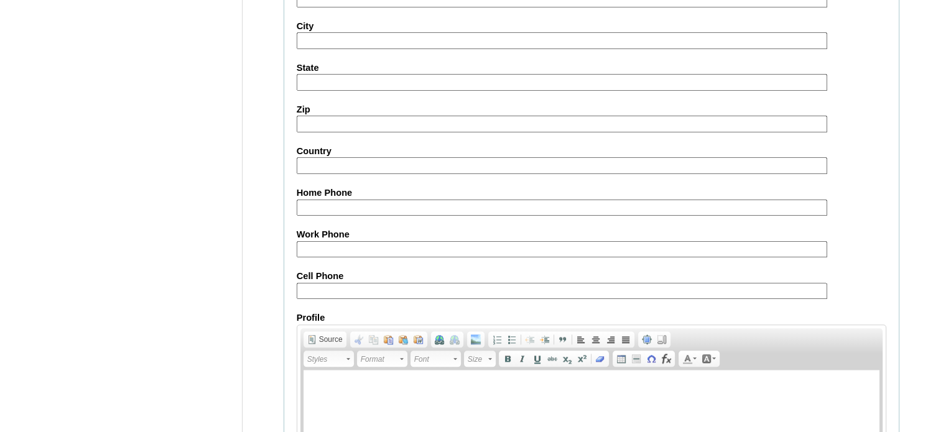
scroll to position [1438, 0]
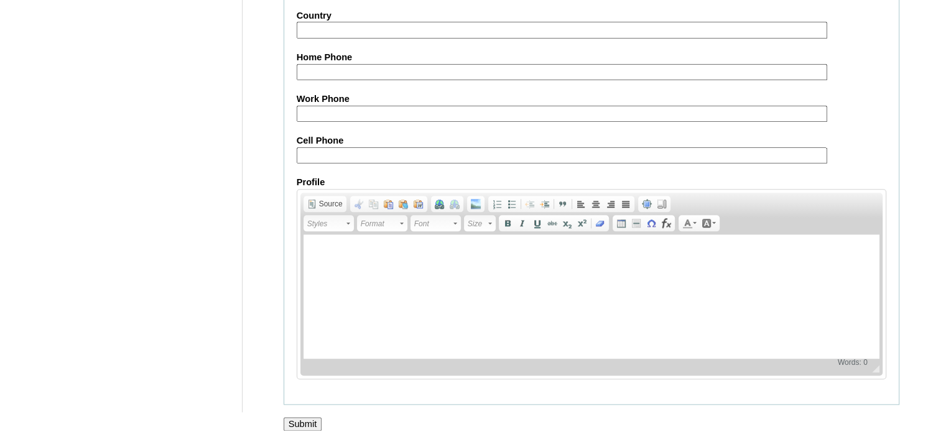
click at [304, 417] on input "Submit" at bounding box center [303, 424] width 39 height 14
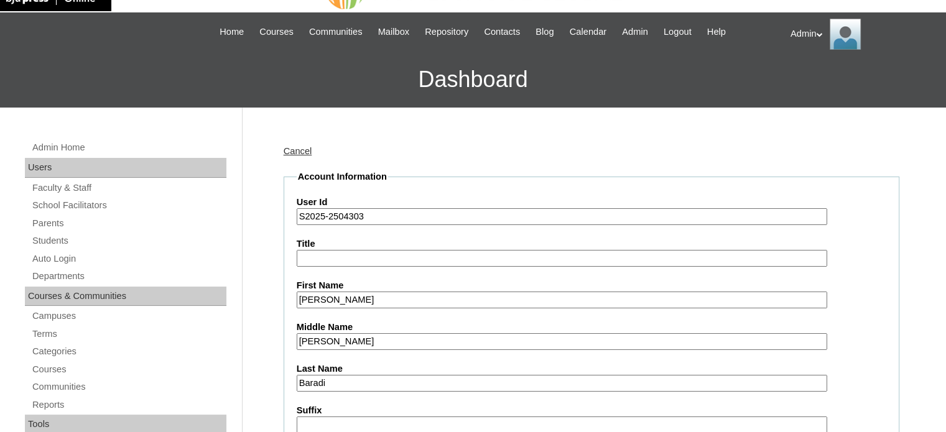
scroll to position [0, 0]
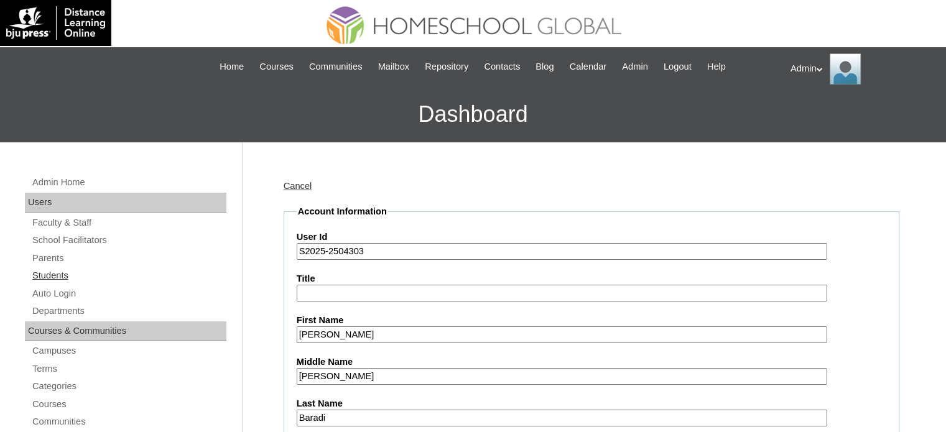
click at [55, 278] on link "Students" at bounding box center [128, 276] width 195 height 16
click at [55, 276] on link "Students" at bounding box center [128, 276] width 195 height 16
click at [62, 277] on link "Students" at bounding box center [128, 276] width 195 height 16
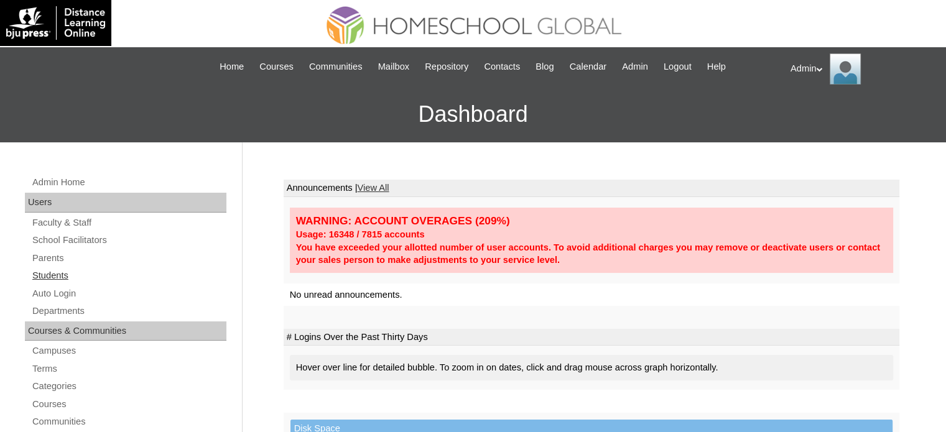
click at [58, 271] on link "Students" at bounding box center [128, 276] width 195 height 16
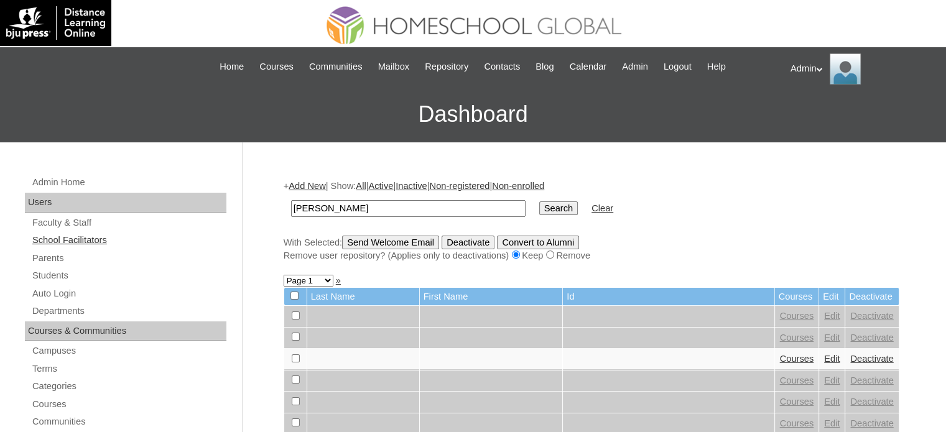
drag, startPoint x: 359, startPoint y: 211, endPoint x: 216, endPoint y: 233, distance: 145.3
type input "baradi"
click at [539, 208] on input "Search" at bounding box center [558, 209] width 39 height 14
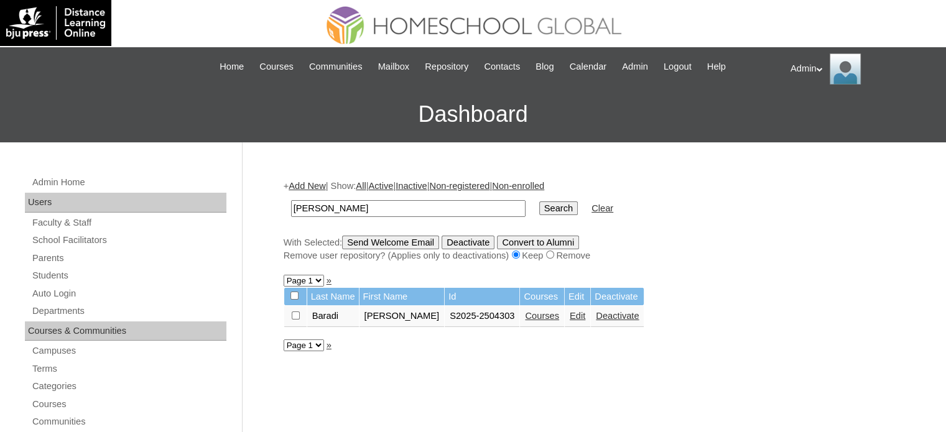
click at [545, 312] on link "Courses" at bounding box center [542, 316] width 34 height 10
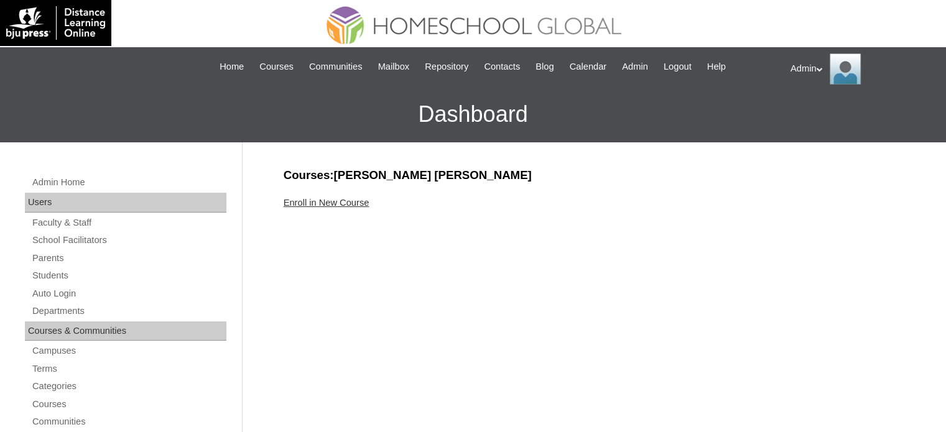
click at [327, 200] on link "Enroll in New Course" at bounding box center [327, 203] width 86 height 10
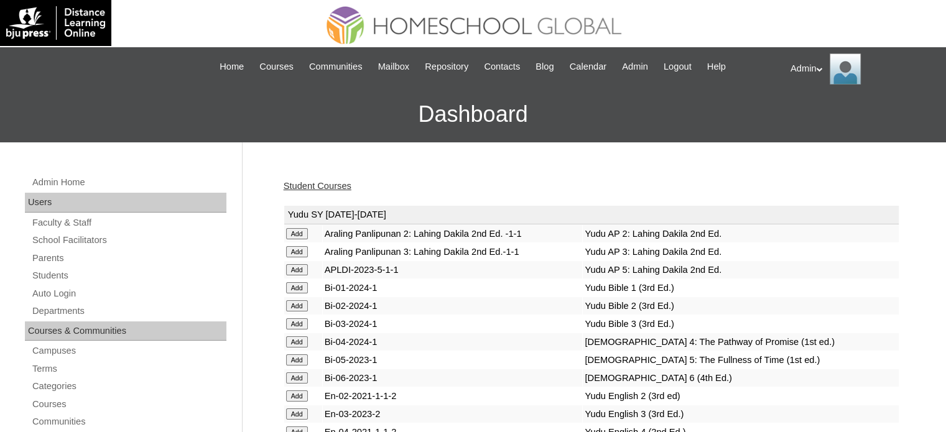
scroll to position [3082, 0]
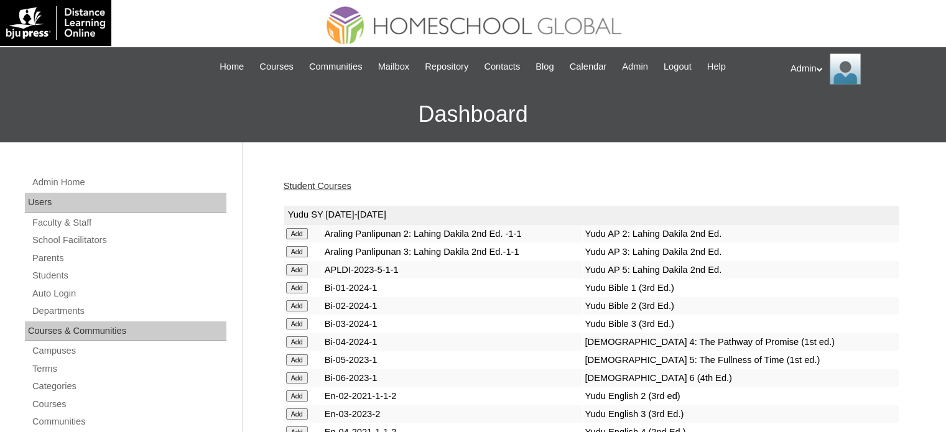
scroll to position [1137, 0]
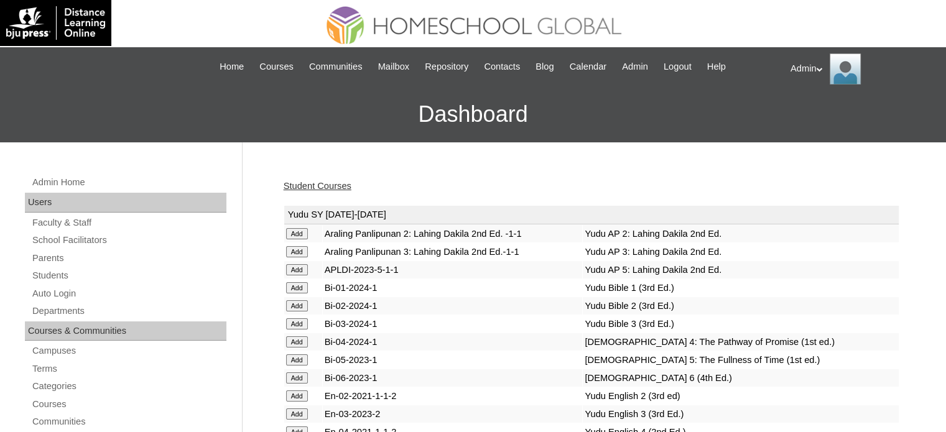
click at [294, 220] on td "Yudu SY [DATE]-[DATE]" at bounding box center [591, 215] width 614 height 19
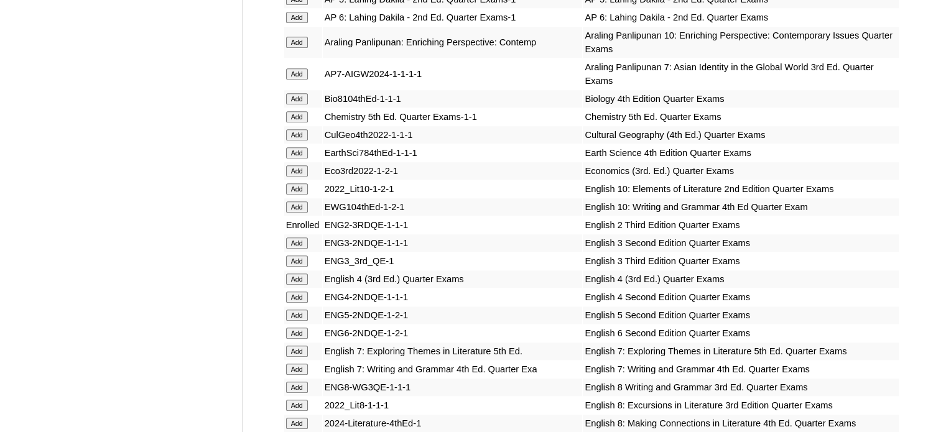
scroll to position [3477, 0]
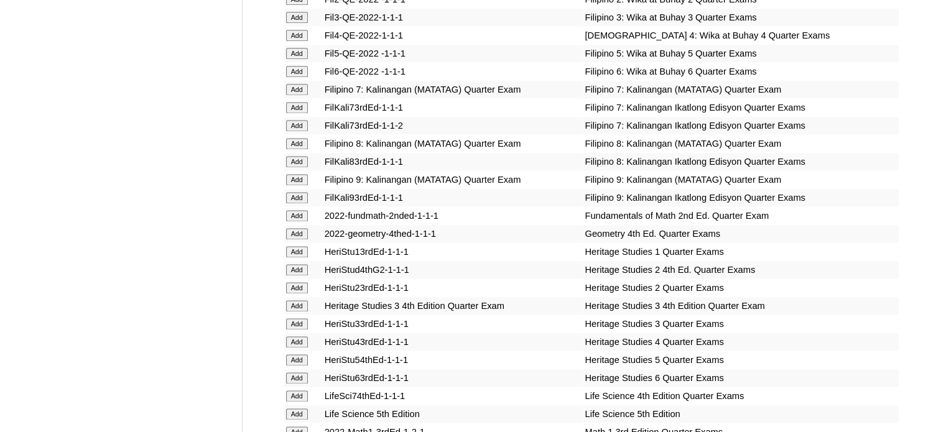
scroll to position [1921, 0]
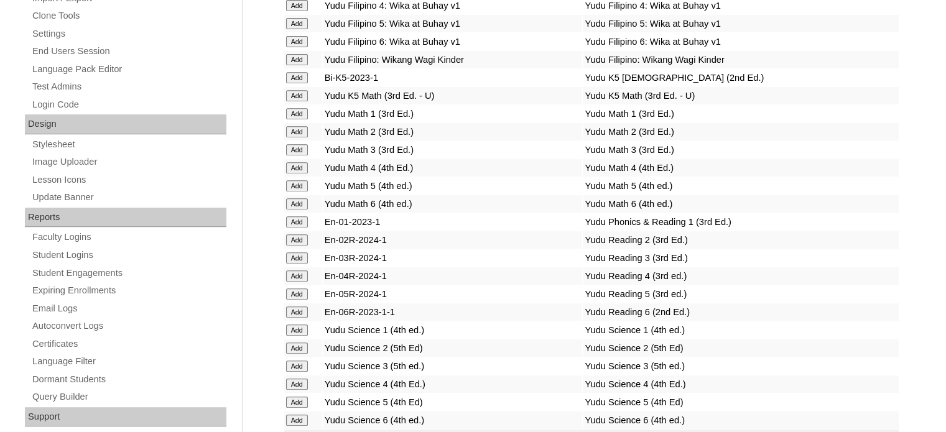
scroll to position [4767, 0]
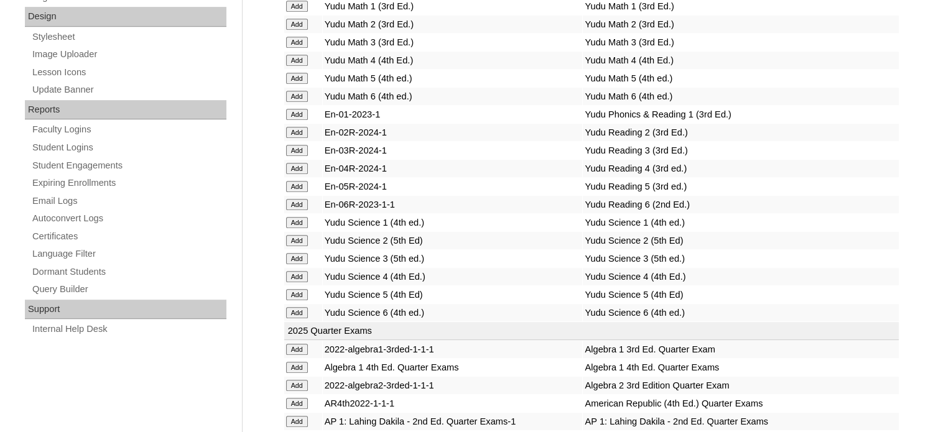
scroll to position [2294, 0]
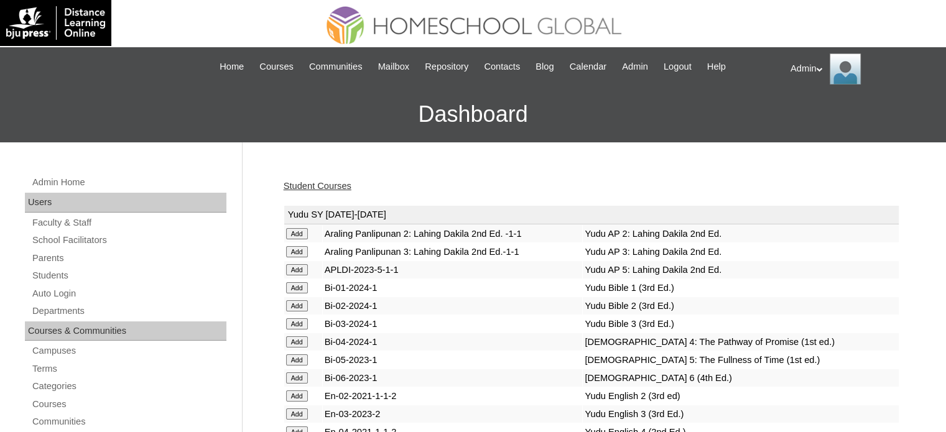
scroll to position [2401, 0]
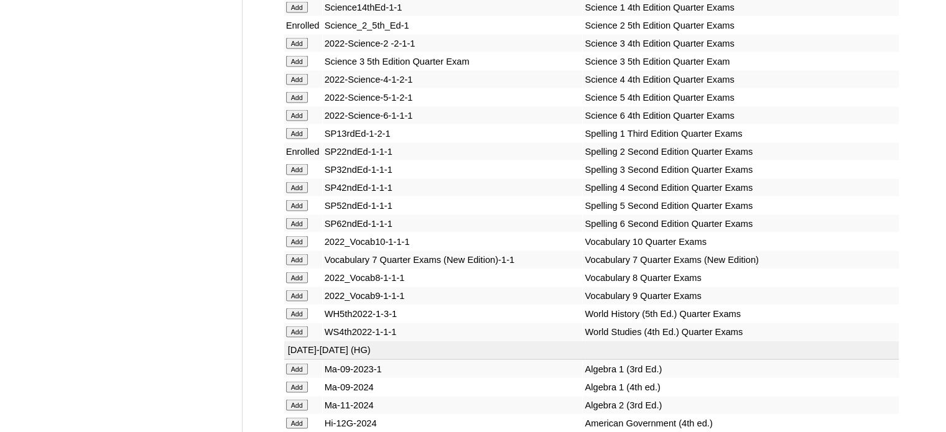
scroll to position [5053, 0]
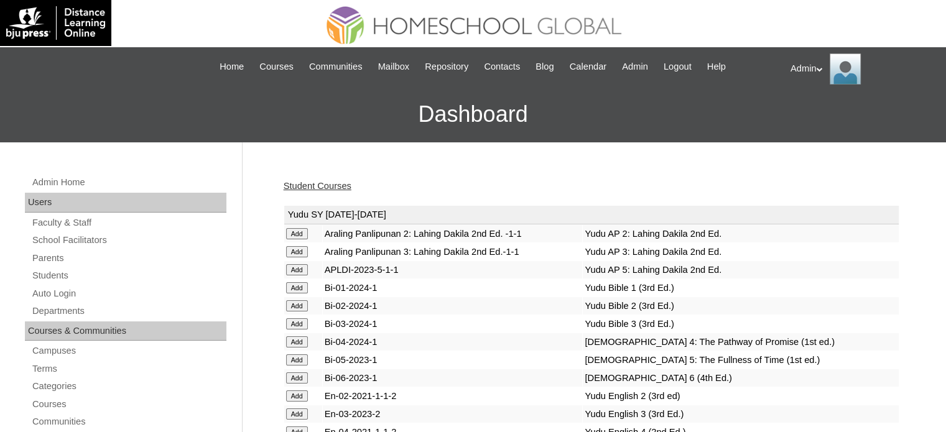
scroll to position [858, 0]
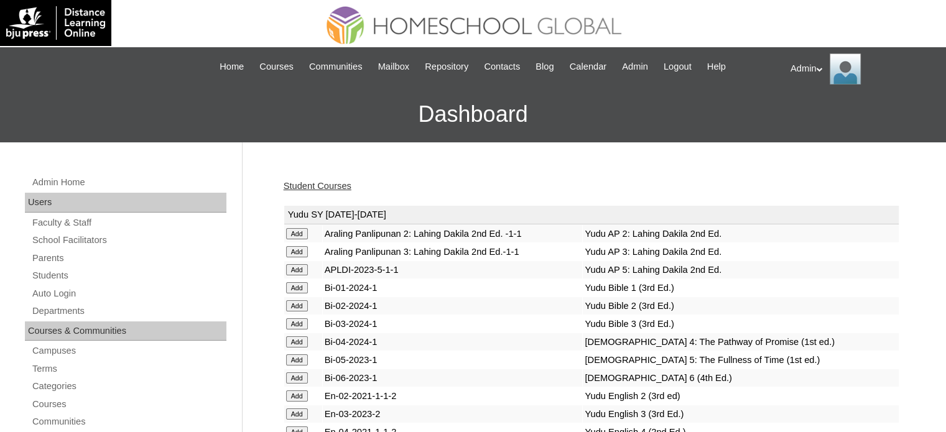
scroll to position [2778, 0]
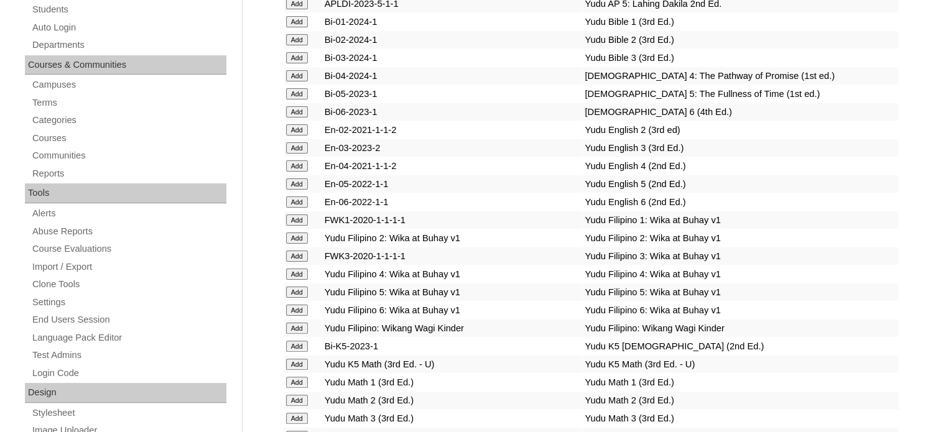
scroll to position [1473, 0]
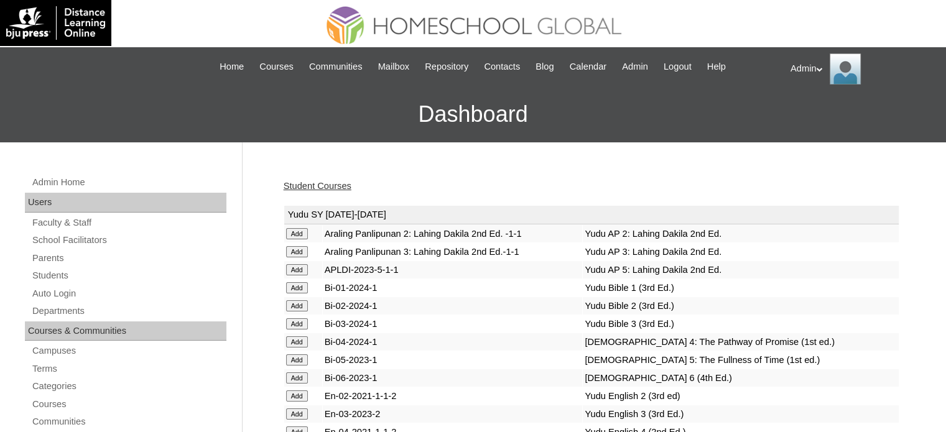
click at [328, 186] on link "Student Courses" at bounding box center [318, 186] width 68 height 10
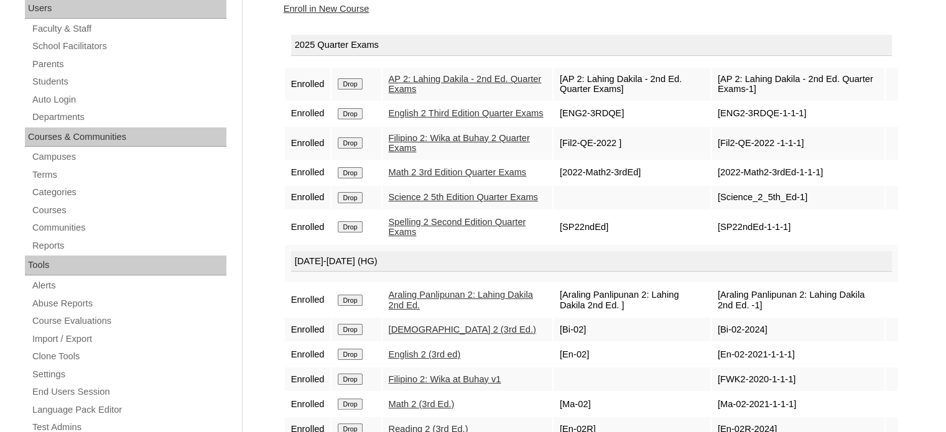
scroll to position [193, 0]
click at [351, 4] on link "Enroll in New Course" at bounding box center [327, 9] width 86 height 10
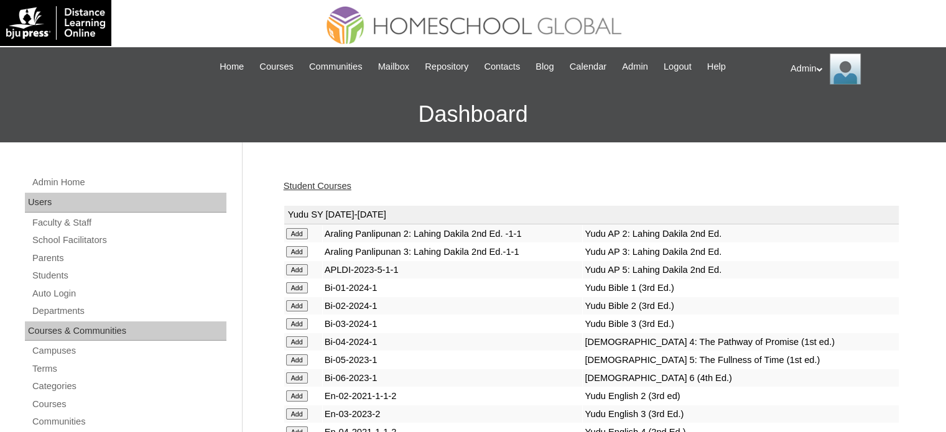
scroll to position [4014, 0]
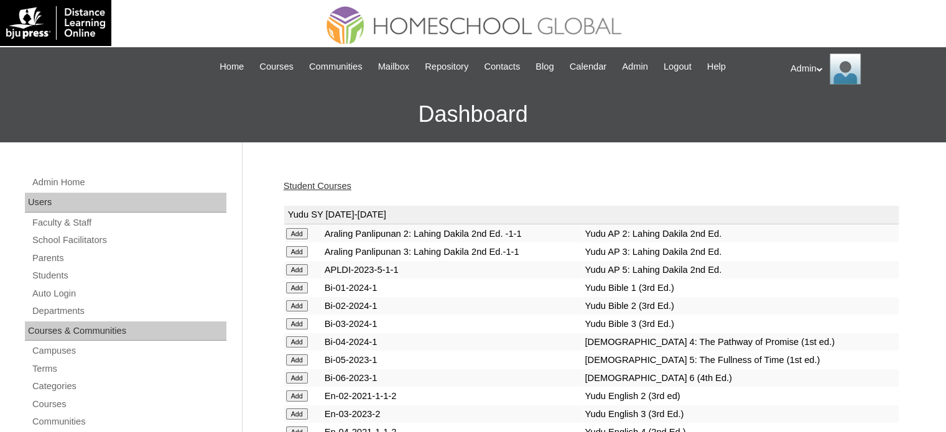
click at [322, 185] on link "Student Courses" at bounding box center [318, 186] width 68 height 10
